Goal: Task Accomplishment & Management: Manage account settings

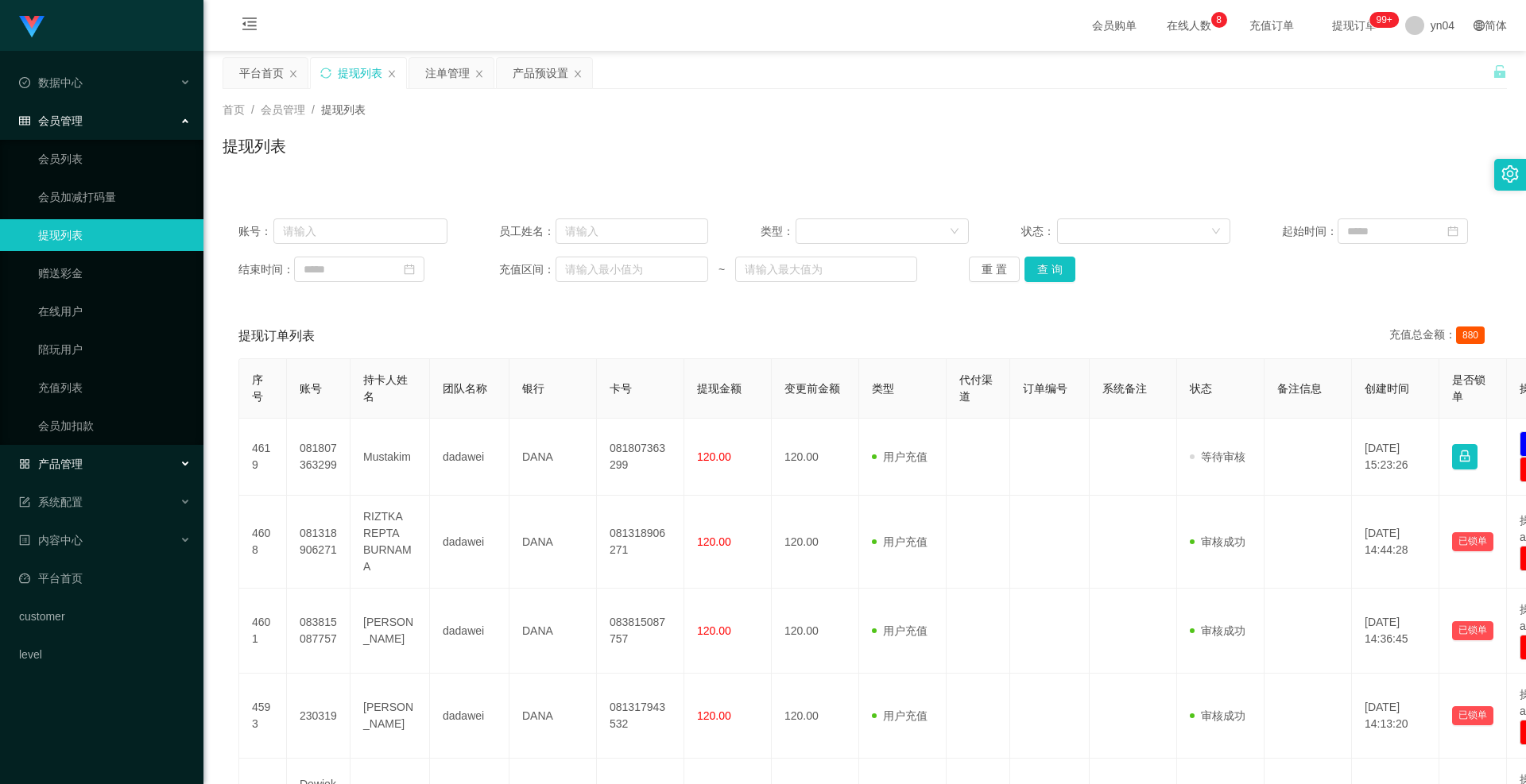
click at [85, 358] on div "产品管理" at bounding box center [101, 465] width 204 height 32
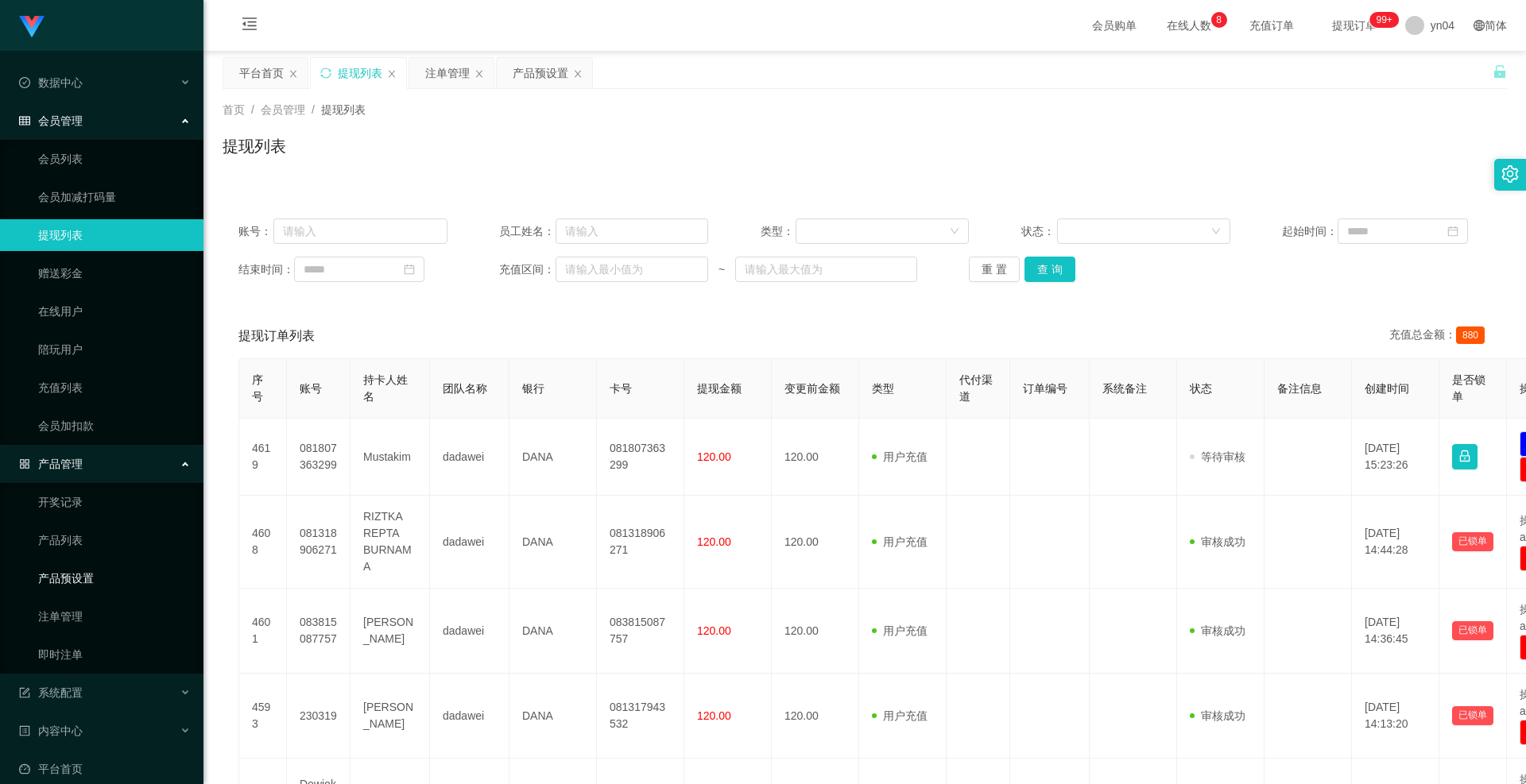
click at [91, 358] on link "产品预设置" at bounding box center [114, 578] width 152 height 32
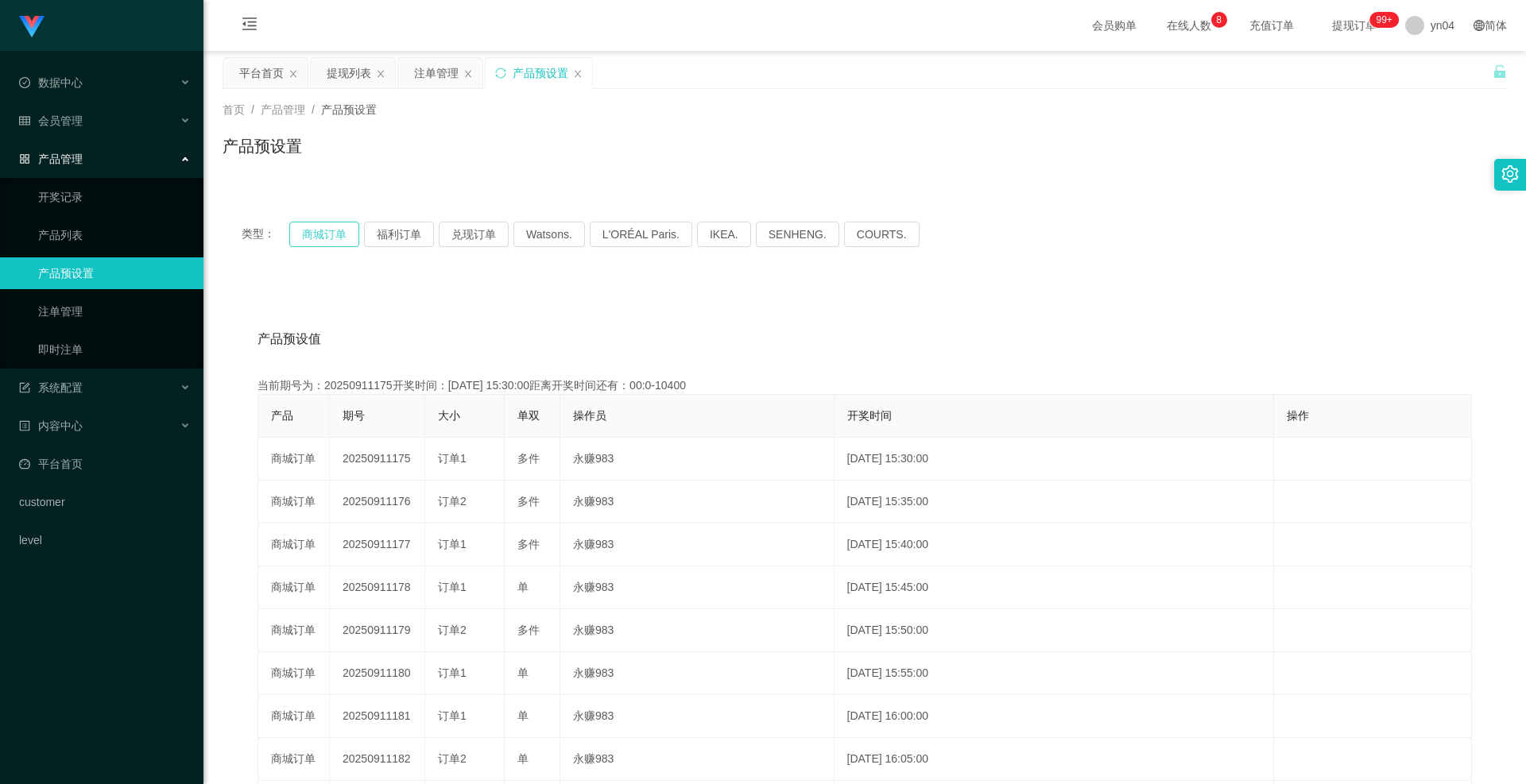
click at [313, 239] on button "商城订单" at bounding box center [324, 234] width 70 height 26
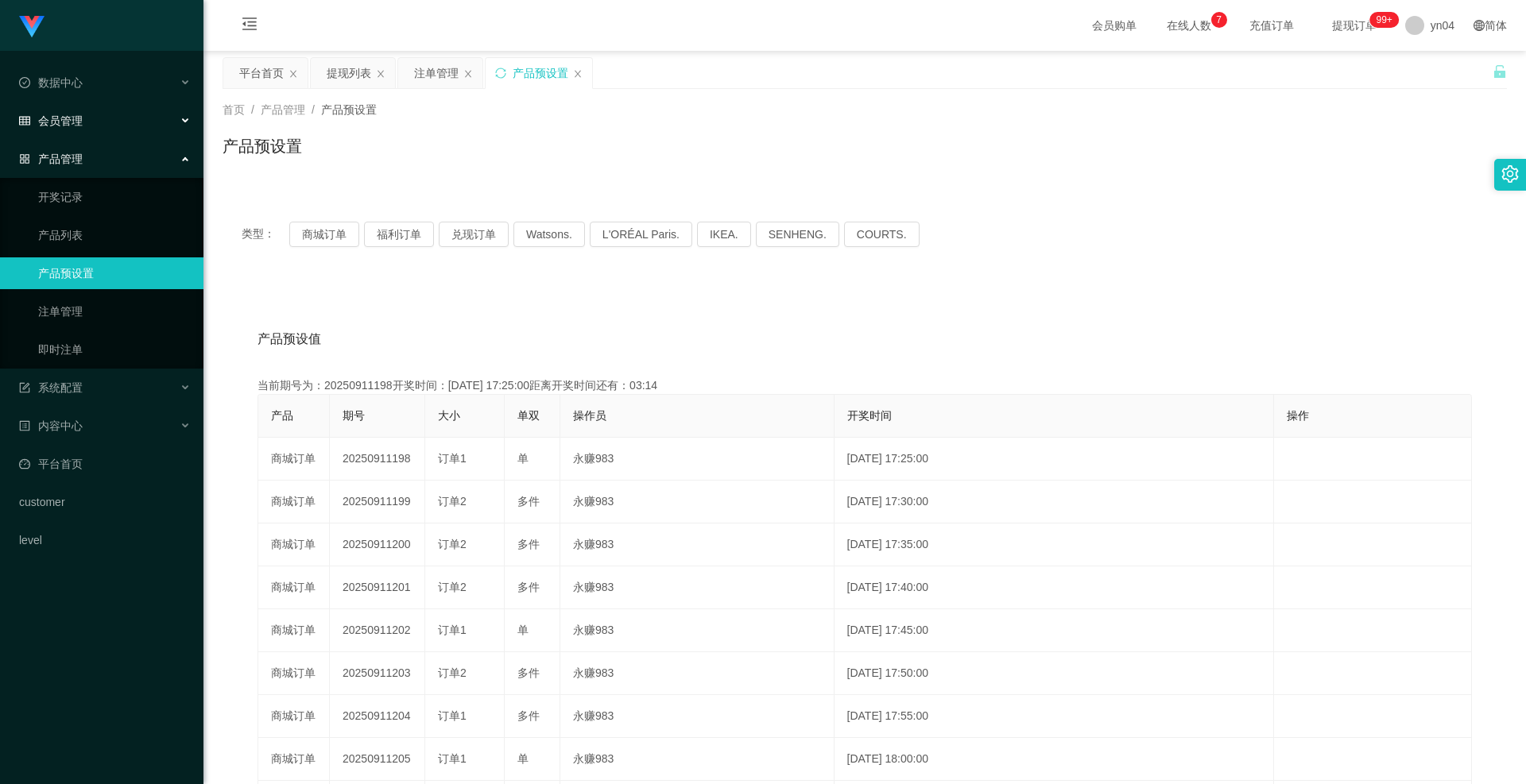
click at [88, 120] on div "会员管理" at bounding box center [101, 121] width 204 height 32
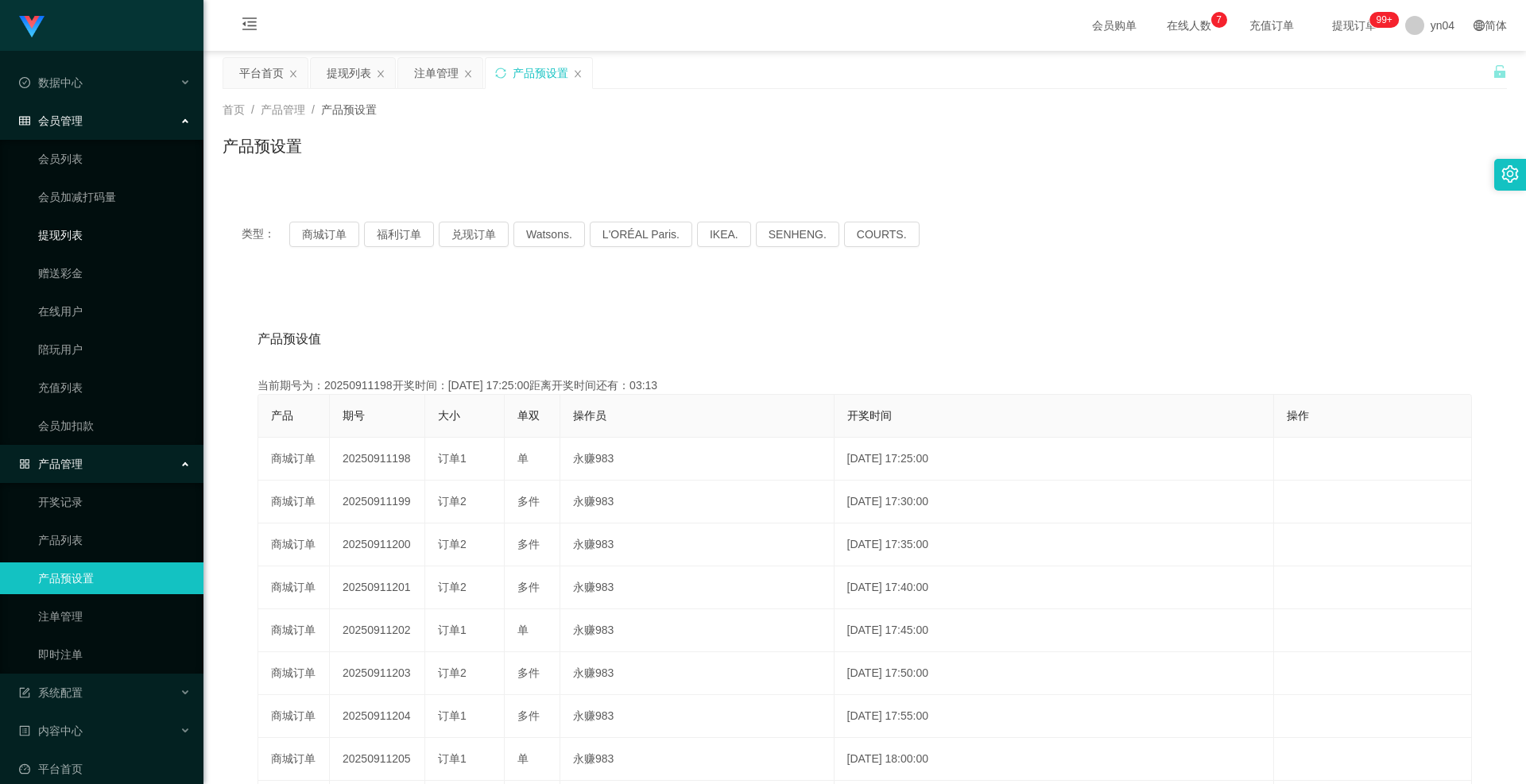
click at [92, 229] on link "提现列表" at bounding box center [114, 235] width 152 height 32
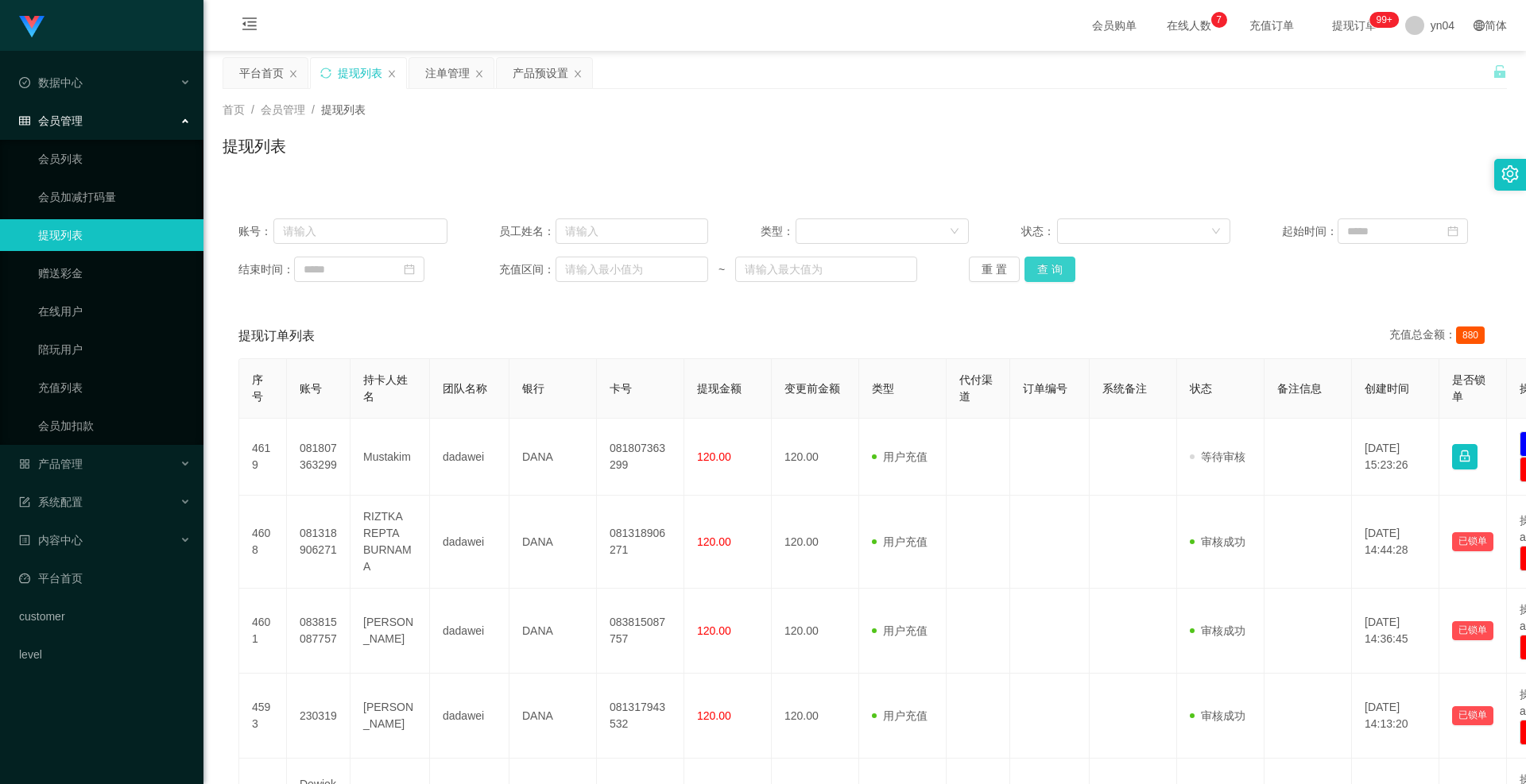
click at [1047, 273] on button "查 询" at bounding box center [1050, 269] width 51 height 26
click at [1047, 273] on div "重 置 查 询" at bounding box center [1073, 269] width 209 height 26
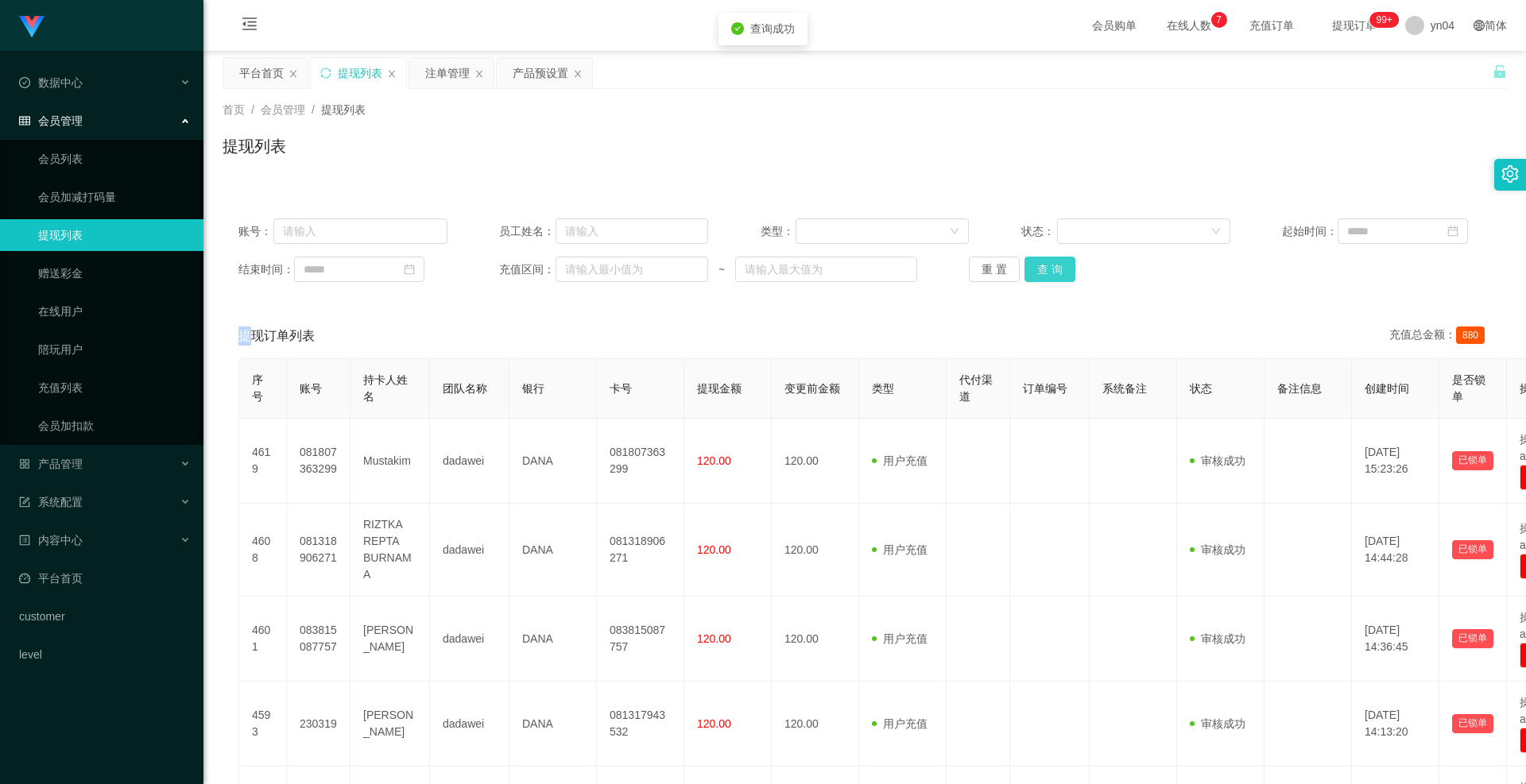
click at [1047, 273] on button "查 询" at bounding box center [1050, 269] width 51 height 26
click at [1047, 273] on div "重 置 查 询" at bounding box center [1073, 269] width 209 height 26
click at [1047, 273] on button "查 询" at bounding box center [1050, 269] width 51 height 26
click at [1047, 273] on div "重 置 查 询" at bounding box center [1073, 269] width 209 height 26
click at [1047, 273] on button "查 询" at bounding box center [1050, 269] width 51 height 26
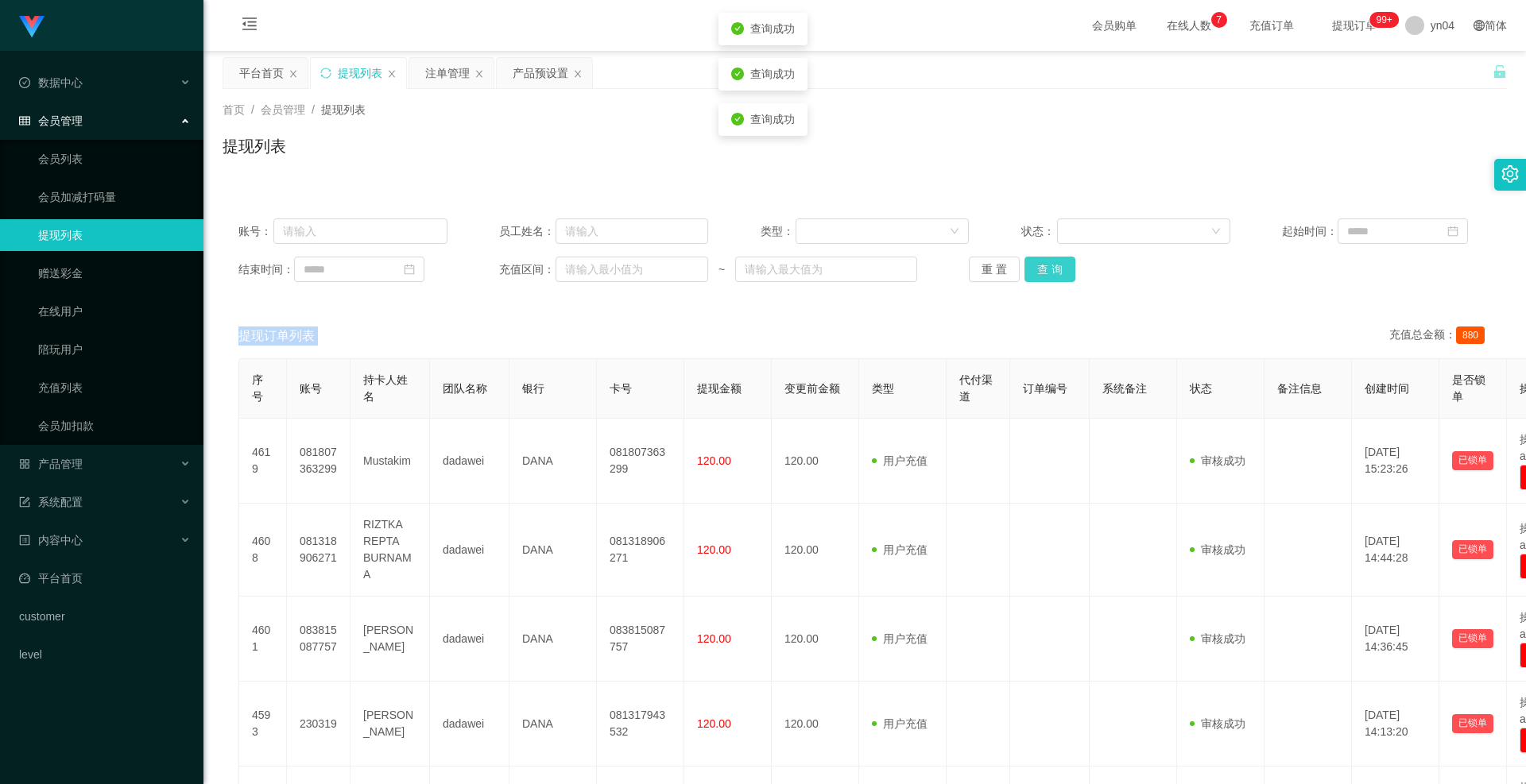
click at [1047, 273] on div "重 置 查 询" at bounding box center [1073, 269] width 209 height 26
click at [76, 358] on span "产品管理" at bounding box center [50, 464] width 63 height 12
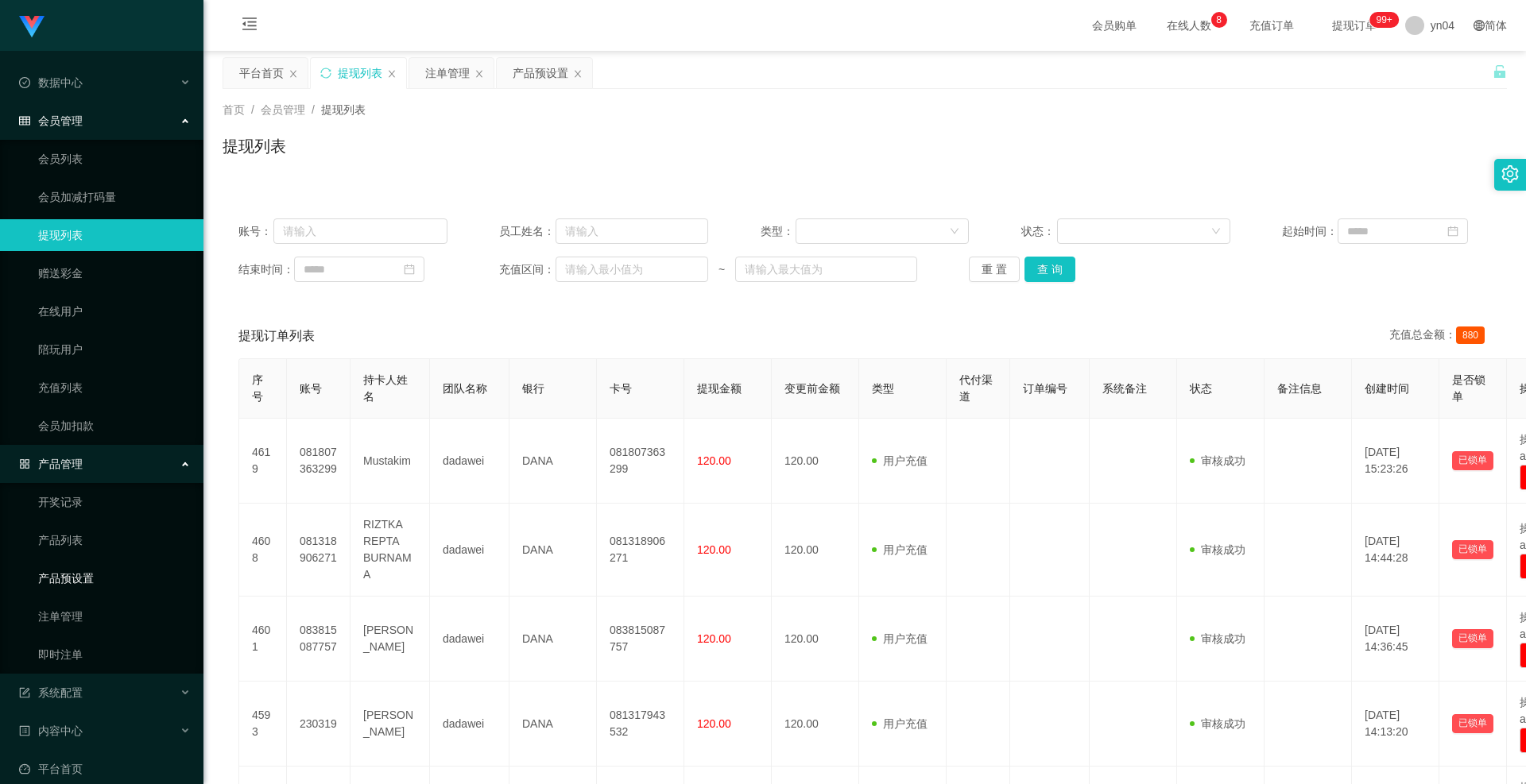
click at [85, 358] on link "产品预设置" at bounding box center [114, 578] width 152 height 32
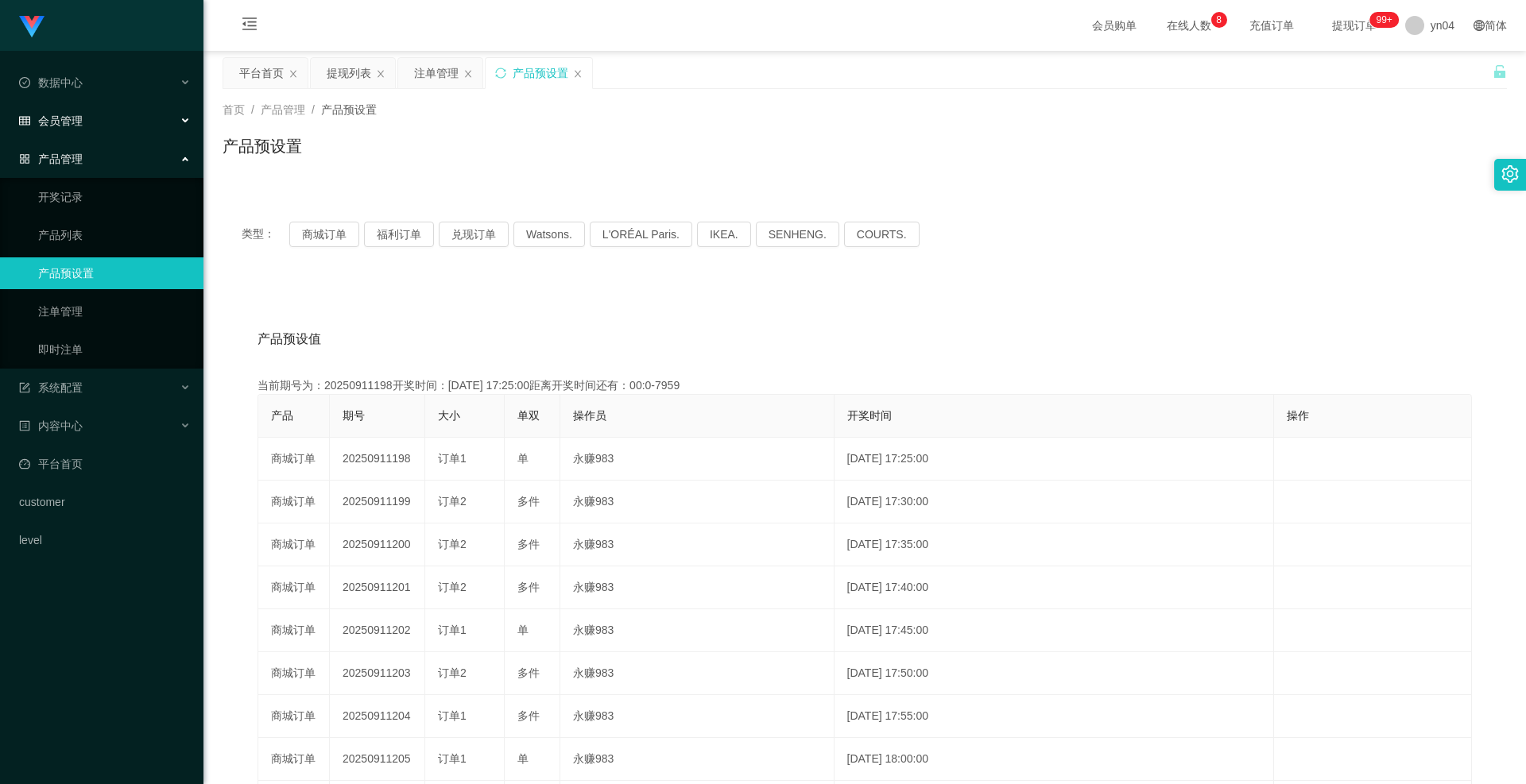
click at [107, 109] on div "会员管理" at bounding box center [101, 121] width 204 height 32
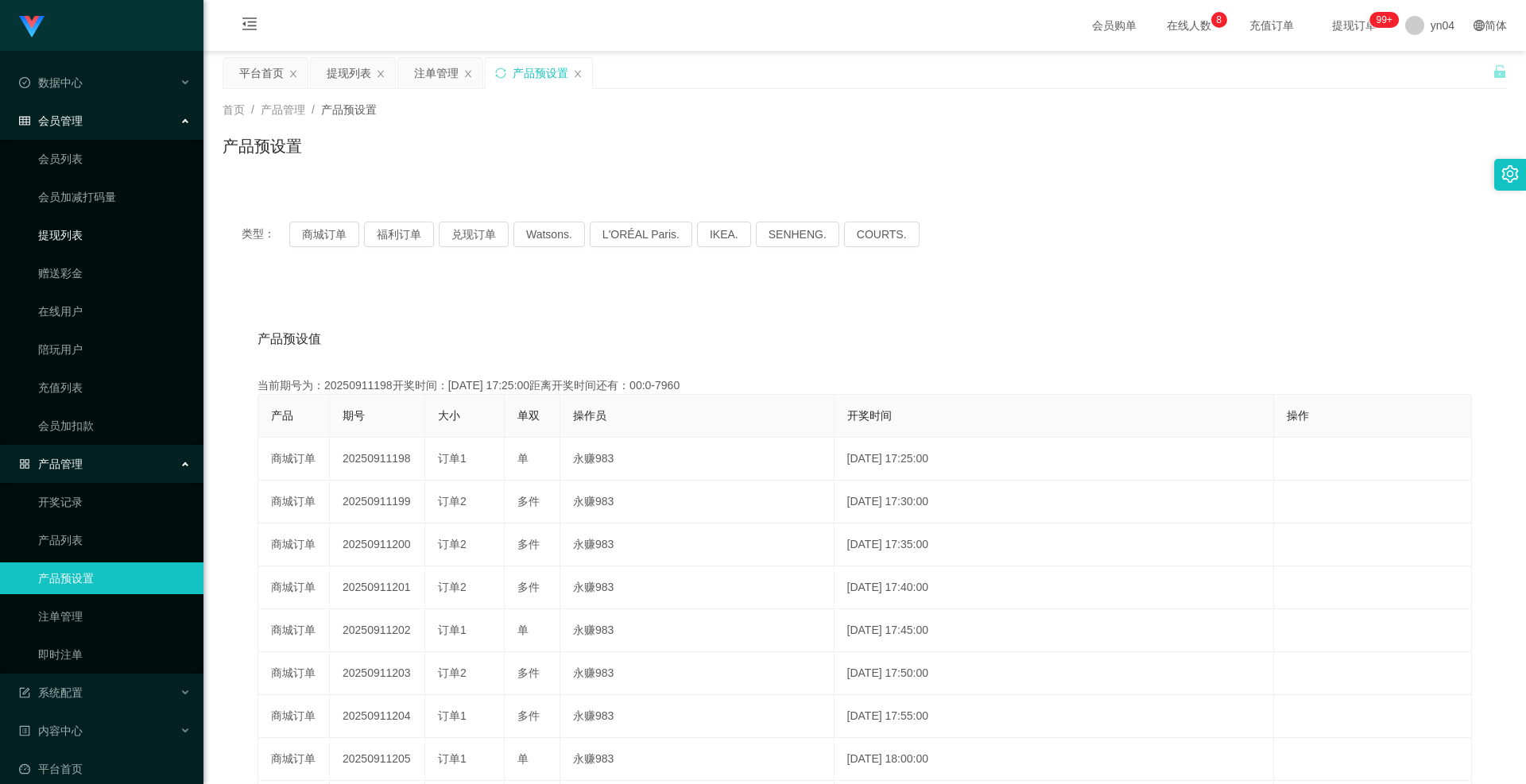
click at [103, 219] on link "提现列表" at bounding box center [114, 235] width 152 height 32
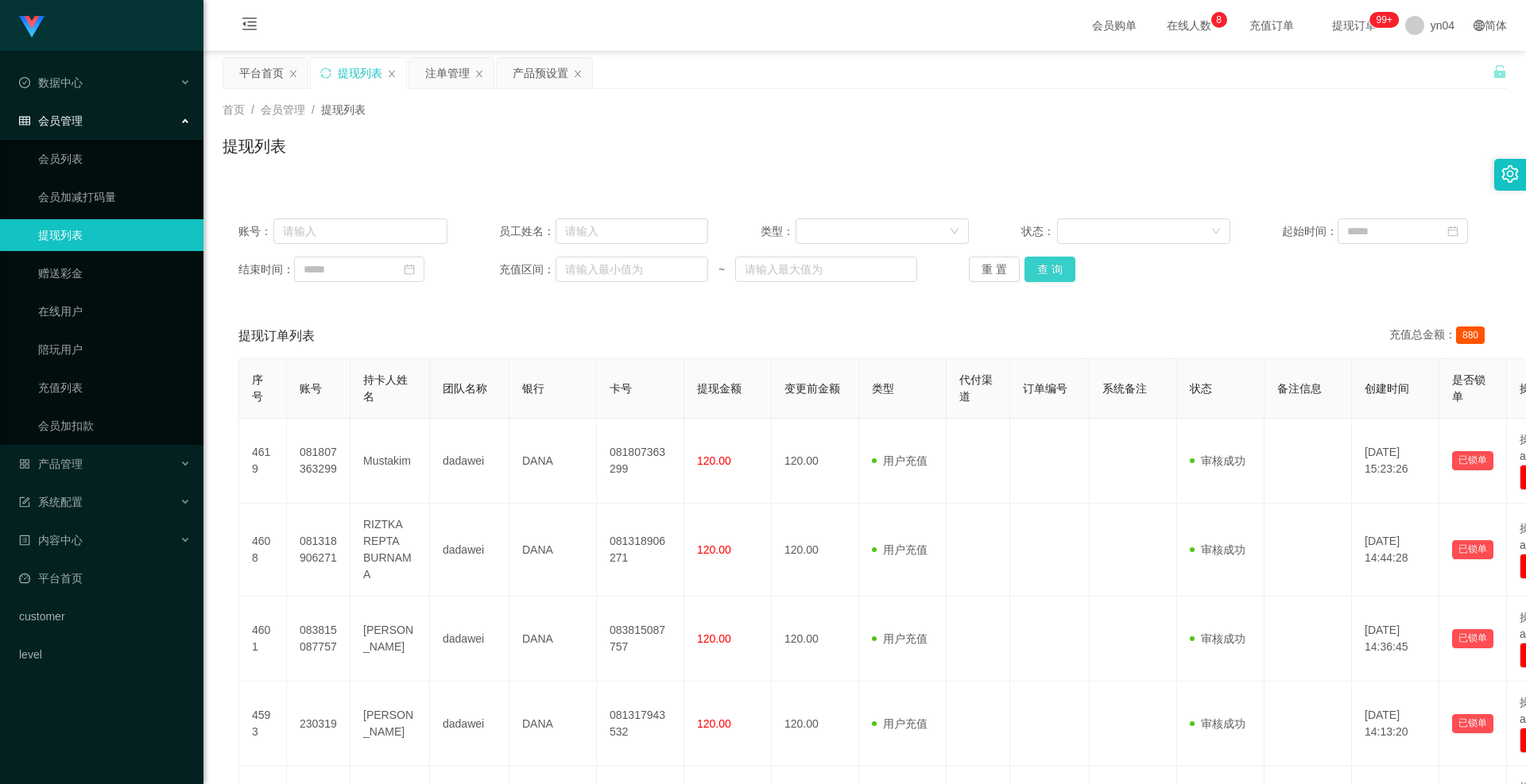
click at [1051, 269] on button "查 询" at bounding box center [1050, 269] width 51 height 26
click at [1051, 269] on div "重 置 查 询" at bounding box center [1073, 269] width 209 height 26
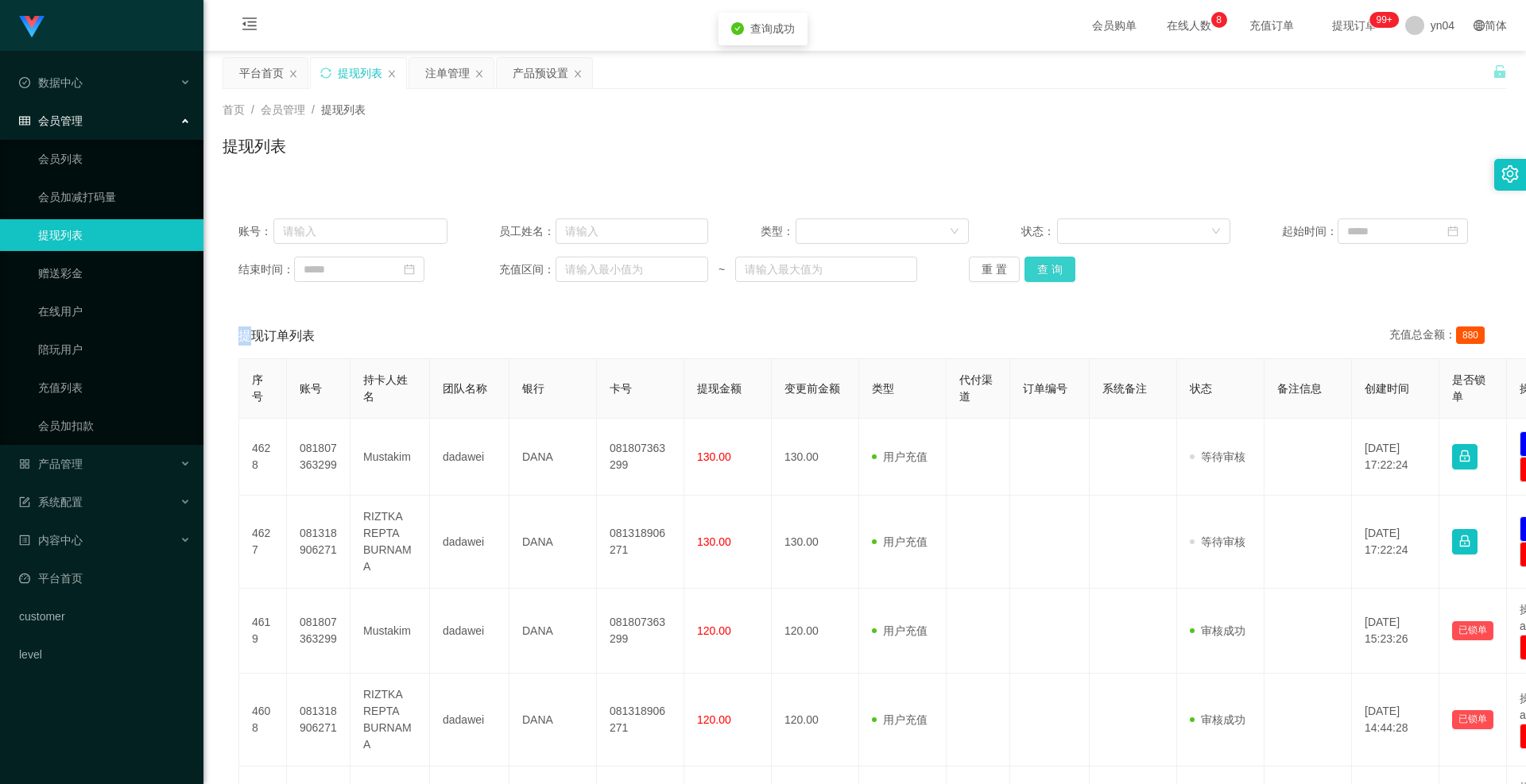
click at [1051, 269] on button "查 询" at bounding box center [1050, 269] width 51 height 26
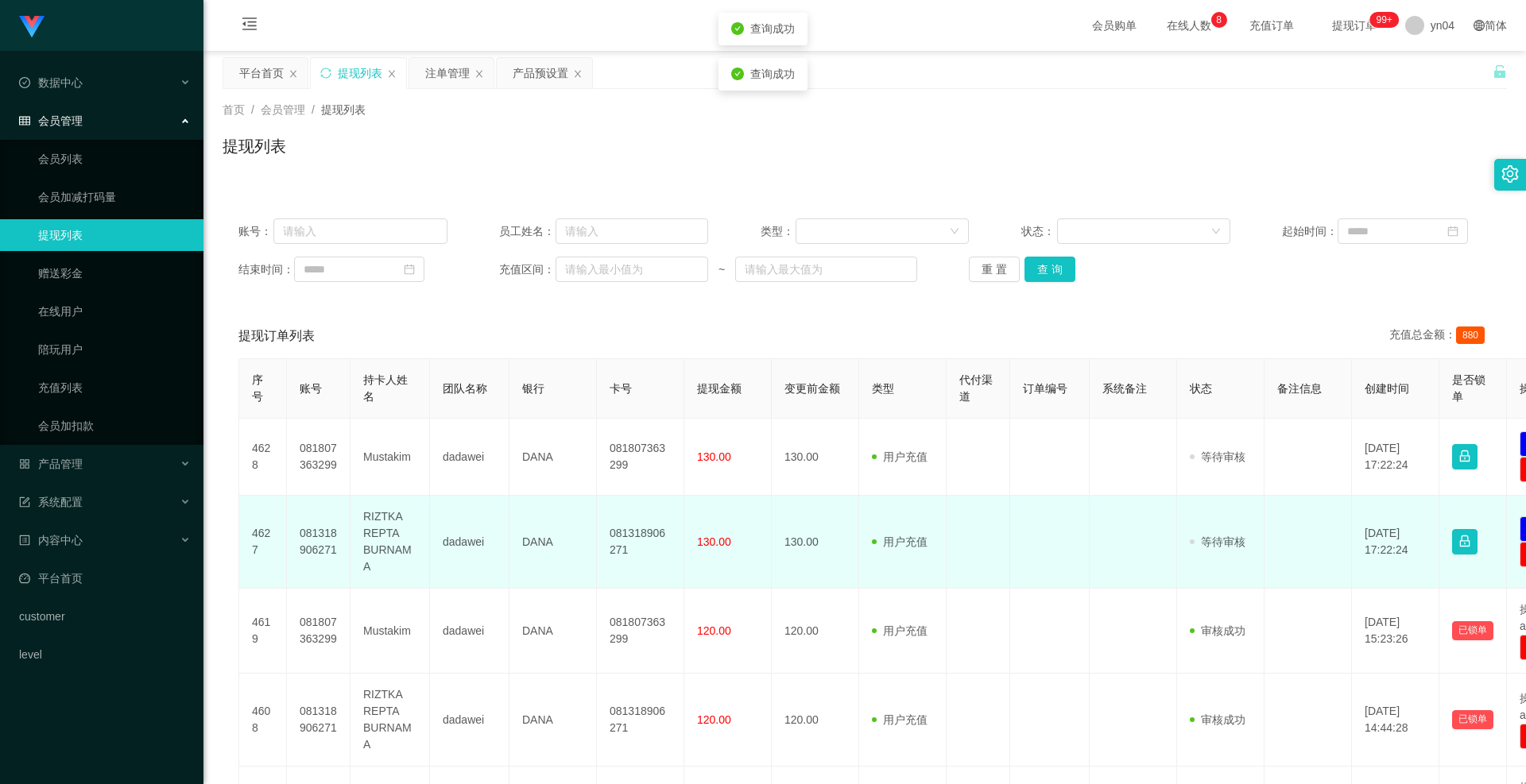
click at [319, 358] on td "081318906271" at bounding box center [318, 542] width 63 height 93
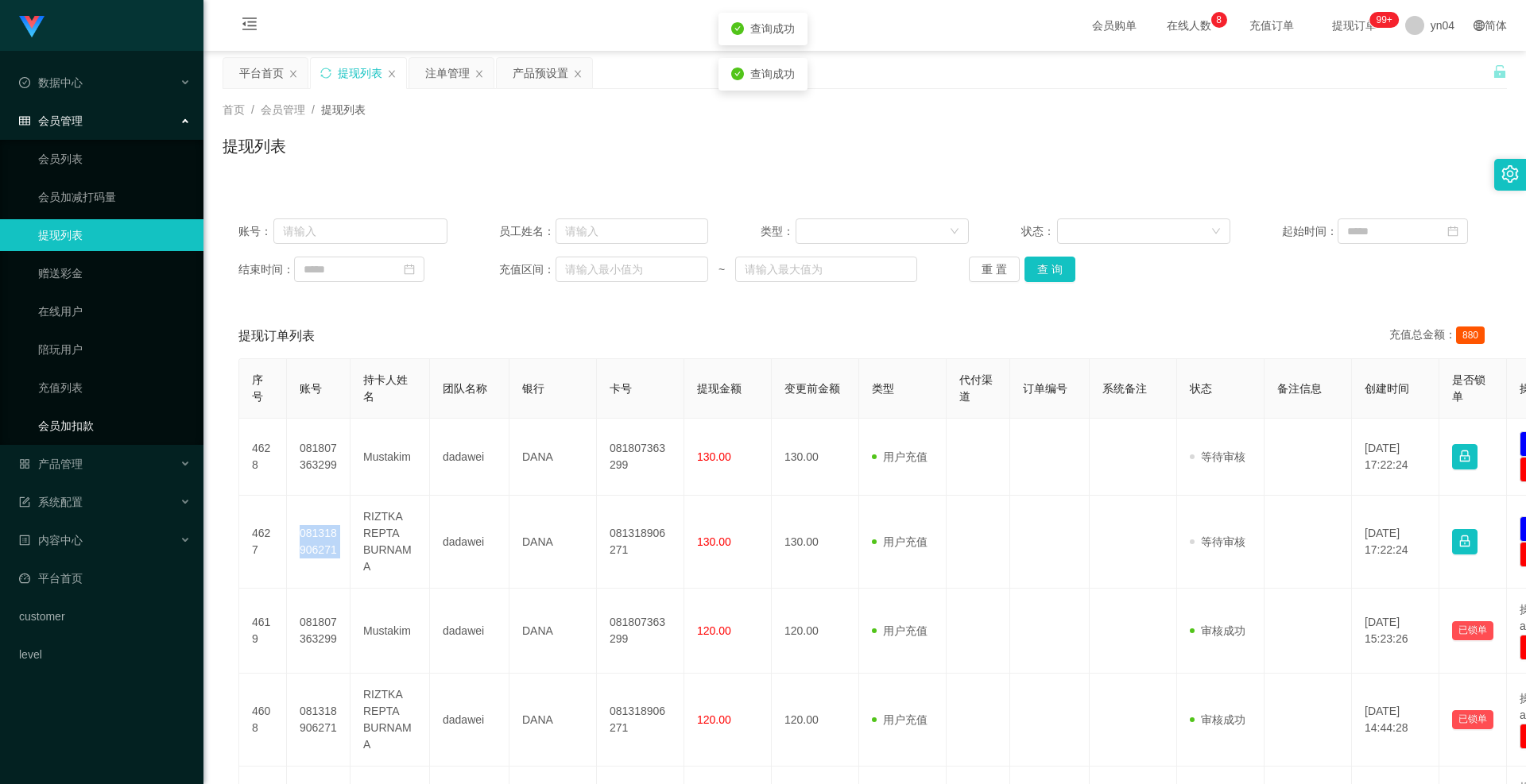
copy td "081318906271"
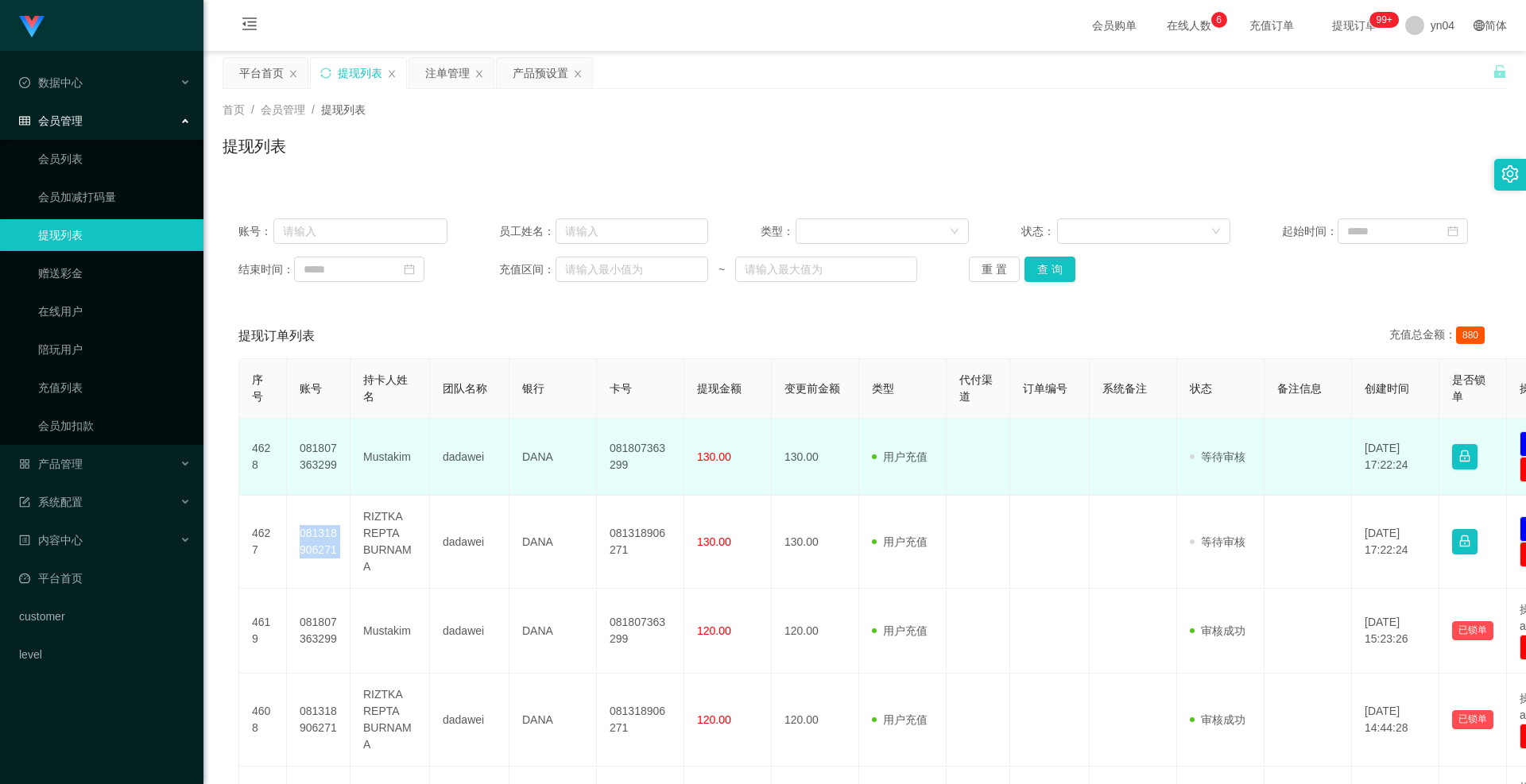
click at [315, 358] on td "081807363299" at bounding box center [318, 457] width 63 height 77
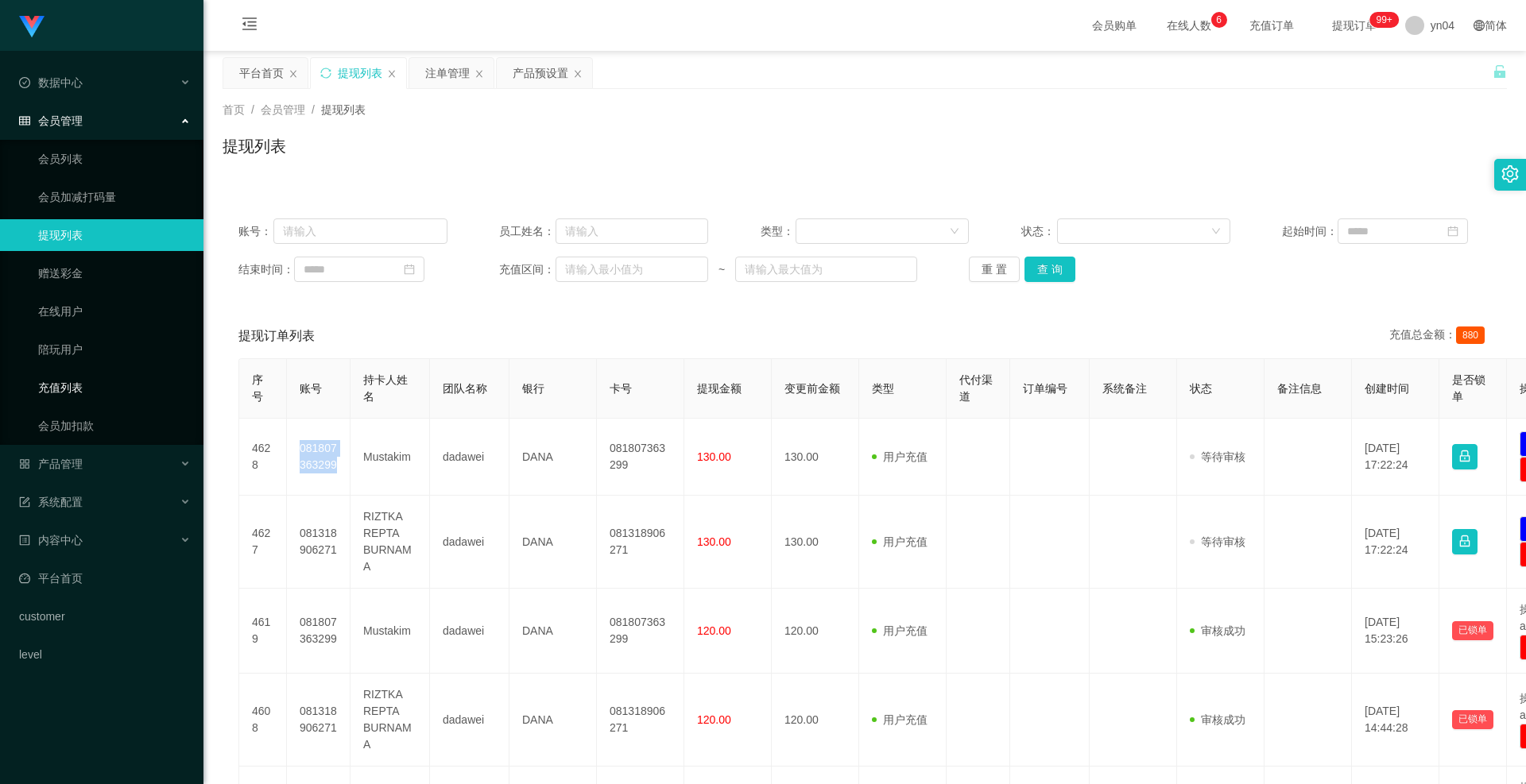
copy td "081807363299"
click at [1032, 269] on button "查 询" at bounding box center [1050, 269] width 51 height 26
click at [1032, 269] on div "重 置 查 询" at bounding box center [1073, 269] width 209 height 26
click at [1032, 269] on button "查 询" at bounding box center [1050, 269] width 51 height 26
click at [1032, 269] on div "重 置 查 询" at bounding box center [1073, 269] width 209 height 26
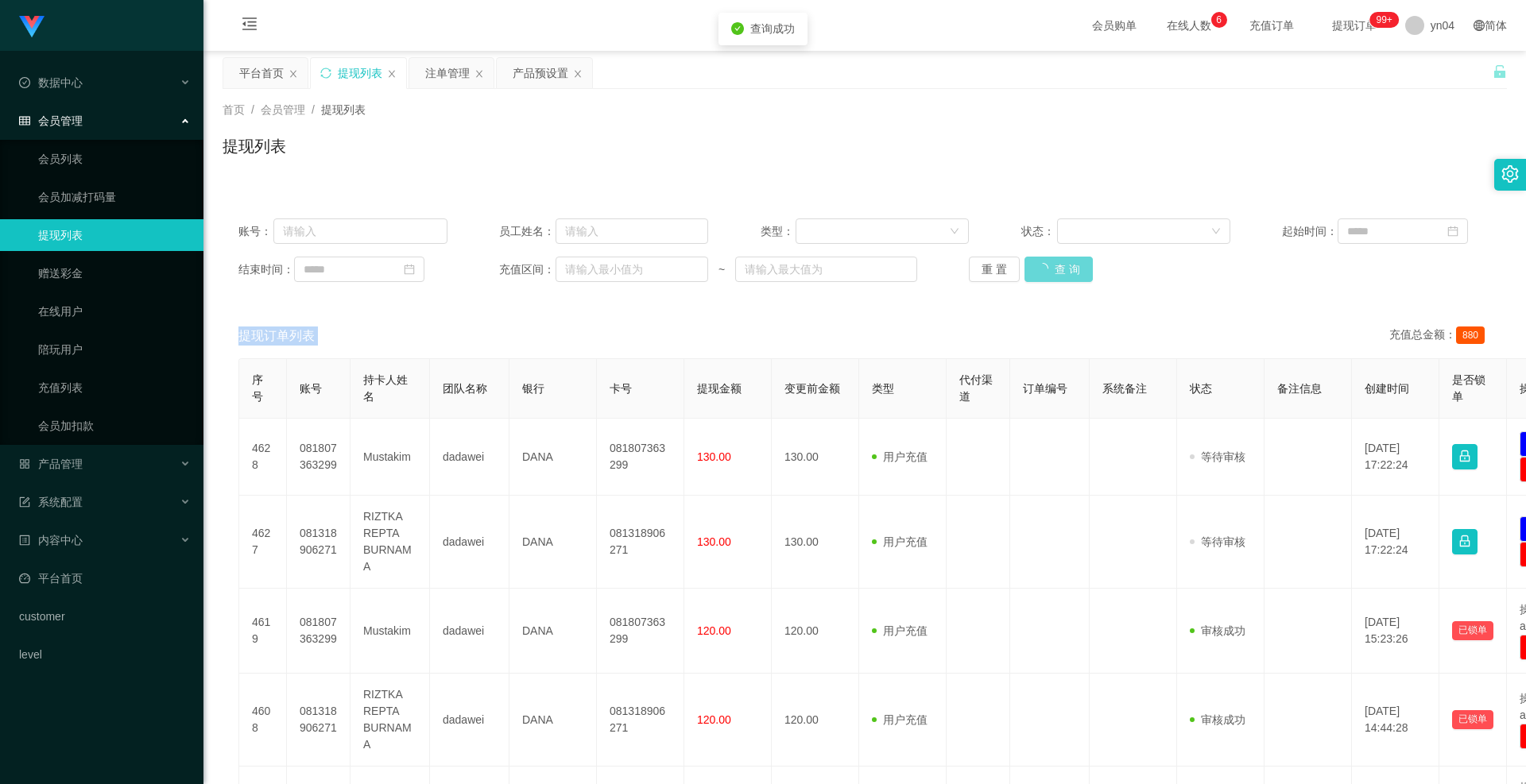
click at [1032, 269] on div "重 置 查 询" at bounding box center [1073, 269] width 209 height 26
click at [1032, 269] on button "查 询" at bounding box center [1050, 269] width 51 height 26
click at [1032, 269] on div "重 置 查 询" at bounding box center [1073, 269] width 209 height 26
click at [1032, 269] on button "查 询" at bounding box center [1050, 269] width 51 height 26
click at [1032, 269] on div "重 置 查 询" at bounding box center [1073, 269] width 209 height 26
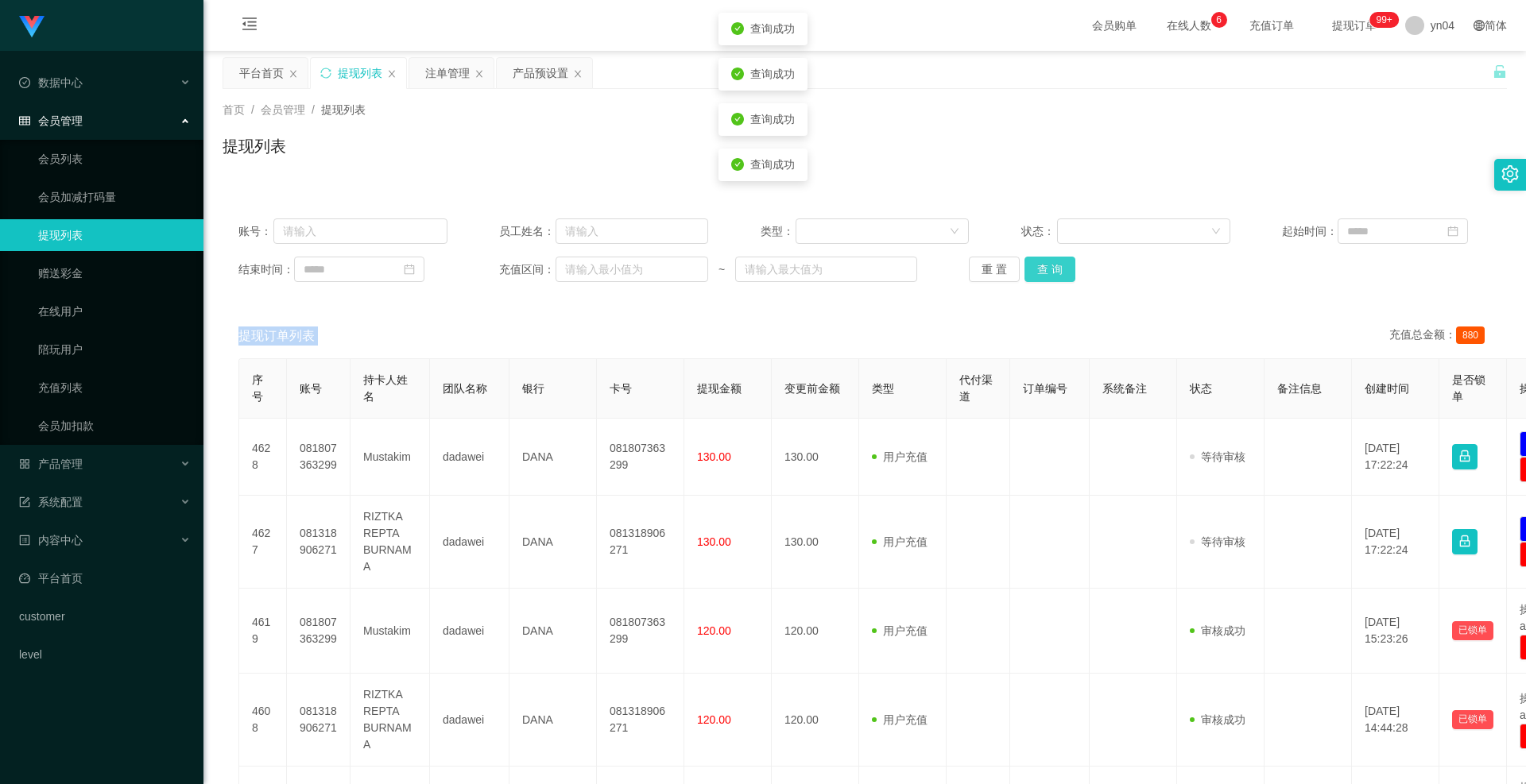
click at [1032, 269] on button "查 询" at bounding box center [1050, 269] width 51 height 26
click at [1051, 259] on button "查 询" at bounding box center [1050, 269] width 51 height 26
click at [1051, 259] on div "重 置 查 询" at bounding box center [1073, 269] width 209 height 26
click at [1051, 259] on button "查 询" at bounding box center [1050, 269] width 51 height 26
click at [1051, 259] on div "重 置 查 询" at bounding box center [1073, 269] width 209 height 26
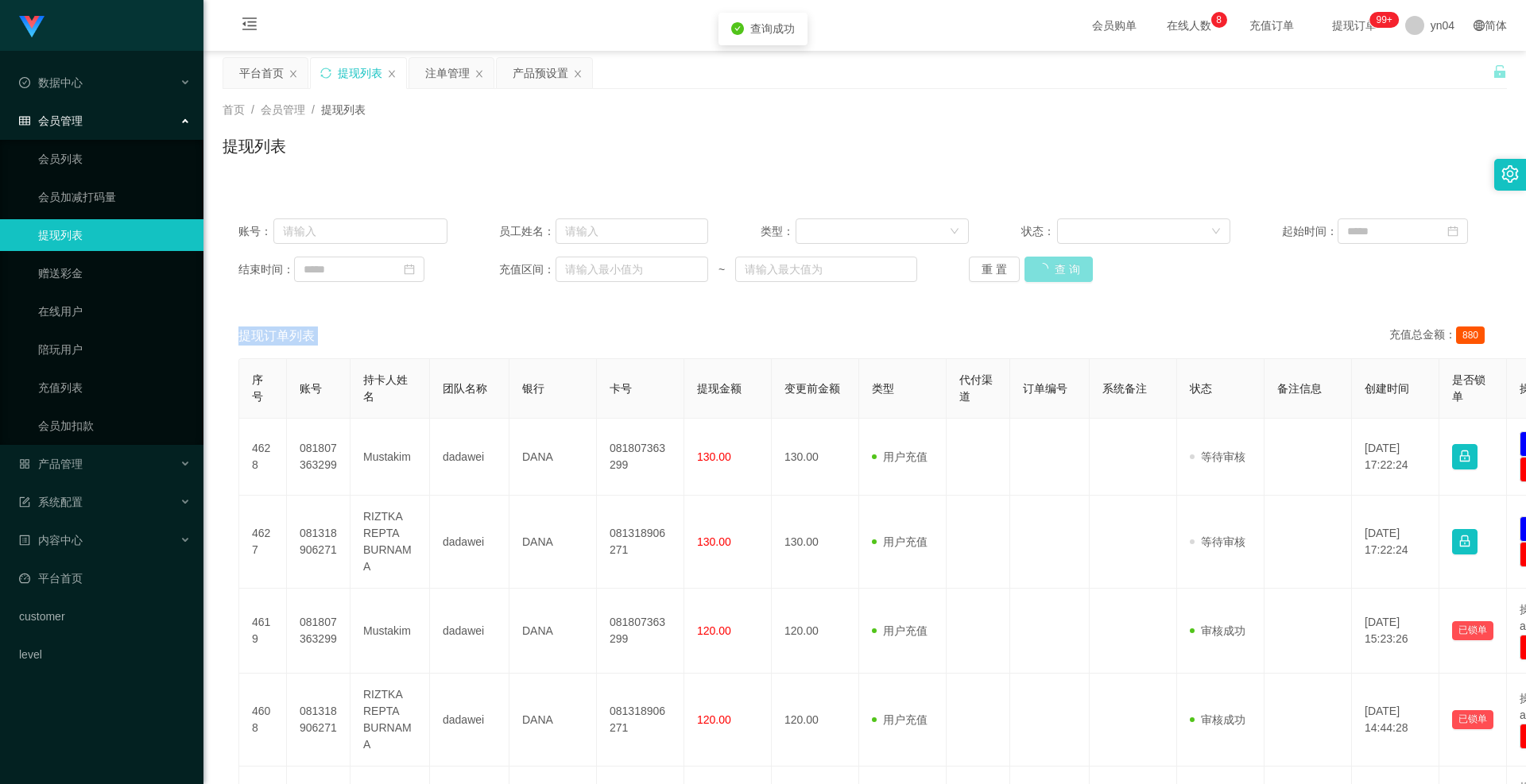
click at [1051, 259] on button "查 询" at bounding box center [1059, 269] width 69 height 26
click at [1051, 259] on div "重 置 查 询" at bounding box center [1073, 269] width 209 height 26
click at [1051, 259] on button "查 询" at bounding box center [1050, 269] width 51 height 26
click at [1051, 259] on div "重 置 查 询" at bounding box center [1073, 269] width 209 height 26
click at [1051, 259] on button "查 询" at bounding box center [1050, 269] width 51 height 26
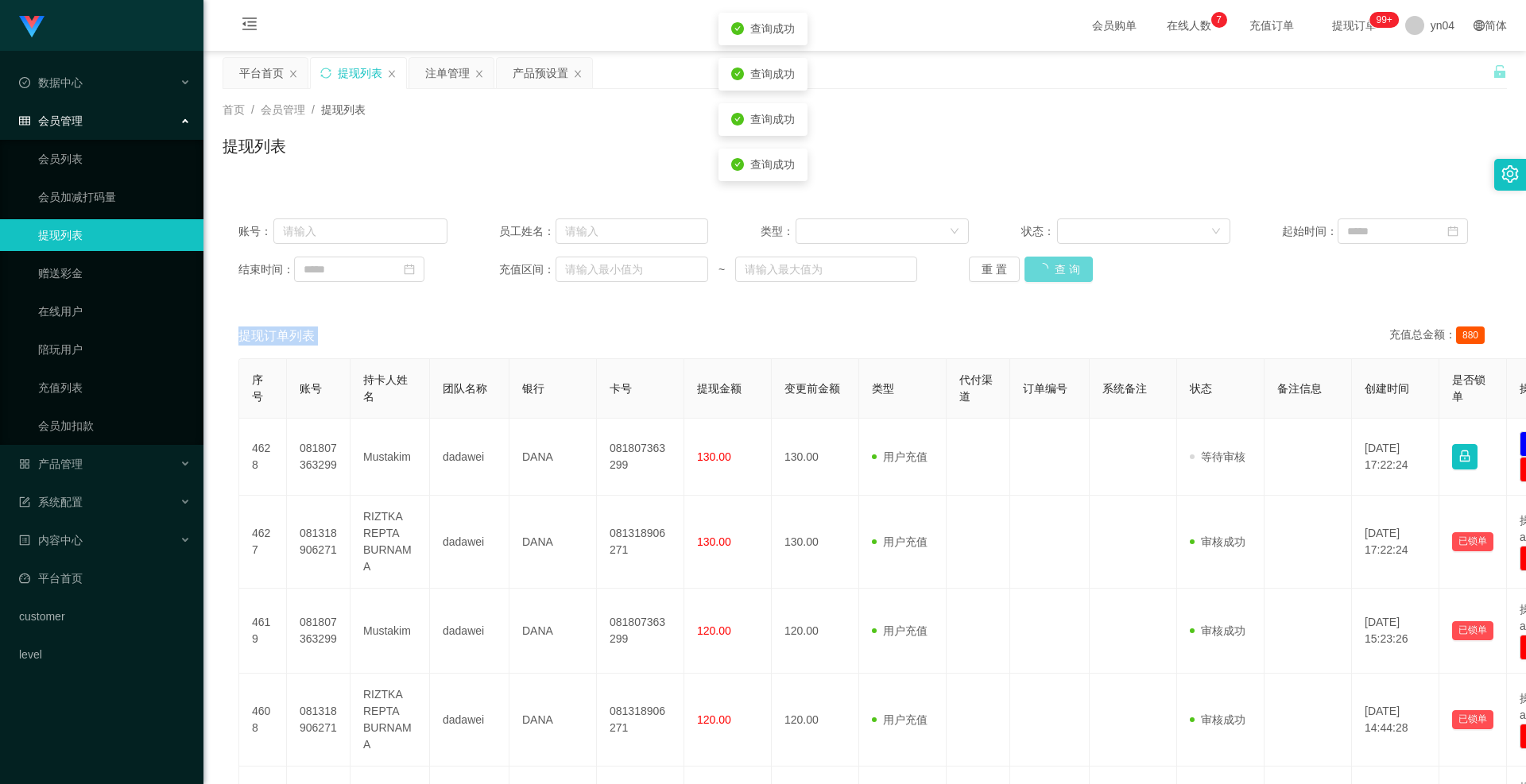
click at [1051, 259] on div "重 置 查 询" at bounding box center [1073, 269] width 209 height 26
click at [1051, 259] on button "查 询" at bounding box center [1050, 269] width 51 height 26
click at [1051, 259] on div "重 置 查 询" at bounding box center [1073, 269] width 209 height 26
click at [1051, 259] on button "查 询" at bounding box center [1050, 269] width 51 height 26
click at [1051, 259] on div "重 置 查 询" at bounding box center [1073, 269] width 209 height 26
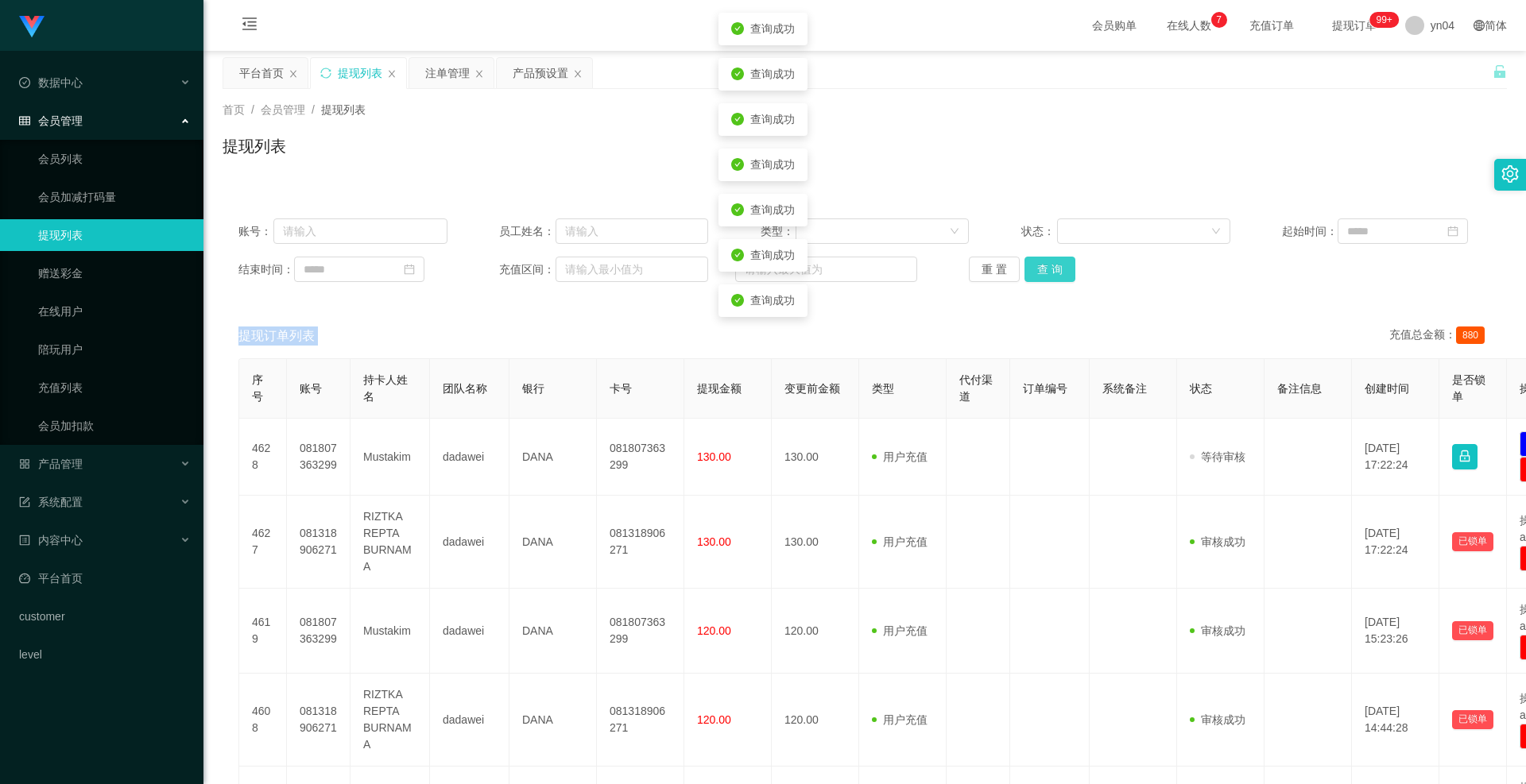
click at [1051, 259] on button "查 询" at bounding box center [1050, 269] width 51 height 26
click at [1051, 259] on div "重 置 查 询" at bounding box center [1073, 269] width 209 height 26
click at [1051, 259] on button "查 询" at bounding box center [1050, 269] width 51 height 26
click at [1051, 259] on div "重 置 查 询" at bounding box center [1073, 269] width 209 height 26
click at [1051, 259] on button "查 询" at bounding box center [1050, 269] width 51 height 26
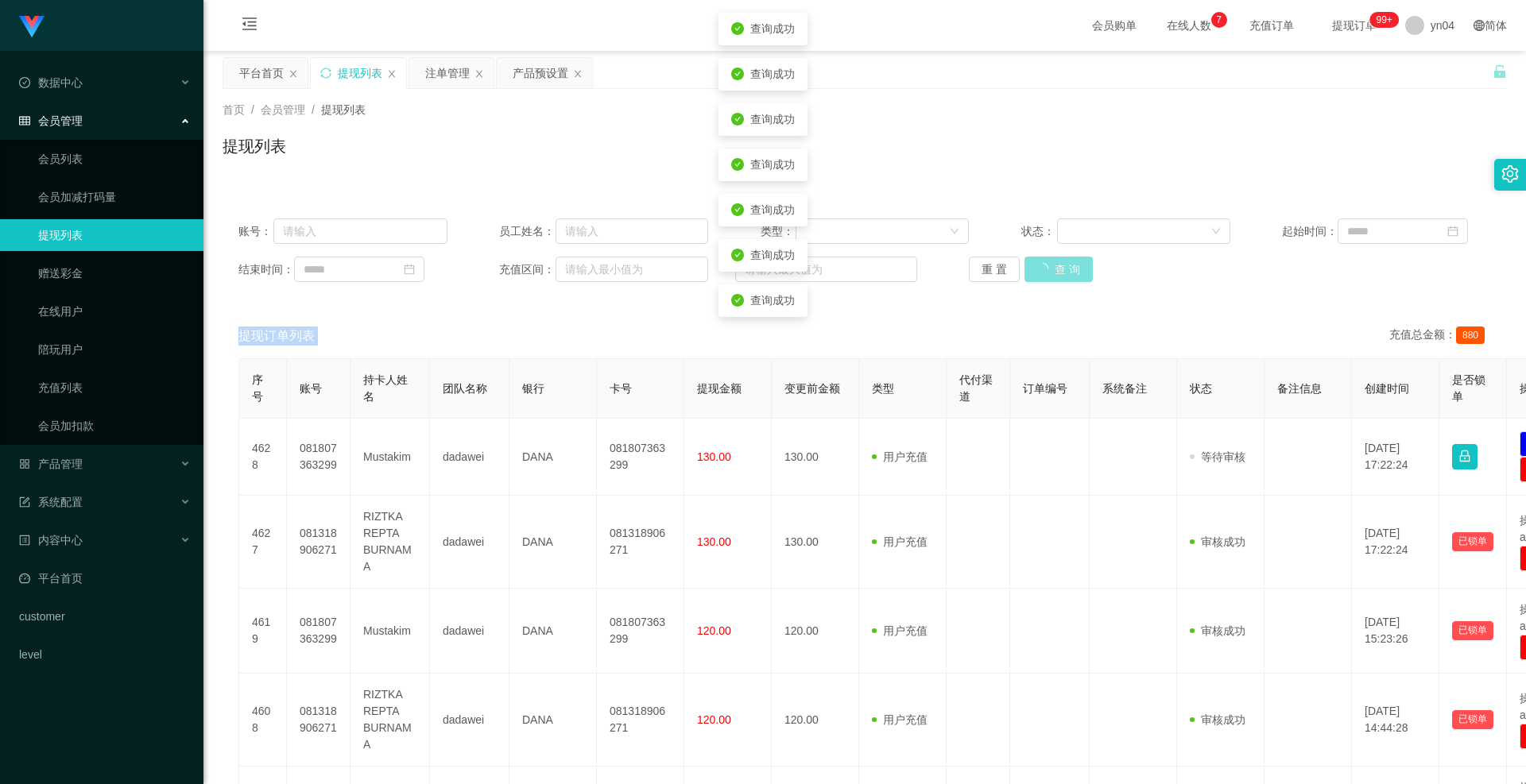
click at [1051, 259] on div "重 置 查 询" at bounding box center [1073, 269] width 209 height 26
click at [1051, 259] on button "查 询" at bounding box center [1050, 269] width 51 height 26
click at [1051, 259] on div "重 置 查 询" at bounding box center [1073, 269] width 209 height 26
click at [1051, 259] on button "查 询" at bounding box center [1050, 269] width 51 height 26
click at [1051, 259] on div "重 置 查 询" at bounding box center [1073, 269] width 209 height 26
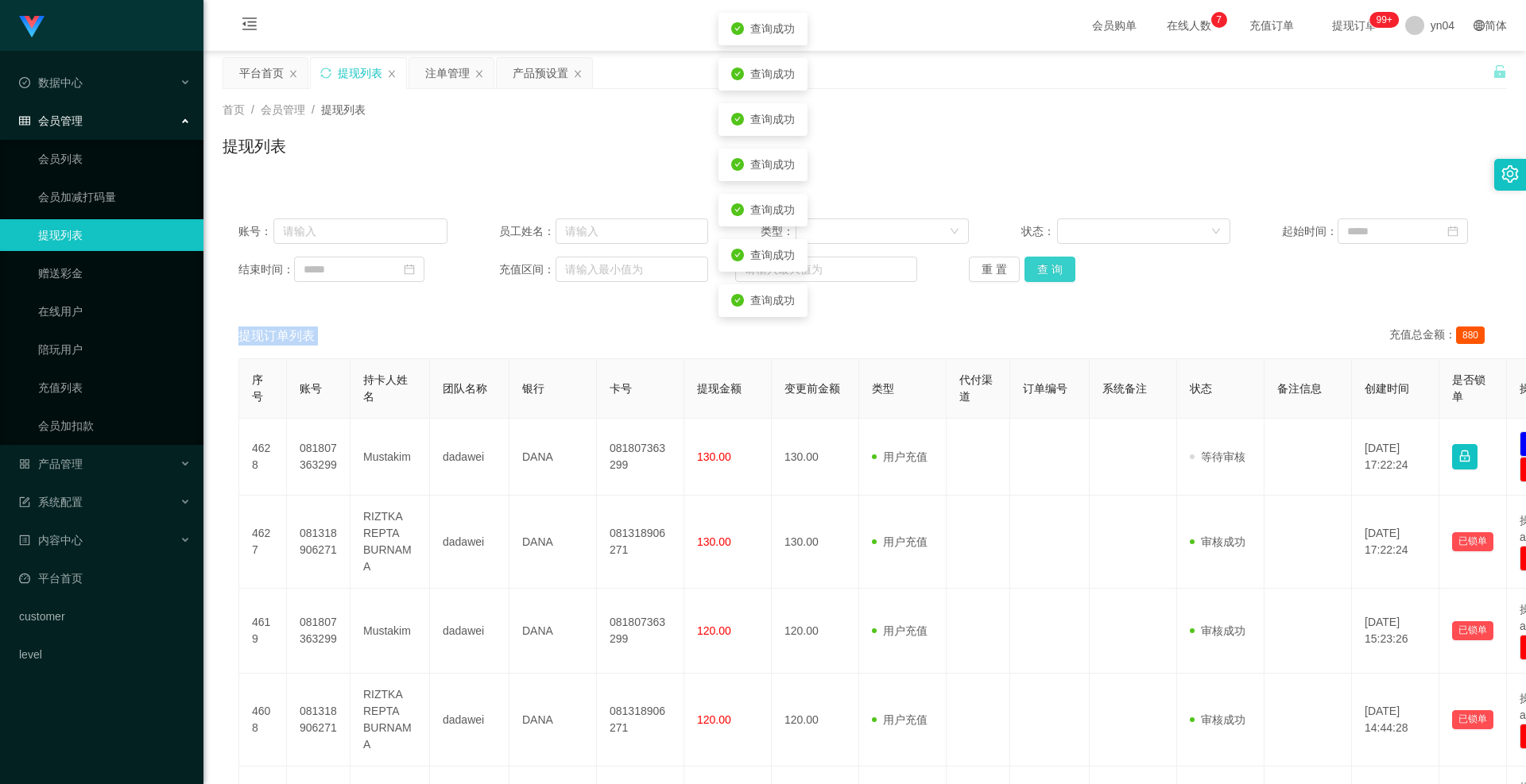
click at [1051, 259] on button "查 询" at bounding box center [1050, 269] width 51 height 26
click at [1051, 259] on button "查 询" at bounding box center [1059, 269] width 69 height 26
click at [1051, 259] on div "重 置 查 询" at bounding box center [1073, 269] width 209 height 26
click at [1051, 259] on button "查 询" at bounding box center [1050, 269] width 51 height 26
click at [1051, 259] on div "重 置 查 询" at bounding box center [1073, 269] width 209 height 26
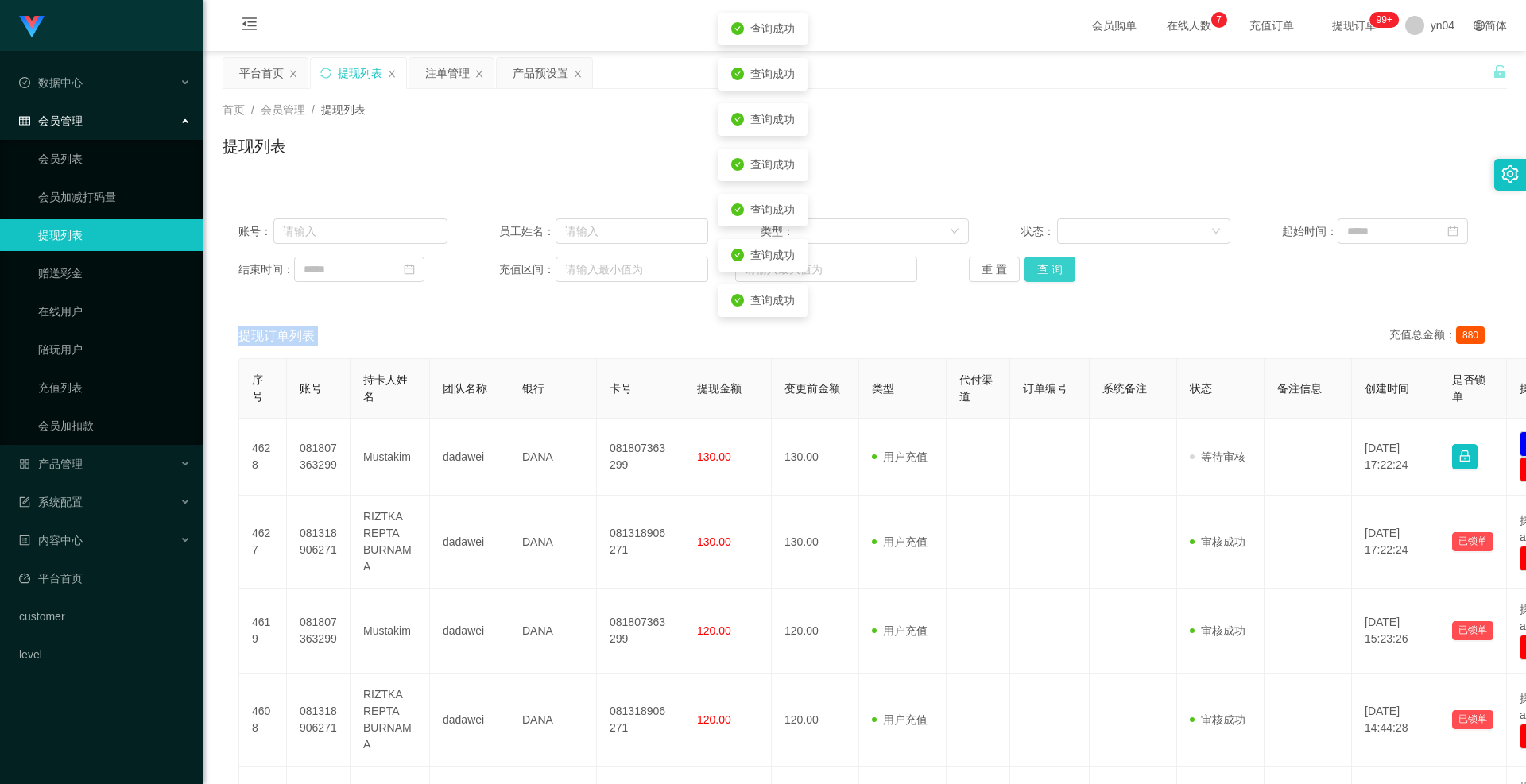
click at [1051, 259] on button "查 询" at bounding box center [1050, 269] width 51 height 26
click at [1051, 259] on div "重 置 查 询" at bounding box center [1073, 269] width 209 height 26
click at [1051, 259] on button "查 询" at bounding box center [1050, 269] width 51 height 26
click at [1051, 259] on div "重 置 查 询" at bounding box center [1073, 269] width 209 height 26
click at [1051, 259] on button "查 询" at bounding box center [1050, 269] width 51 height 26
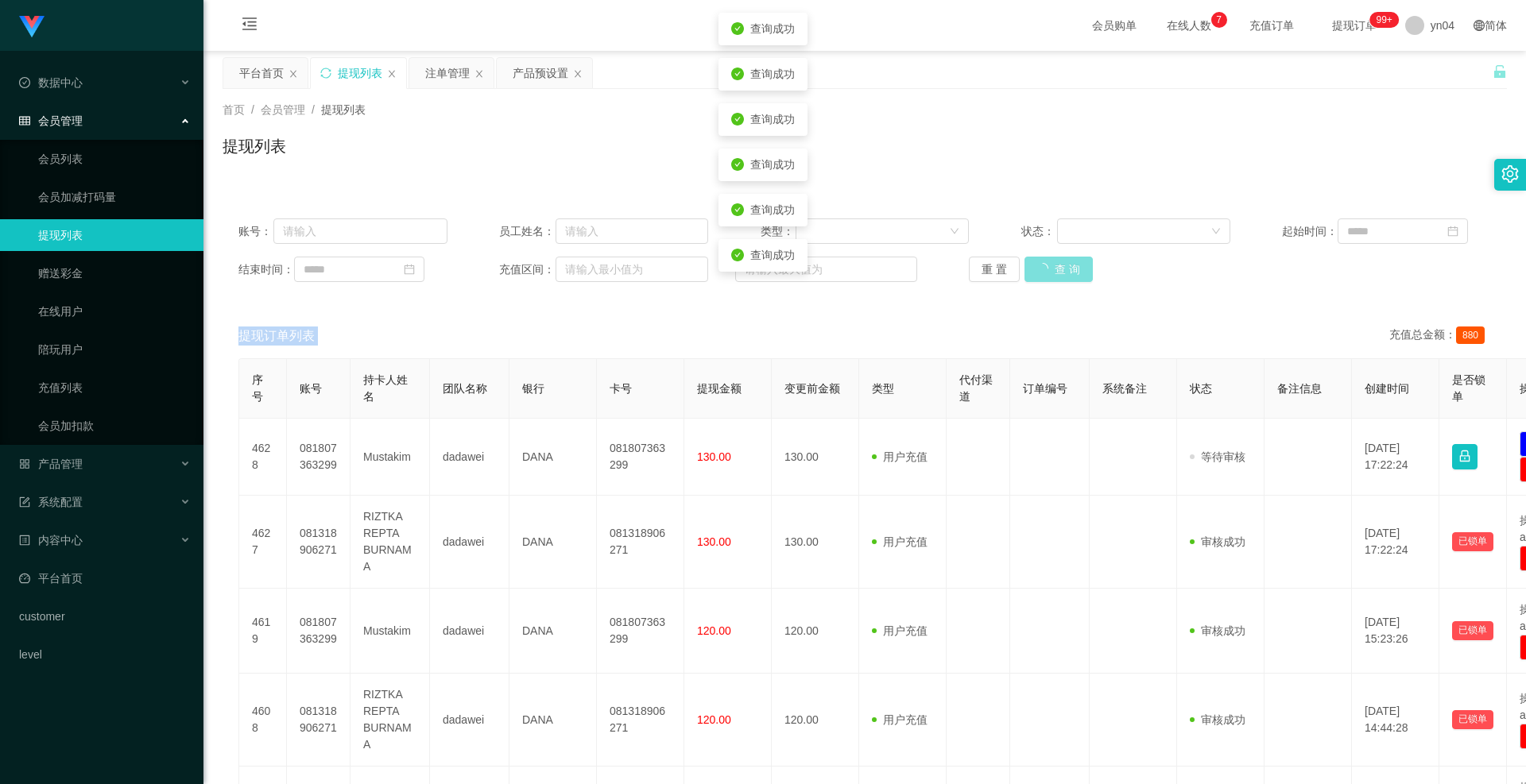
click at [1051, 259] on div "重 置 查 询" at bounding box center [1073, 269] width 209 height 26
click at [1051, 259] on button "查 询" at bounding box center [1050, 269] width 51 height 26
click at [1051, 259] on div "重 置 查 询" at bounding box center [1073, 269] width 209 height 26
click at [1051, 259] on button "查 询" at bounding box center [1050, 269] width 51 height 26
click at [1051, 259] on div "重 置 查 询" at bounding box center [1073, 269] width 209 height 26
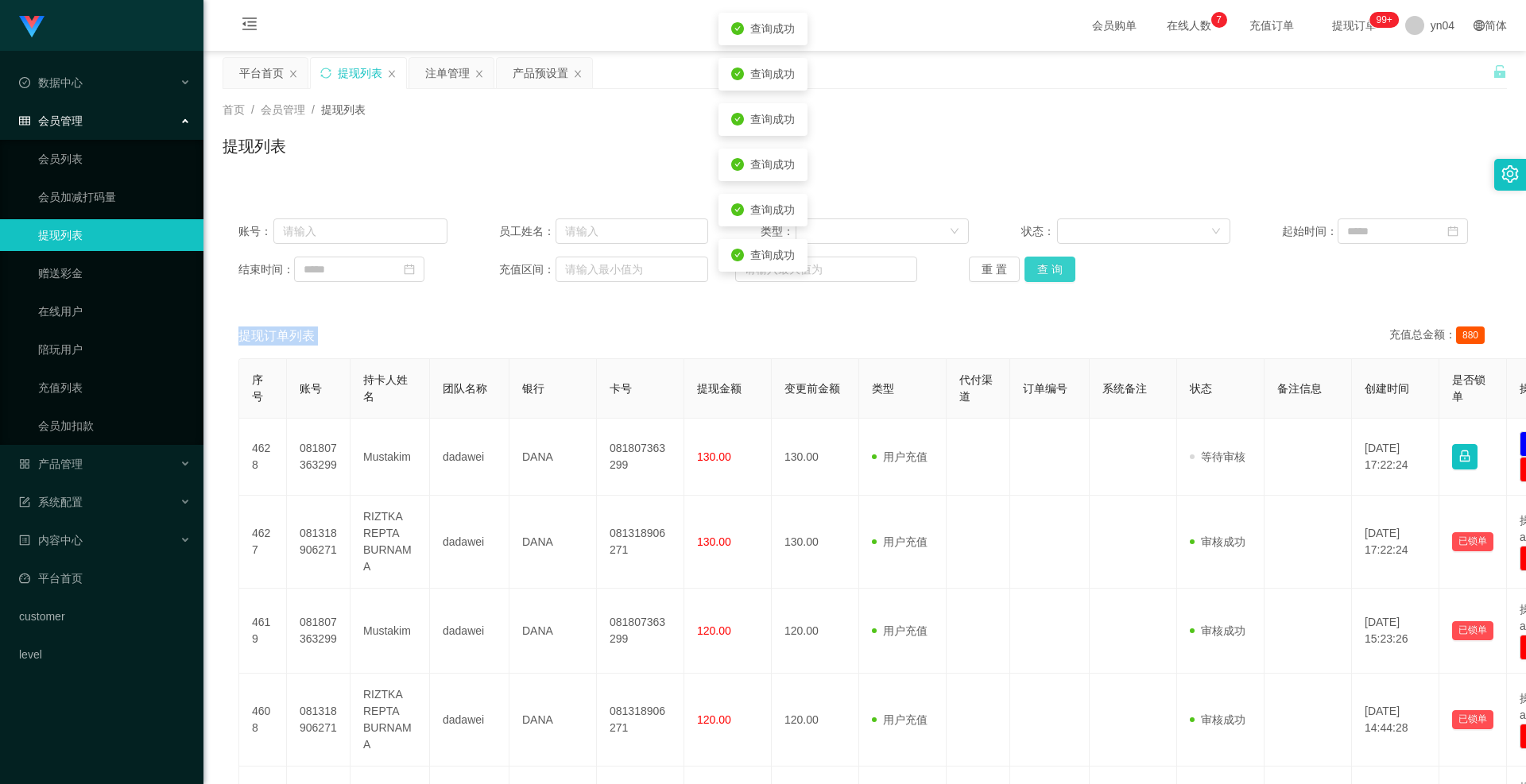
click at [1051, 259] on button "查 询" at bounding box center [1050, 269] width 51 height 26
click at [1051, 259] on div "重 置 查 询" at bounding box center [1073, 269] width 209 height 26
click at [1038, 272] on button "查 询" at bounding box center [1050, 269] width 51 height 26
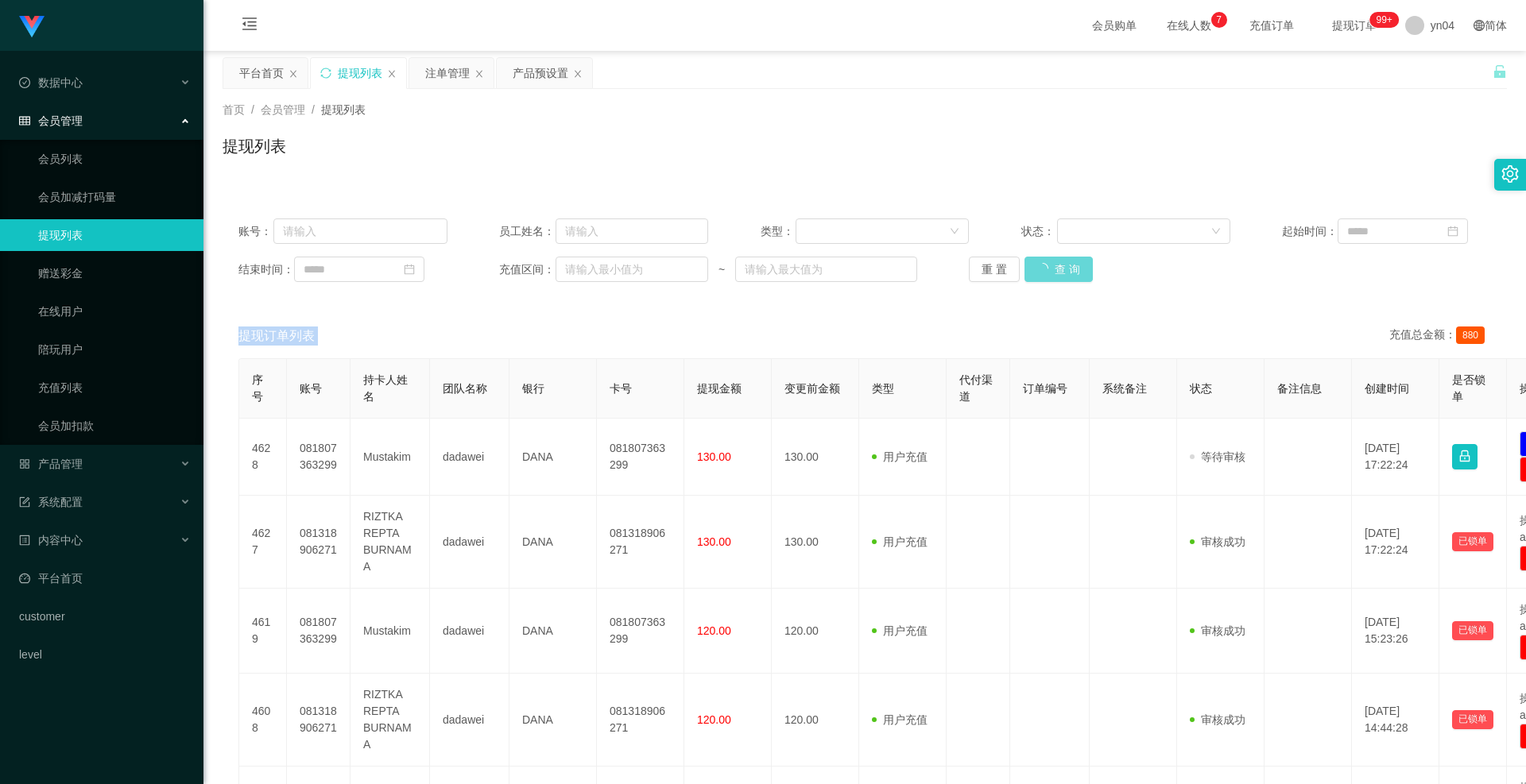
click at [1038, 272] on div "重 置 查 询" at bounding box center [1073, 269] width 209 height 26
click at [1038, 272] on button "查 询" at bounding box center [1059, 269] width 69 height 26
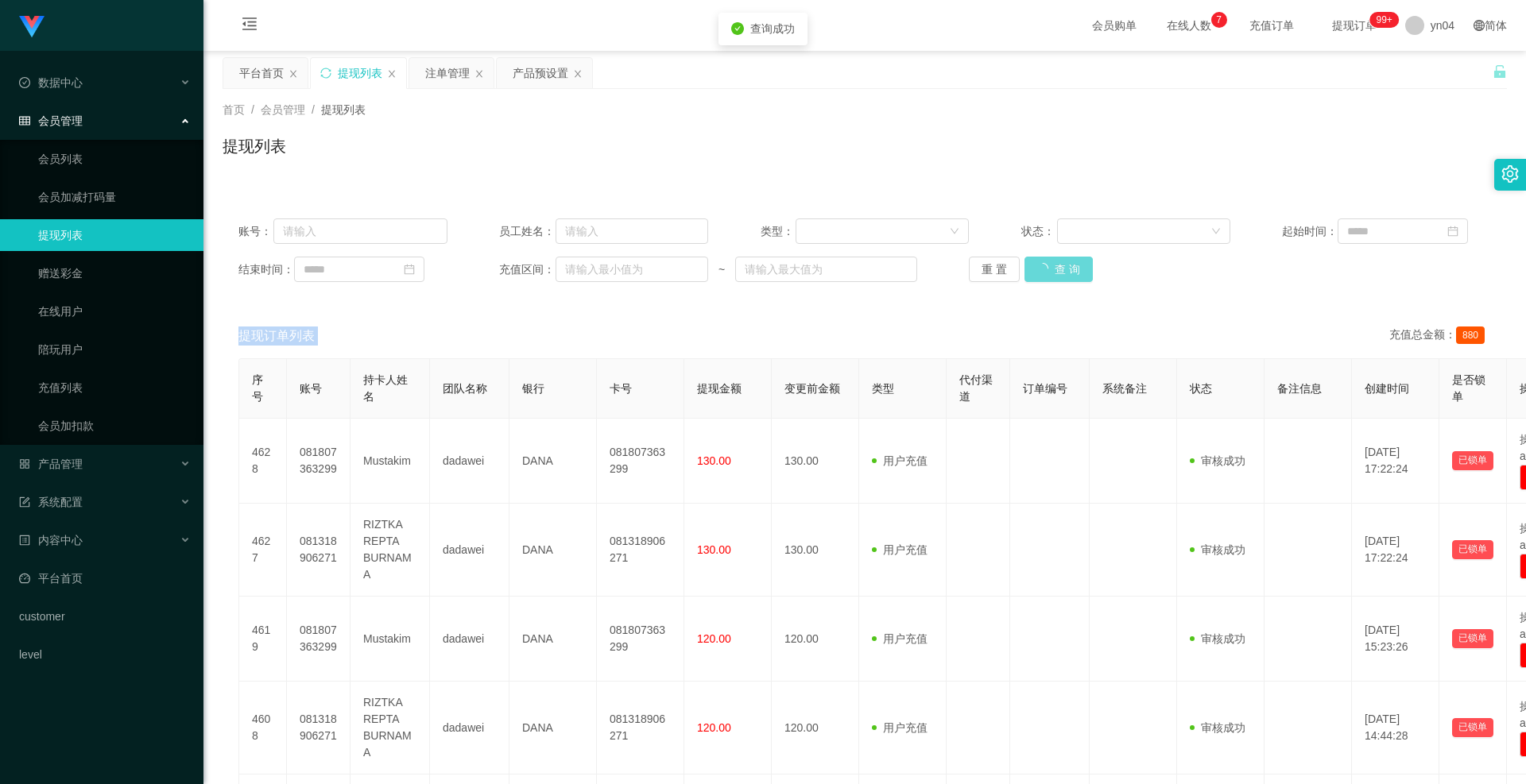
click at [1038, 272] on div "重 置 查 询" at bounding box center [1073, 269] width 209 height 26
click at [1038, 272] on button "查 询" at bounding box center [1059, 269] width 69 height 26
click at [74, 358] on span "产品管理" at bounding box center [50, 464] width 63 height 12
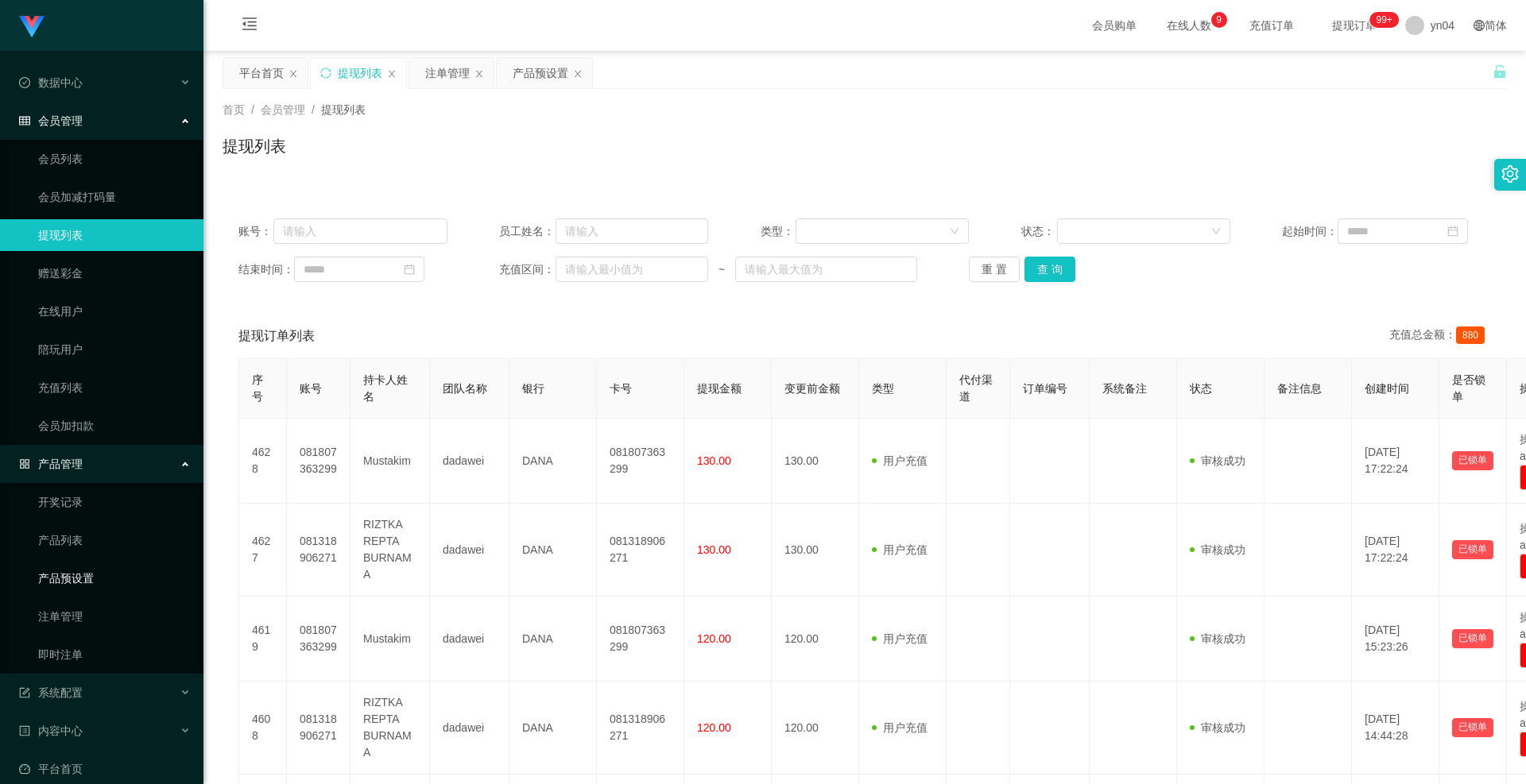
click at [94, 358] on link "产品预设置" at bounding box center [114, 578] width 152 height 32
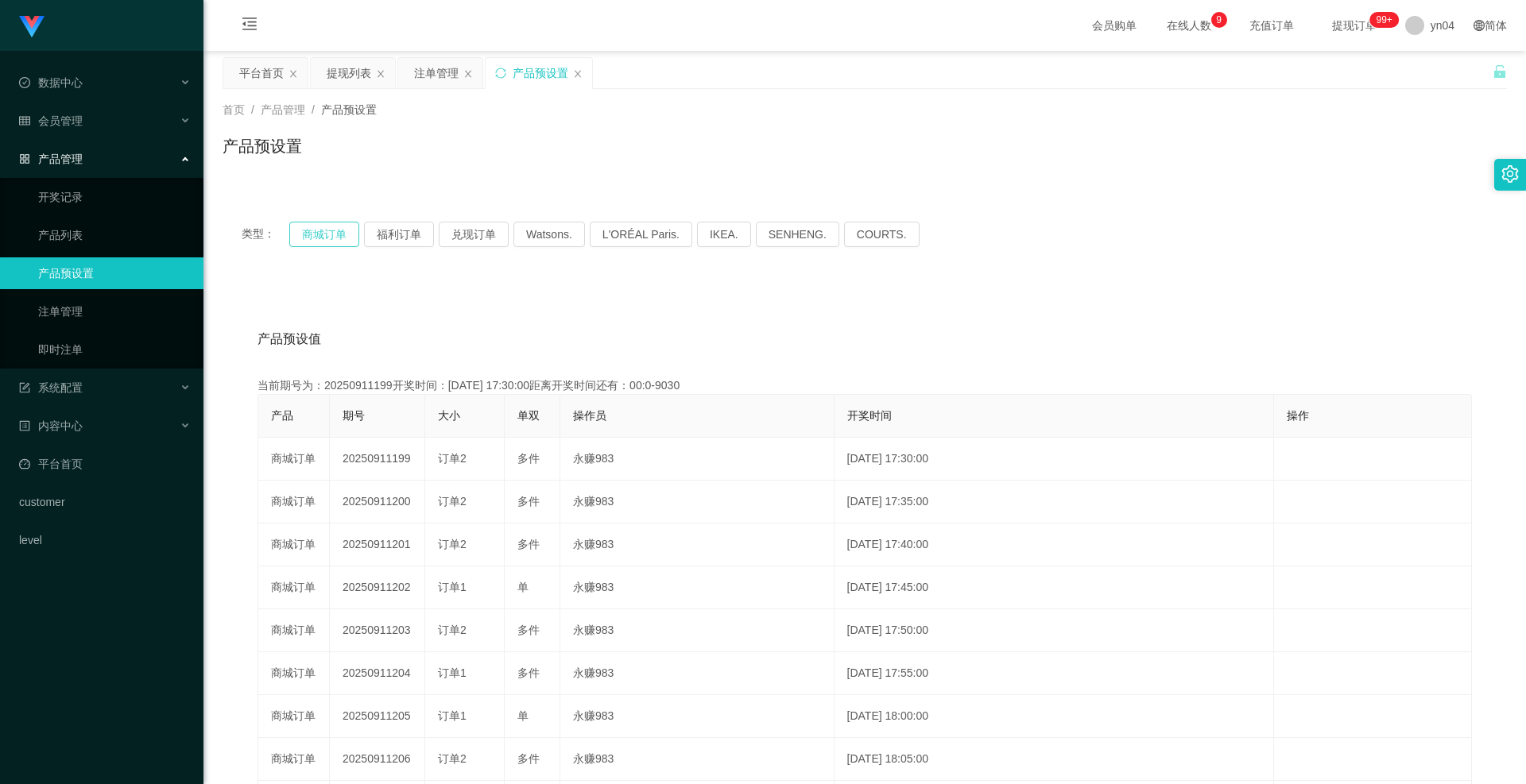
click at [325, 233] on button "商城订单" at bounding box center [324, 234] width 70 height 26
click at [113, 298] on link "注单管理" at bounding box center [114, 311] width 152 height 32
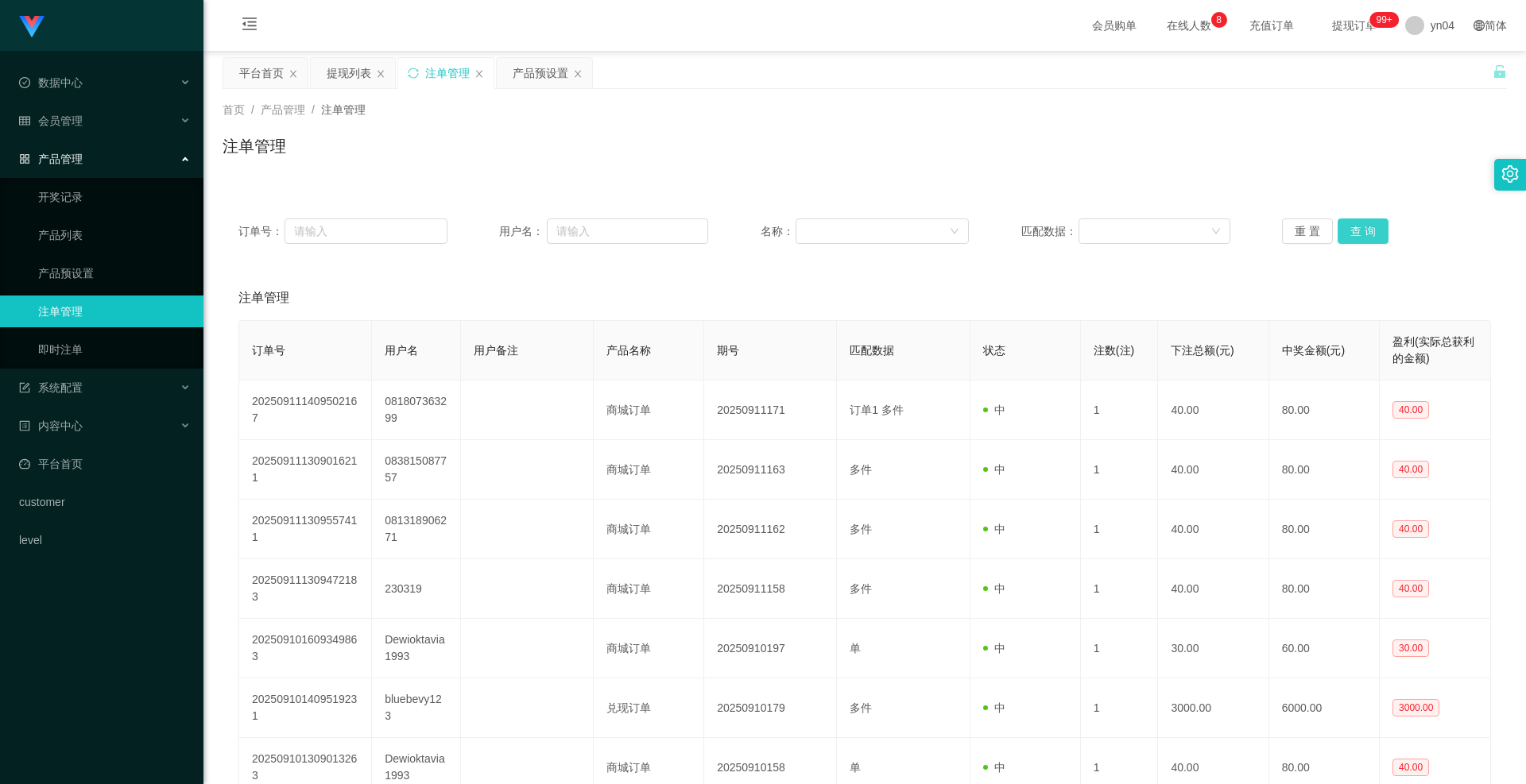
click at [1189, 238] on button "查 询" at bounding box center [1363, 231] width 51 height 26
click at [1189, 238] on div "重 置 查 询" at bounding box center [1386, 231] width 209 height 26
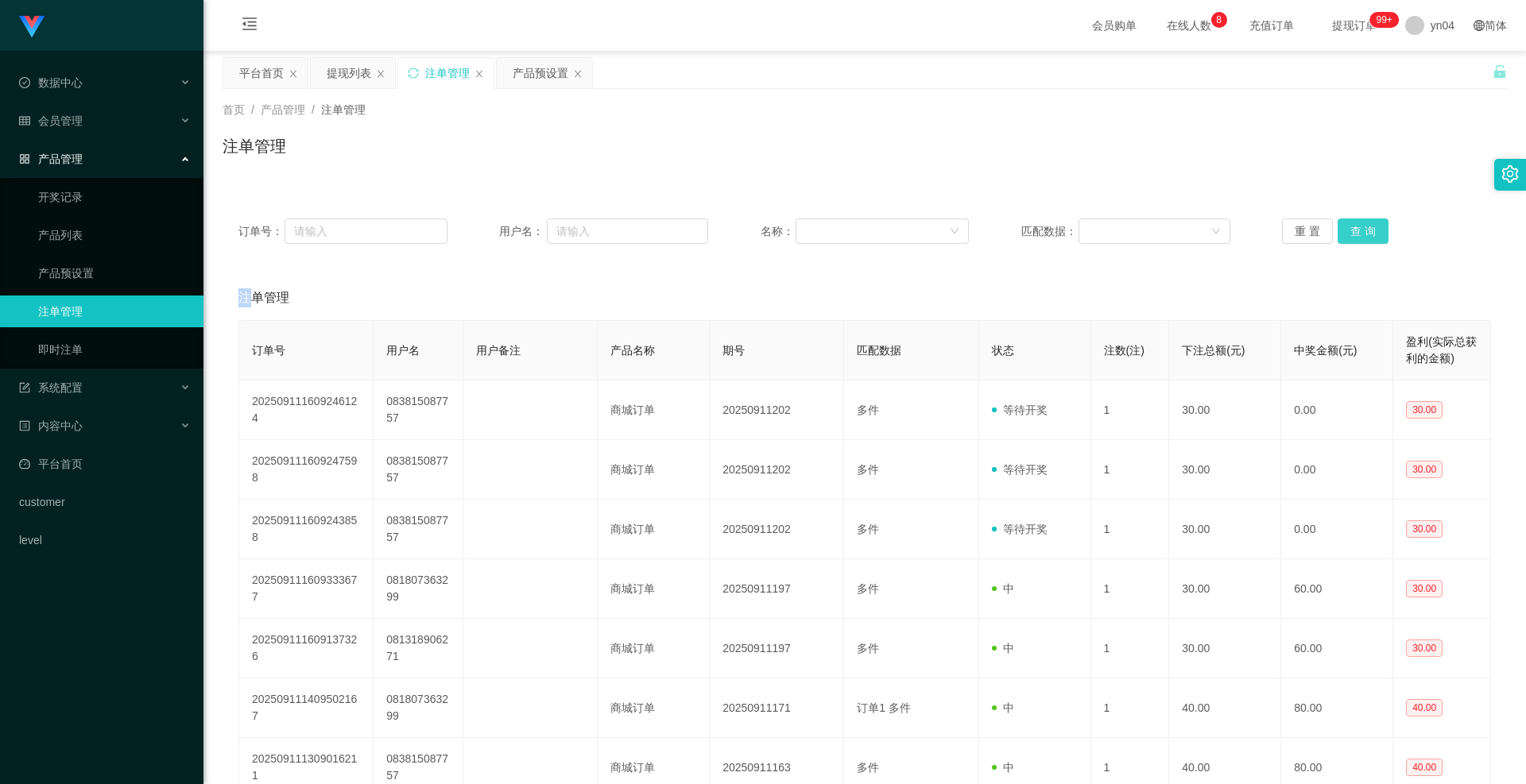
click at [1189, 238] on button "查 询" at bounding box center [1363, 231] width 51 height 26
click at [1189, 238] on div "重 置 查 询" at bounding box center [1386, 231] width 209 height 26
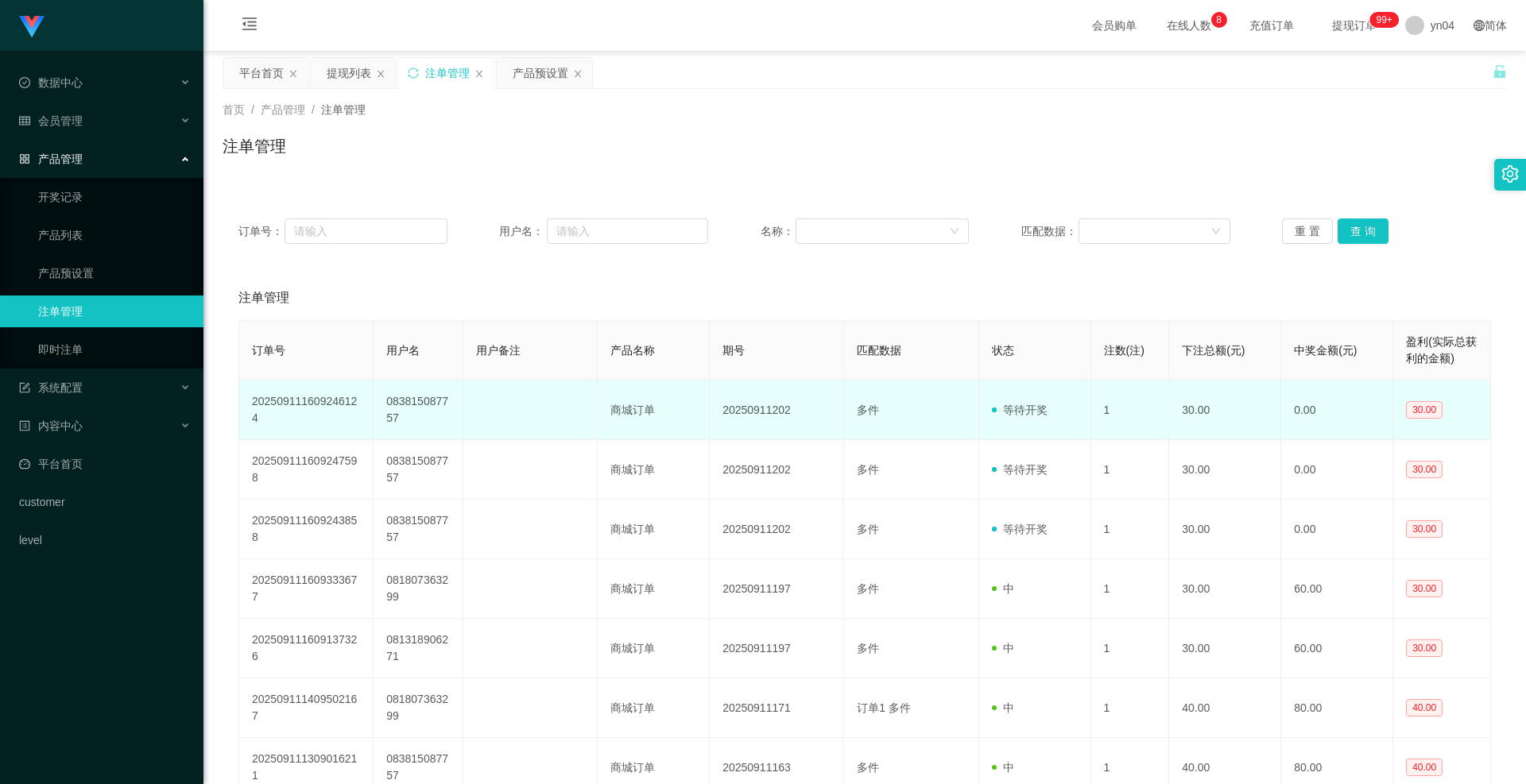
click at [405, 358] on td "083815087757" at bounding box center [418, 410] width 90 height 60
copy td "083815087757"
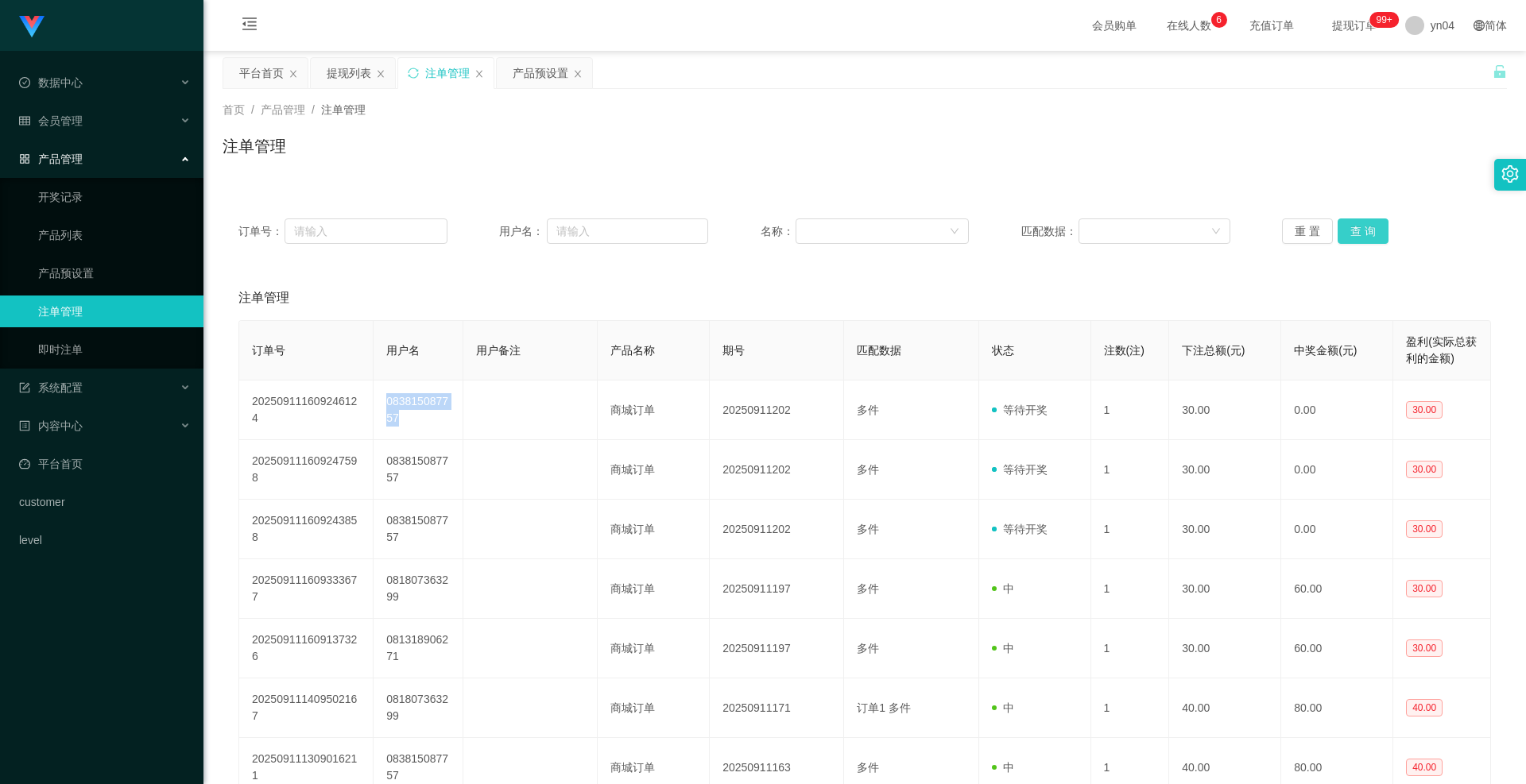
click at [1189, 222] on button "查 询" at bounding box center [1363, 231] width 51 height 26
click at [1189, 222] on div "重 置 查 询" at bounding box center [1386, 231] width 209 height 26
click at [1189, 222] on button "查 询" at bounding box center [1372, 231] width 69 height 26
click at [1189, 222] on div "重 置 查 询" at bounding box center [1386, 231] width 209 height 26
click at [1189, 222] on button "查 询" at bounding box center [1363, 231] width 51 height 26
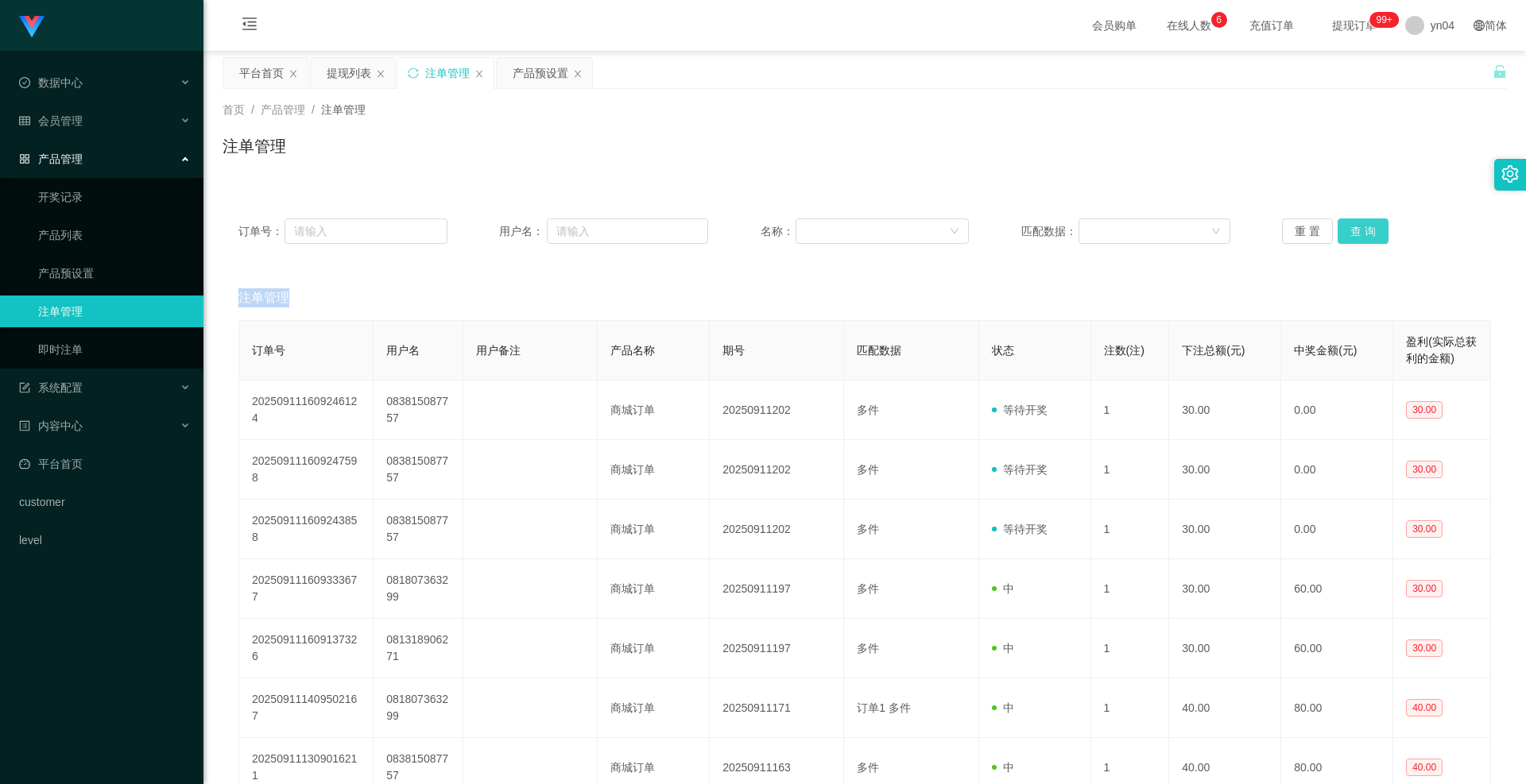
click at [1189, 222] on div "重 置 查 询" at bounding box center [1386, 231] width 209 height 26
click at [1189, 222] on button "查 询" at bounding box center [1363, 231] width 51 height 26
click at [1189, 233] on button "查 询" at bounding box center [1363, 231] width 51 height 26
click at [1189, 233] on div "重 置 查 询" at bounding box center [1386, 231] width 209 height 26
click at [1189, 233] on button "查 询" at bounding box center [1363, 231] width 51 height 26
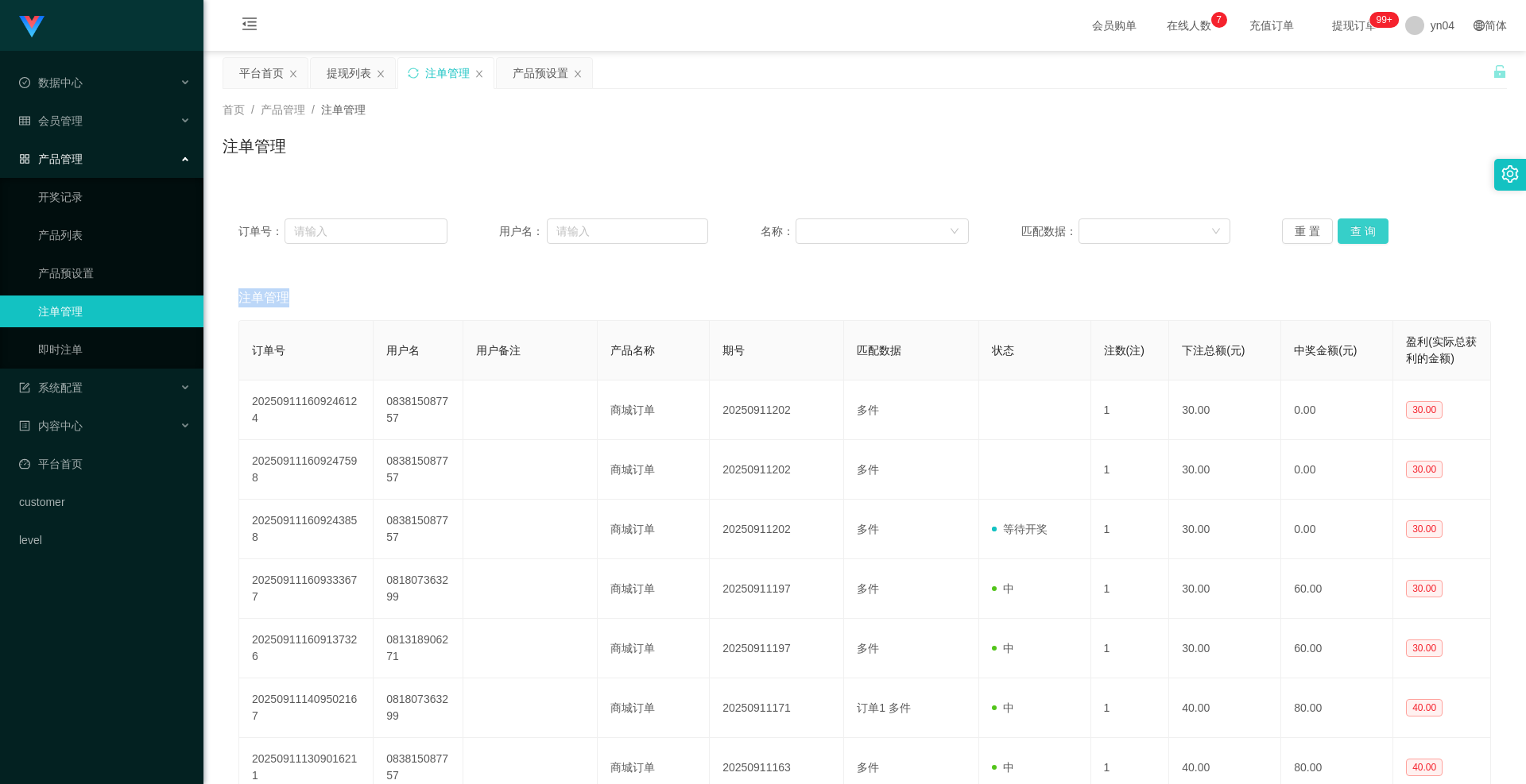
click at [1189, 233] on div "重 置 查 询" at bounding box center [1386, 231] width 209 height 26
click at [1189, 234] on button "查 询" at bounding box center [1363, 231] width 51 height 26
click at [1189, 234] on div "重 置 查 询" at bounding box center [1386, 231] width 209 height 26
click at [1189, 234] on button "查 询" at bounding box center [1363, 231] width 51 height 26
click at [1189, 234] on div "重 置 查 询" at bounding box center [1386, 231] width 209 height 26
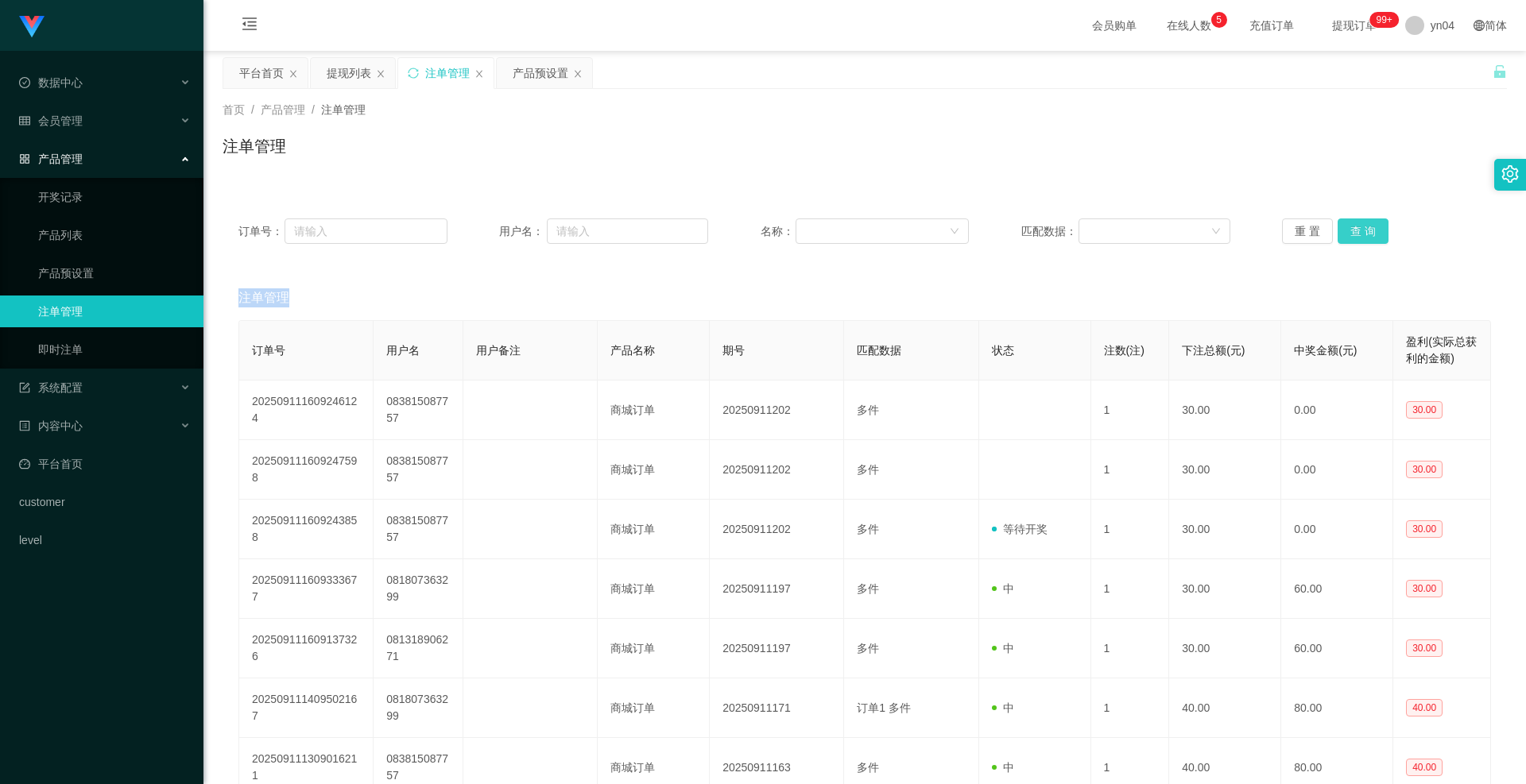
click at [1189, 230] on button "查 询" at bounding box center [1363, 231] width 51 height 26
click at [1189, 230] on div "重 置 查 询" at bounding box center [1386, 231] width 209 height 26
click at [1189, 230] on button "查 询" at bounding box center [1363, 231] width 51 height 26
click at [1189, 230] on div "重 置 查 询" at bounding box center [1386, 231] width 209 height 26
click at [1189, 230] on button "查 询" at bounding box center [1363, 231] width 51 height 26
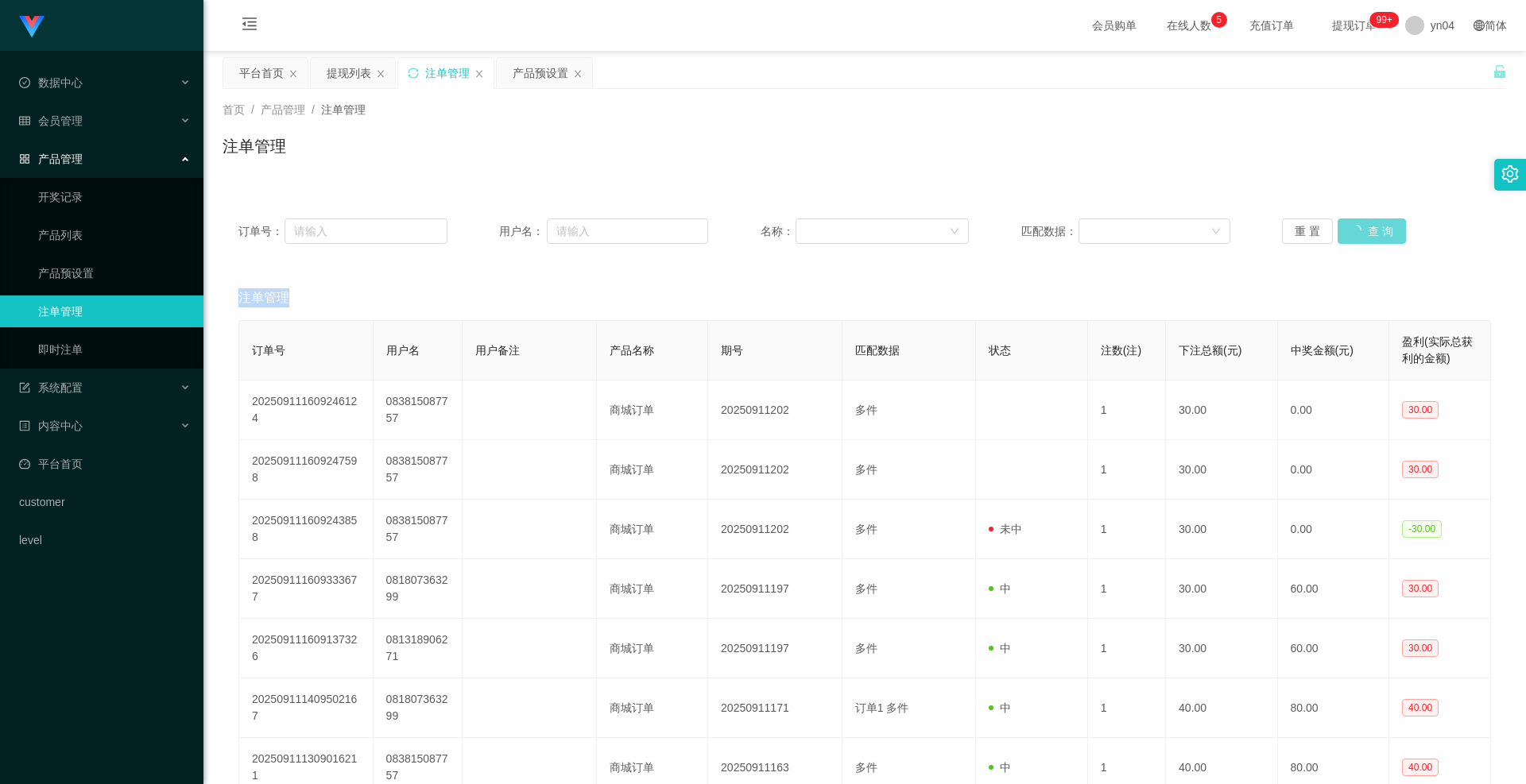
click at [1189, 230] on div "重 置 查 询" at bounding box center [1386, 231] width 209 height 26
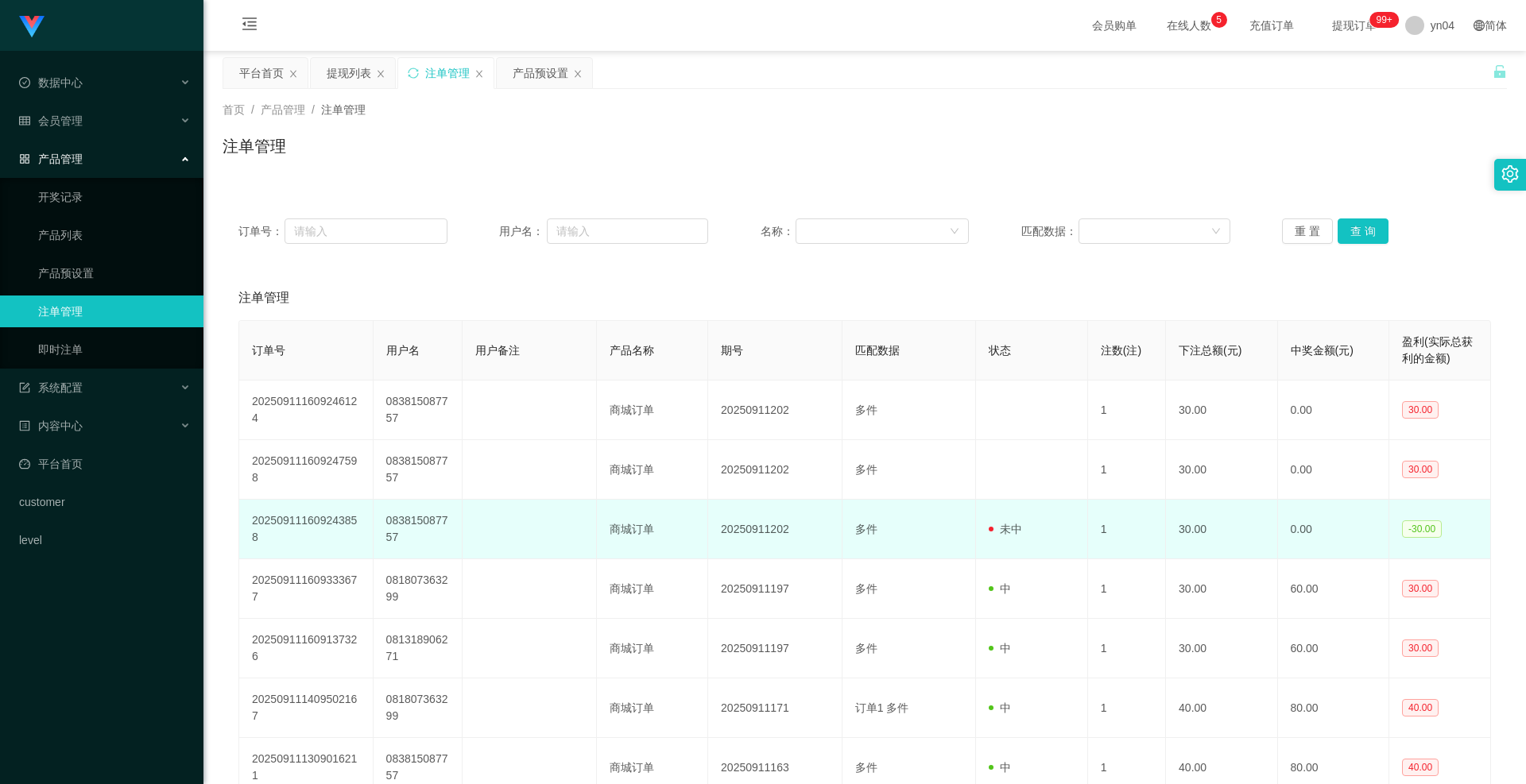
click at [402, 358] on td "083815087757" at bounding box center [418, 529] width 89 height 60
copy td "083815087757"
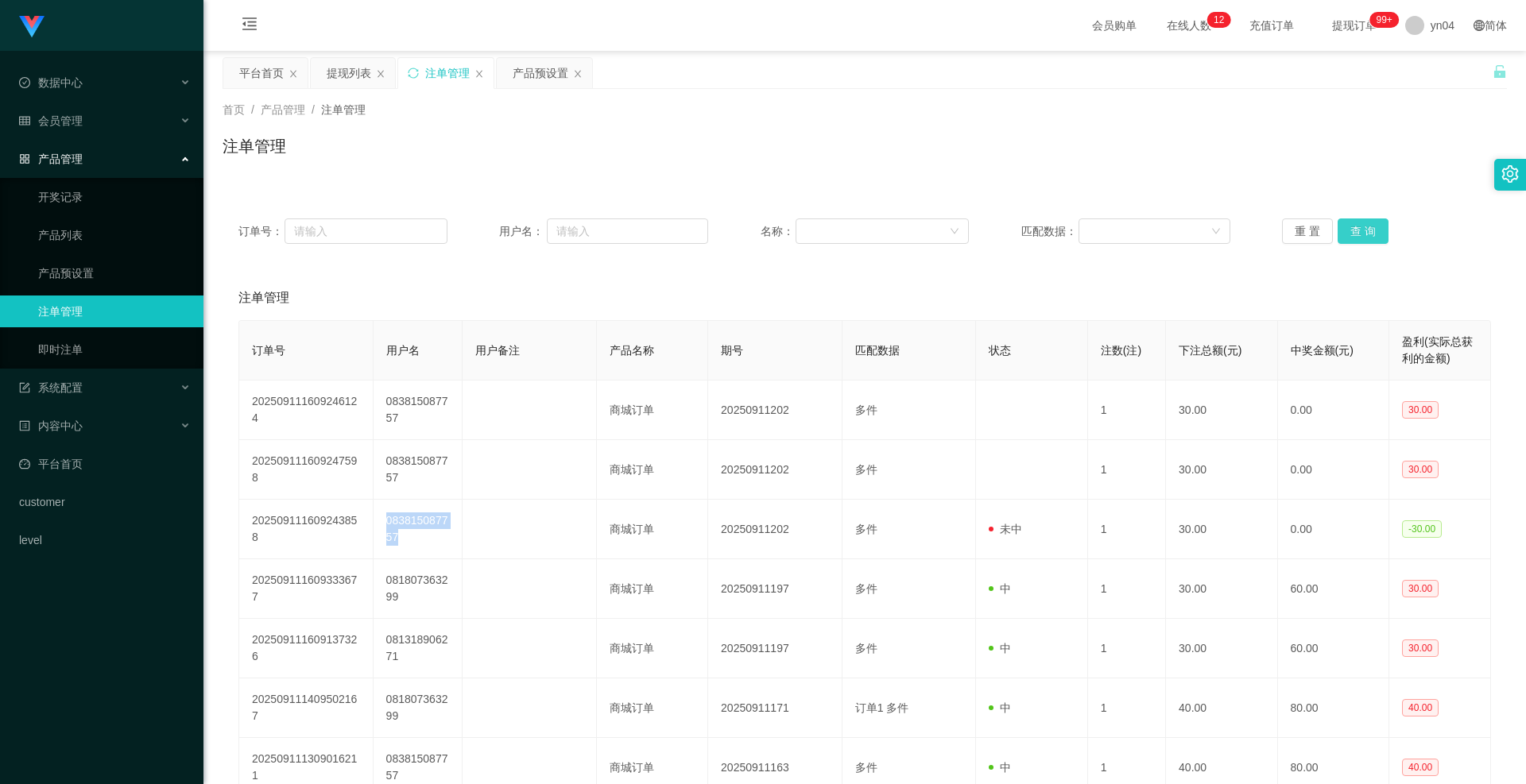
click at [1189, 230] on button "查 询" at bounding box center [1363, 231] width 51 height 26
click at [1189, 230] on button "查 询" at bounding box center [1372, 231] width 69 height 26
click at [1189, 230] on div "重 置 查 询" at bounding box center [1386, 231] width 209 height 26
click at [1189, 230] on button "查 询" at bounding box center [1363, 231] width 51 height 26
click at [1189, 230] on div "重 置 查 询" at bounding box center [1386, 231] width 209 height 26
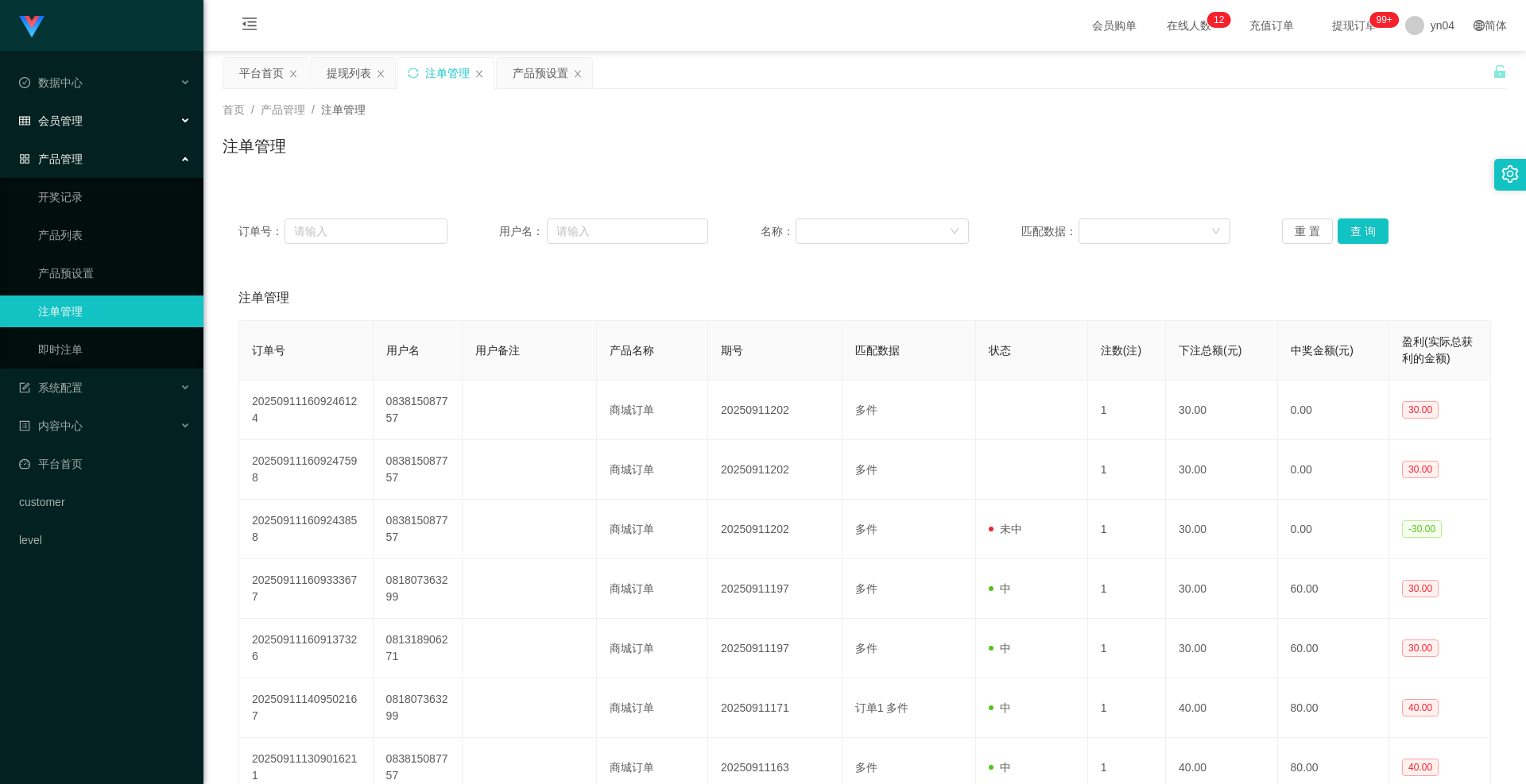
click at [67, 120] on span "会员管理" at bounding box center [50, 121] width 63 height 12
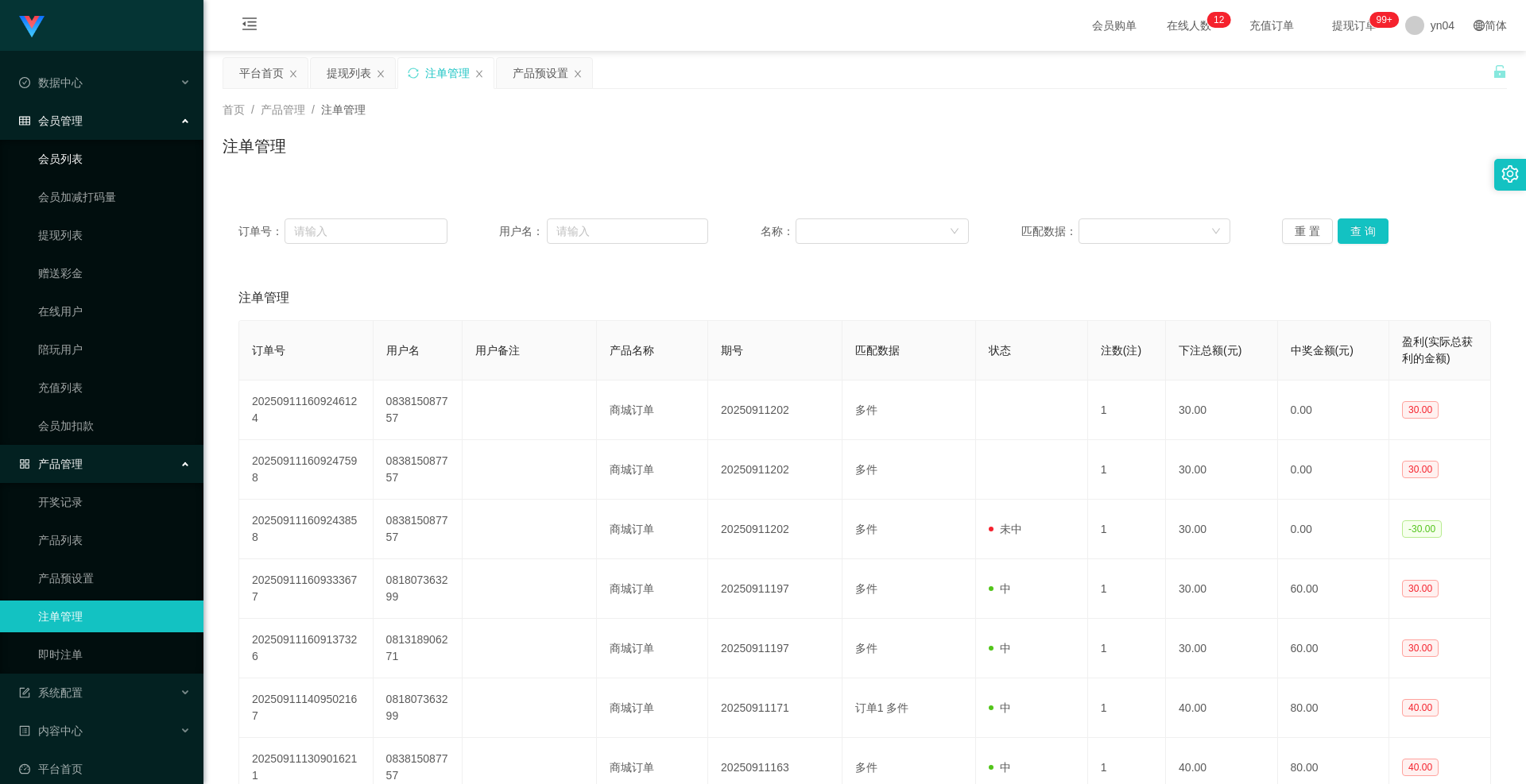
click at [85, 158] on link "会员列表" at bounding box center [114, 159] width 152 height 32
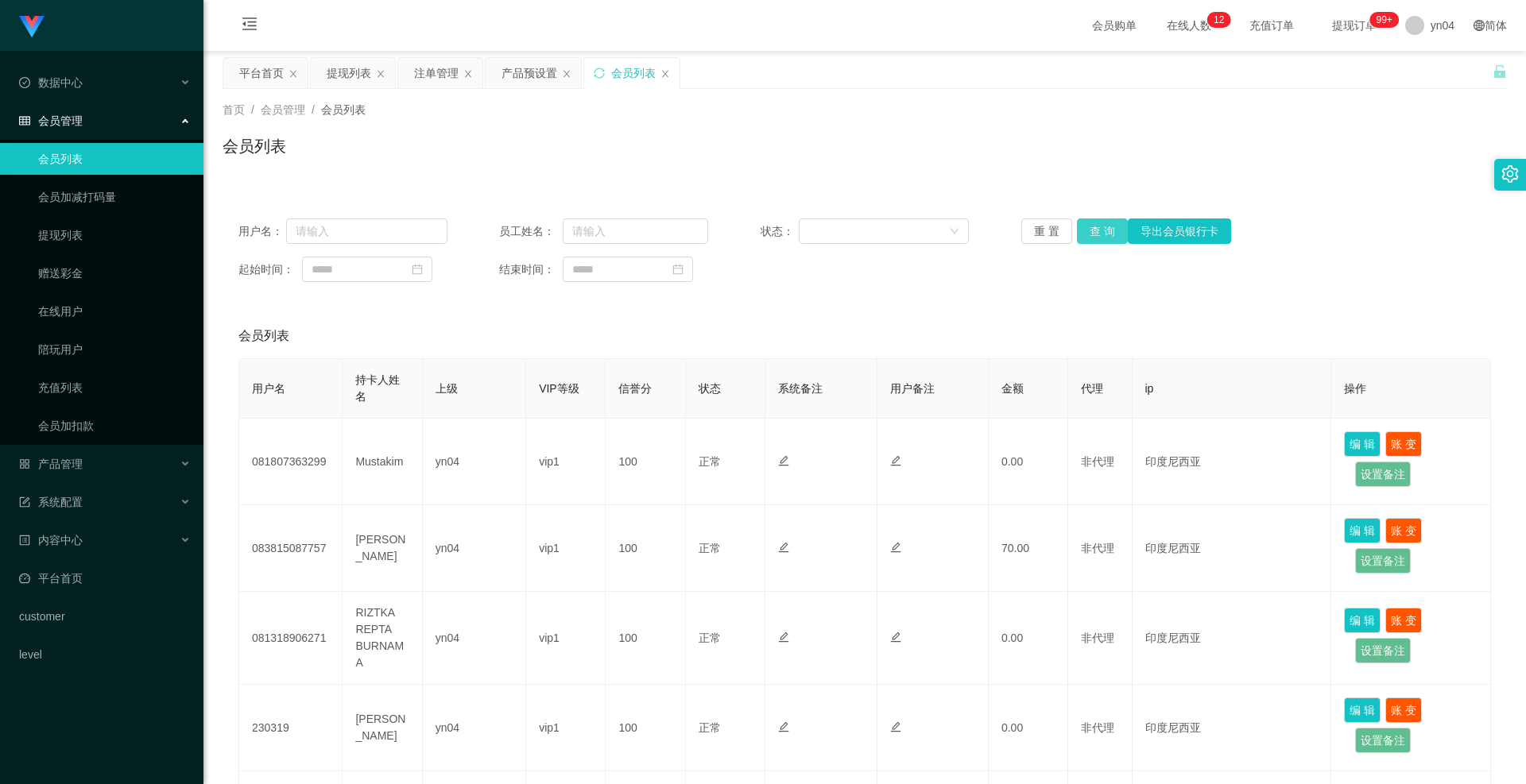
click at [1103, 226] on button "查 询" at bounding box center [1102, 231] width 51 height 26
click at [1103, 226] on div "重 置 查 询 导出会员银行卡" at bounding box center [1125, 231] width 209 height 26
click at [1103, 226] on button "查 询" at bounding box center [1102, 231] width 51 height 26
click at [1103, 226] on div "重 置 查 询 导出会员银行卡" at bounding box center [1125, 231] width 209 height 26
click at [1103, 226] on button "查 询" at bounding box center [1111, 231] width 69 height 26
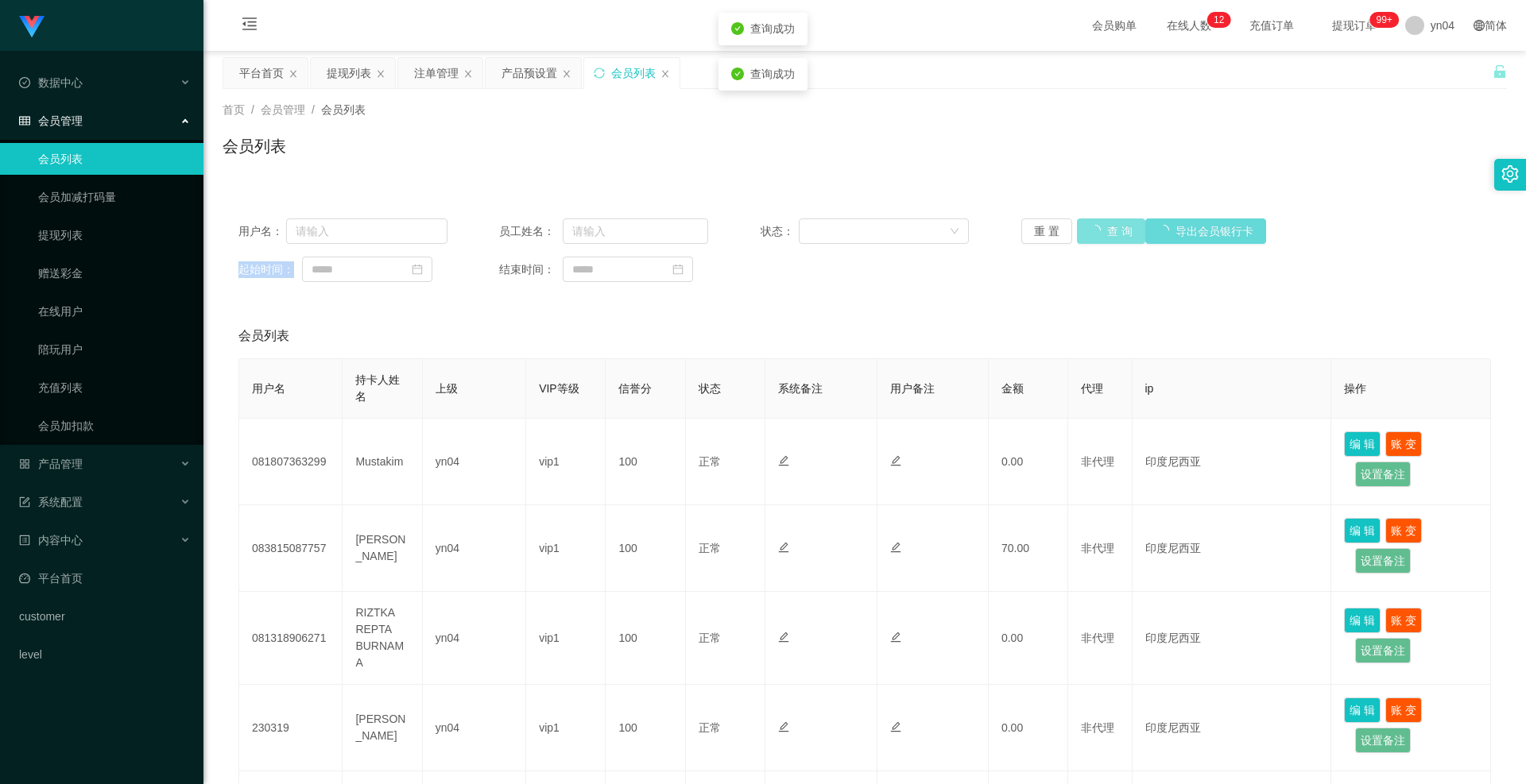
click at [1103, 226] on div "重 置 查 询 导出会员银行卡" at bounding box center [1125, 231] width 209 height 26
click at [1103, 226] on button "查 询" at bounding box center [1102, 231] width 51 height 26
click at [1103, 226] on div "重 置 查 询 导出会员银行卡" at bounding box center [1125, 231] width 209 height 26
click at [1103, 226] on button "查 询" at bounding box center [1111, 231] width 69 height 26
click at [1103, 226] on div "重 置 查 询 导出会员银行卡" at bounding box center [1125, 231] width 209 height 26
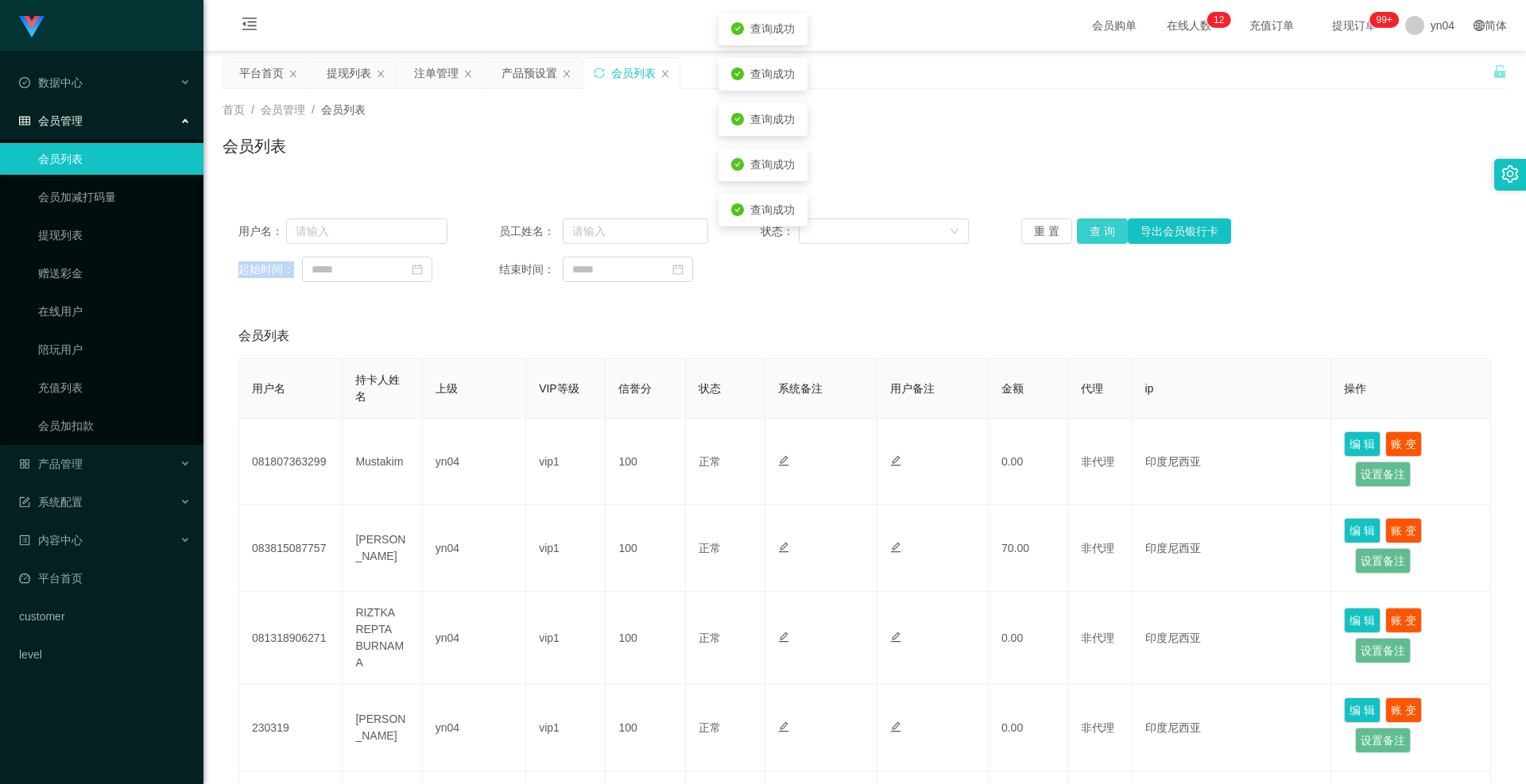
click at [1103, 226] on button "查 询" at bounding box center [1102, 231] width 51 height 26
click at [1103, 226] on div "重 置 查 询 导出会员银行卡" at bounding box center [1125, 231] width 209 height 26
click at [1103, 226] on button "查 询" at bounding box center [1102, 231] width 51 height 26
click at [1103, 226] on div "重 置 查 询 导出会员银行卡" at bounding box center [1125, 231] width 209 height 26
click at [1103, 226] on button "查 询" at bounding box center [1102, 231] width 51 height 26
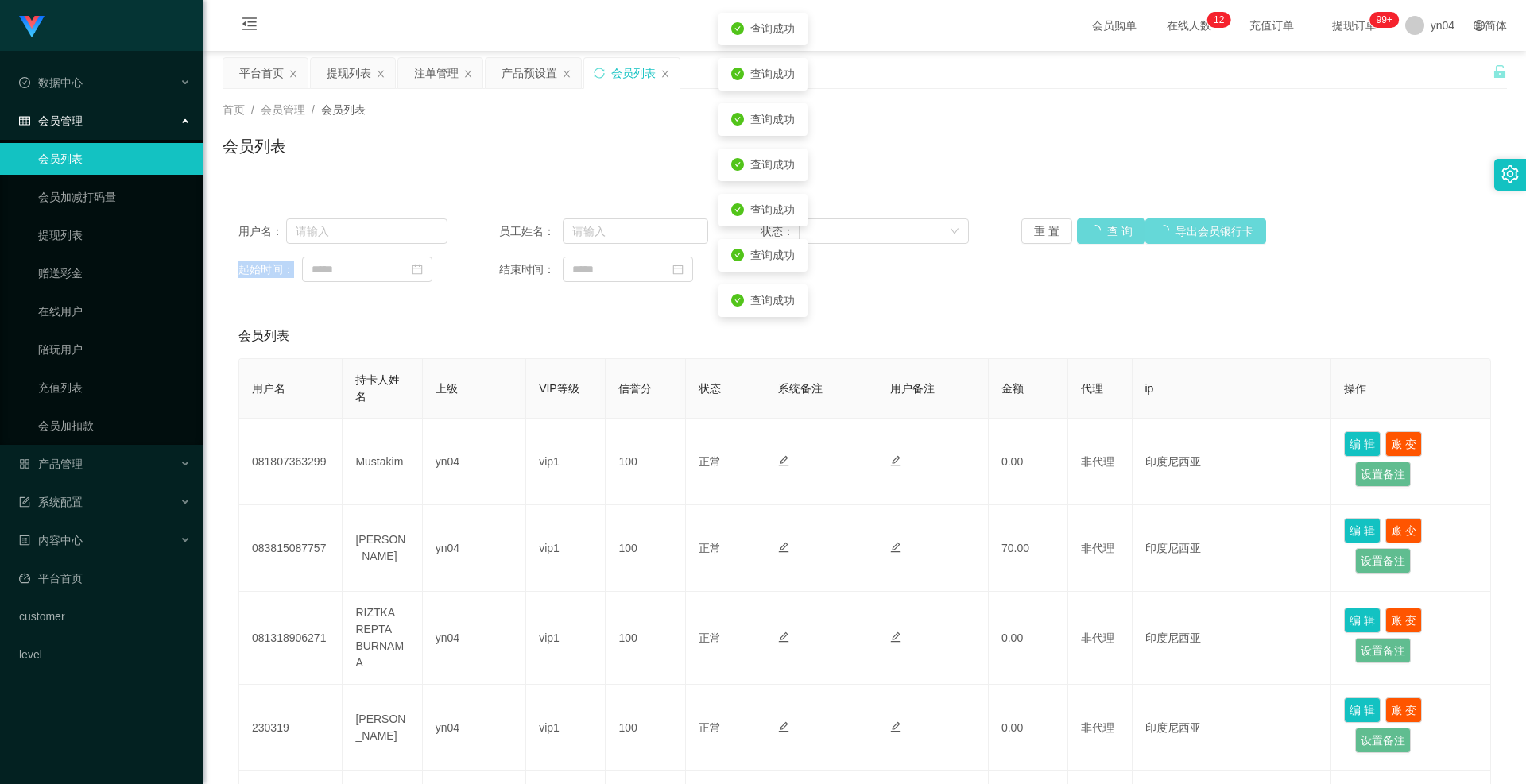
click at [1103, 226] on div "重 置 查 询 导出会员银行卡" at bounding box center [1125, 231] width 209 height 26
click at [1103, 226] on button "查 询" at bounding box center [1102, 231] width 51 height 26
click at [1103, 226] on div "重 置 查 询 导出会员银行卡" at bounding box center [1125, 231] width 209 height 26
click at [1103, 226] on button "查 询" at bounding box center [1102, 231] width 51 height 26
click at [1103, 226] on div "重 置 查 询 导出会员银行卡" at bounding box center [1125, 231] width 209 height 26
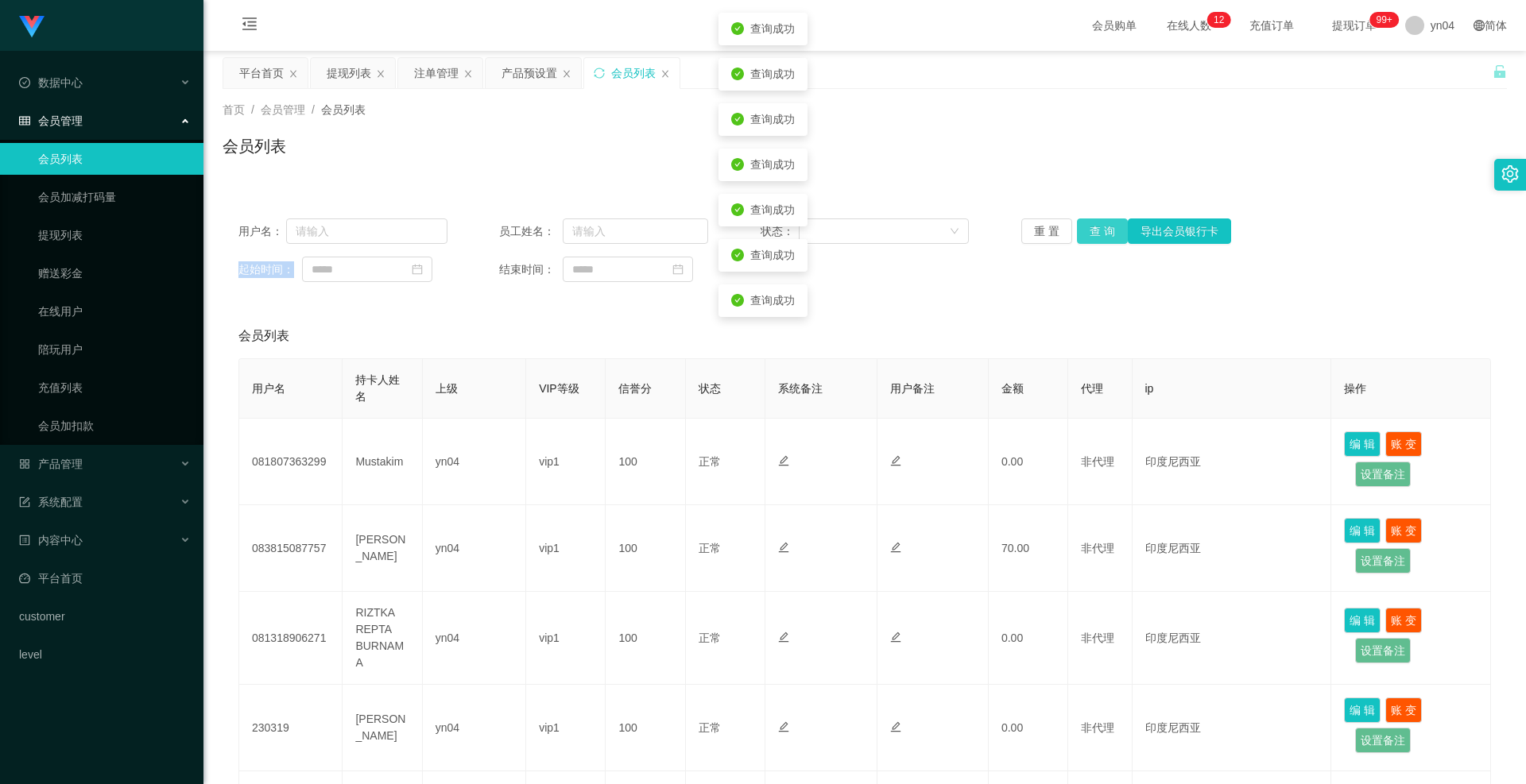
click at [1103, 226] on button "查 询" at bounding box center [1102, 231] width 51 height 26
click at [1103, 226] on div "重 置 查 询 导出会员银行卡" at bounding box center [1125, 231] width 209 height 26
click at [1103, 226] on button "查 询" at bounding box center [1102, 231] width 51 height 26
click at [1103, 226] on div "重 置 查 询 导出会员银行卡" at bounding box center [1125, 231] width 209 height 26
click at [1103, 226] on button "查 询" at bounding box center [1102, 231] width 51 height 26
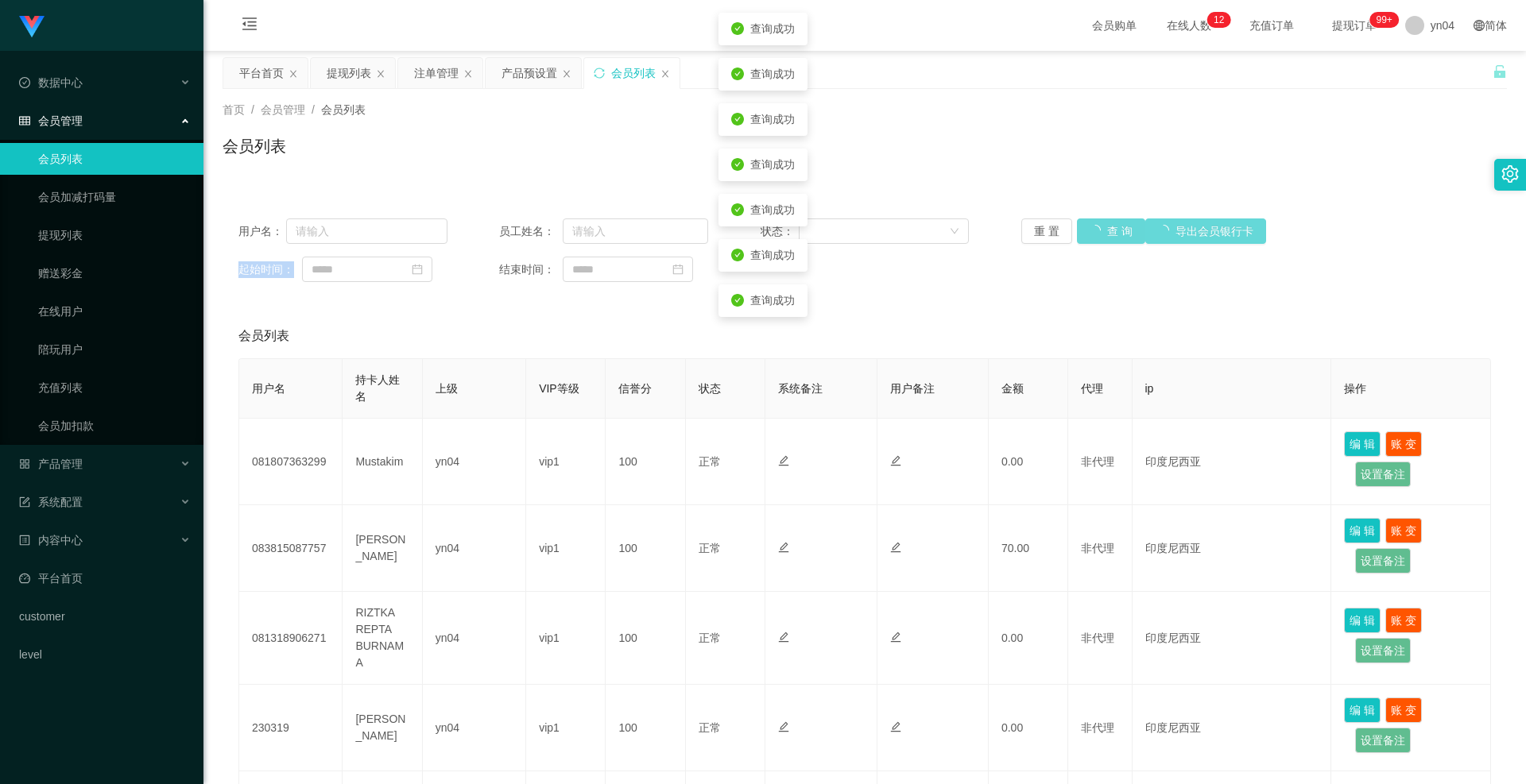
click at [1103, 226] on div "重 置 查 询 导出会员银行卡" at bounding box center [1125, 231] width 209 height 26
click at [1103, 226] on button "查 询" at bounding box center [1102, 231] width 51 height 26
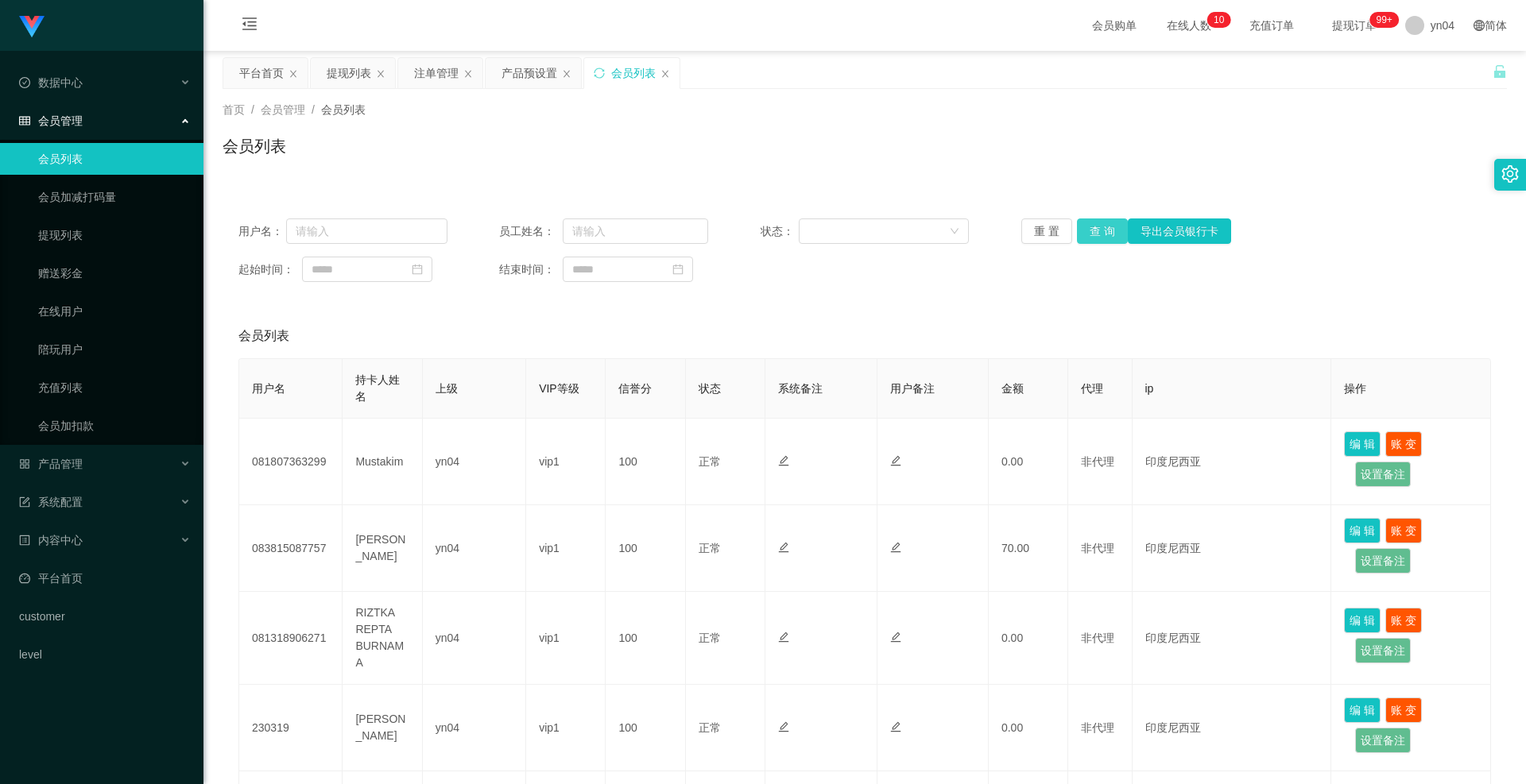
drag, startPoint x: 403, startPoint y: 478, endPoint x: 1086, endPoint y: 233, distance: 725.6
click at [1084, 236] on button "查 询" at bounding box center [1102, 231] width 51 height 26
click at [1086, 233] on div "重 置 查 询 导出会员银行卡" at bounding box center [1125, 231] width 209 height 26
click at [1086, 233] on button "查 询" at bounding box center [1102, 231] width 51 height 26
click at [1086, 233] on div "重 置 查 询 导出会员银行卡" at bounding box center [1125, 231] width 209 height 26
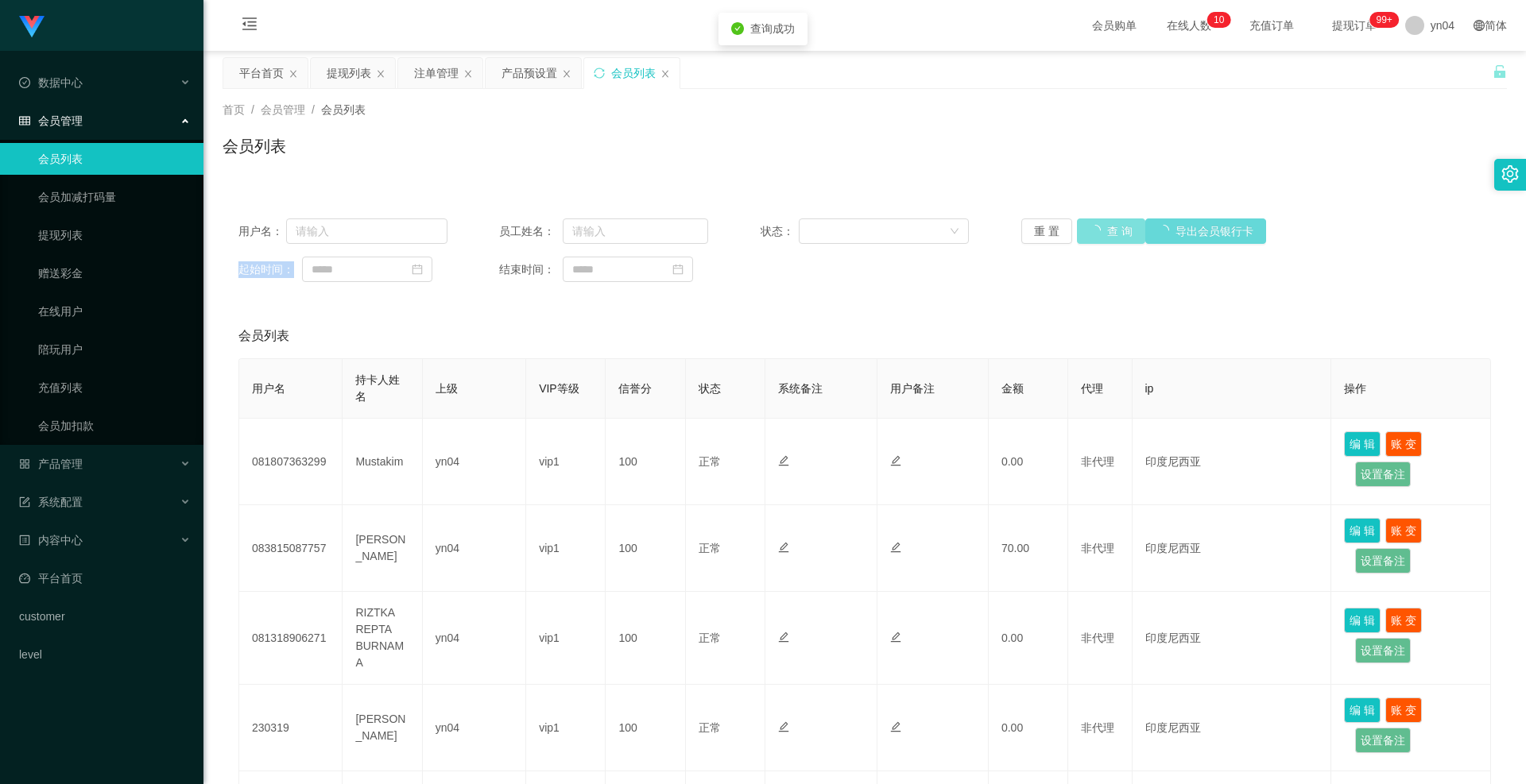
click at [1086, 233] on button "查 询" at bounding box center [1111, 231] width 69 height 26
click at [1086, 233] on button "查 询" at bounding box center [1102, 231] width 51 height 26
click at [1086, 233] on div "重 置 查 询 导出会员银行卡" at bounding box center [1125, 231] width 209 height 26
click at [1086, 233] on button "查 询" at bounding box center [1102, 231] width 51 height 26
click at [1086, 233] on div "重 置 查 询 导出会员银行卡" at bounding box center [1125, 231] width 209 height 26
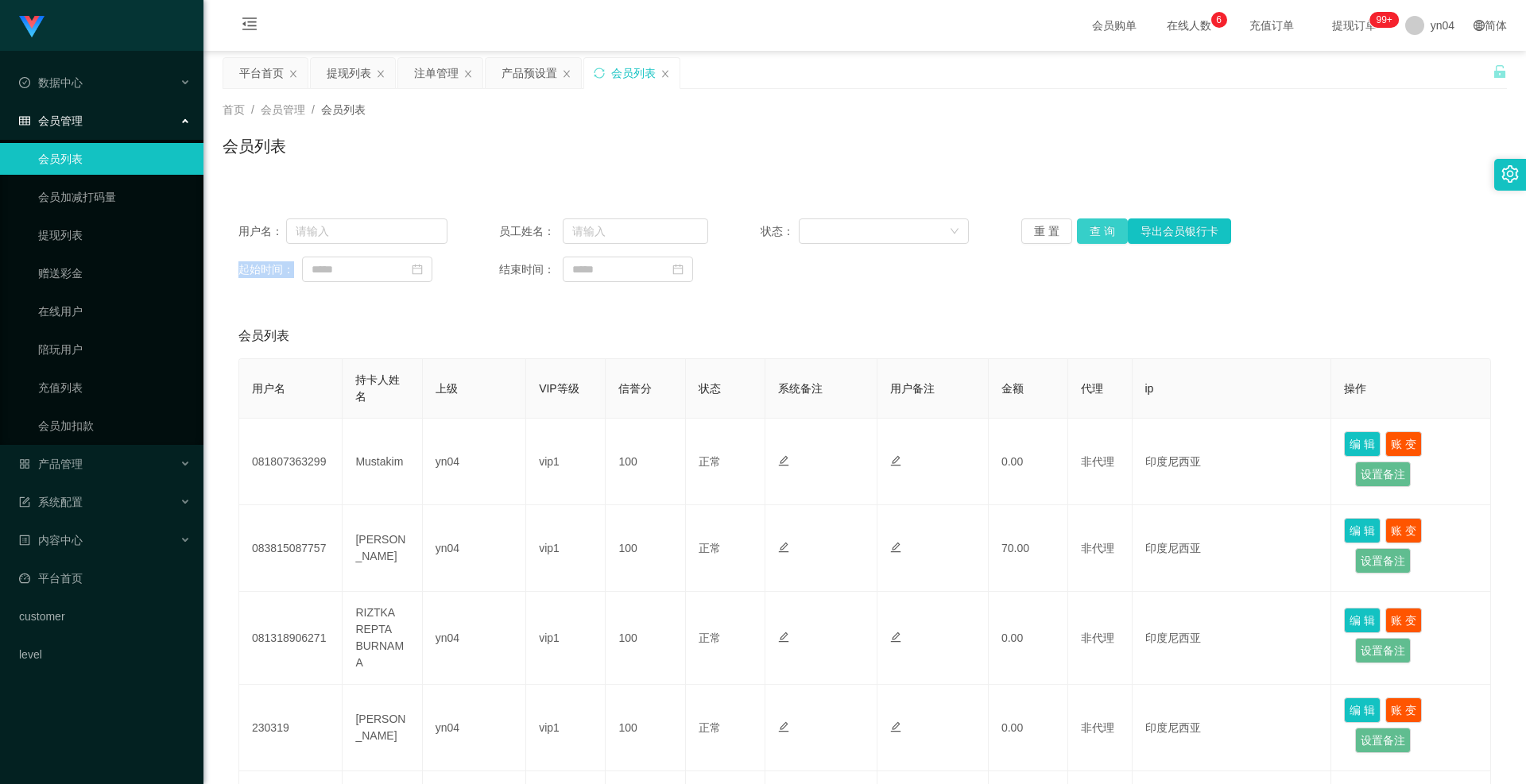
click at [1093, 230] on button "查 询" at bounding box center [1102, 231] width 51 height 26
click at [1093, 230] on div "重 置 查 询 导出会员银行卡" at bounding box center [1125, 231] width 209 height 26
click at [1093, 230] on button "查 询" at bounding box center [1102, 231] width 51 height 26
click at [1089, 226] on button "查 询" at bounding box center [1102, 231] width 51 height 26
click at [1089, 226] on div "重 置 查 询 导出会员银行卡" at bounding box center [1125, 231] width 209 height 26
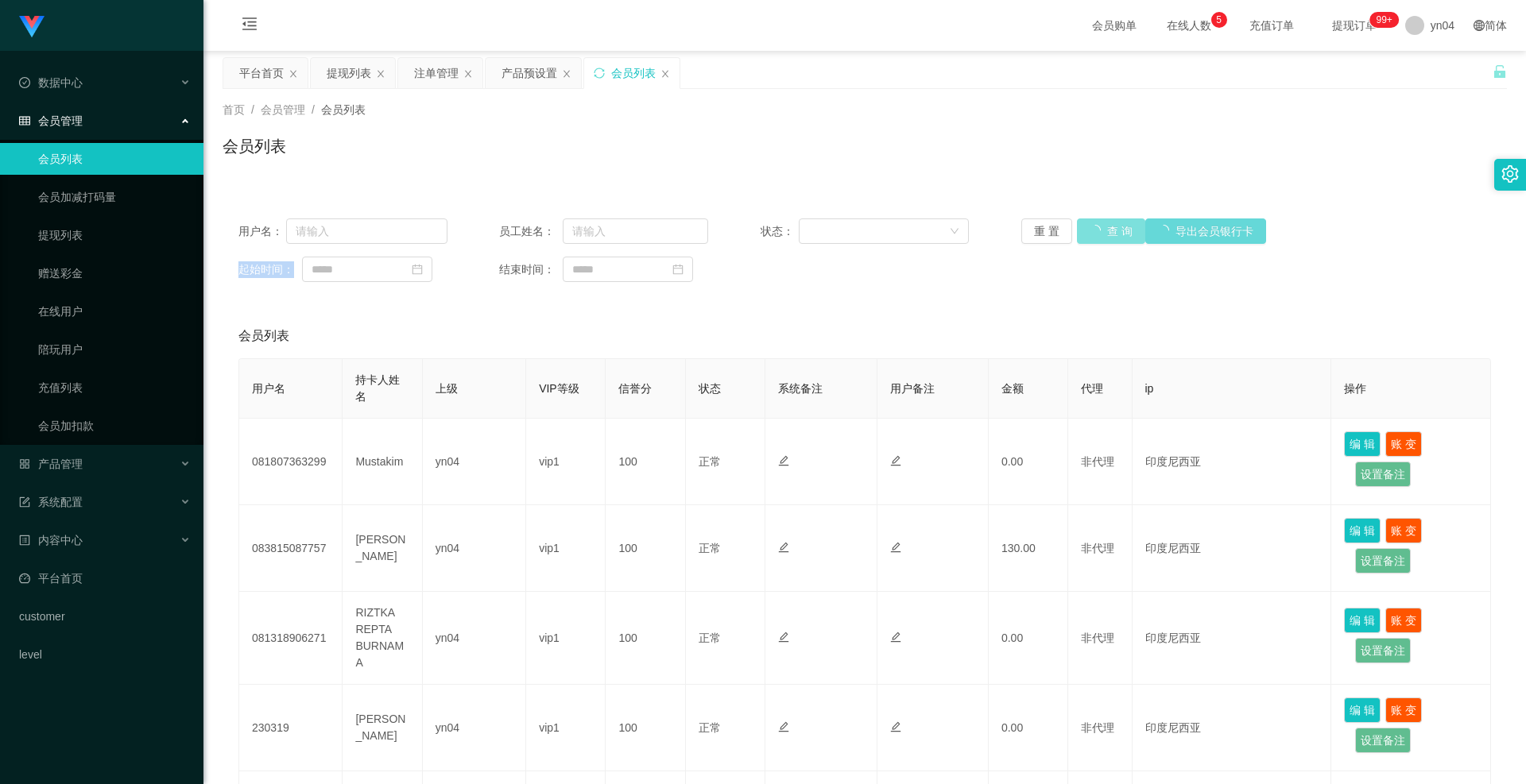
click at [1089, 226] on button "查 询" at bounding box center [1111, 231] width 69 height 26
click at [80, 233] on link "提现列表" at bounding box center [114, 235] width 152 height 32
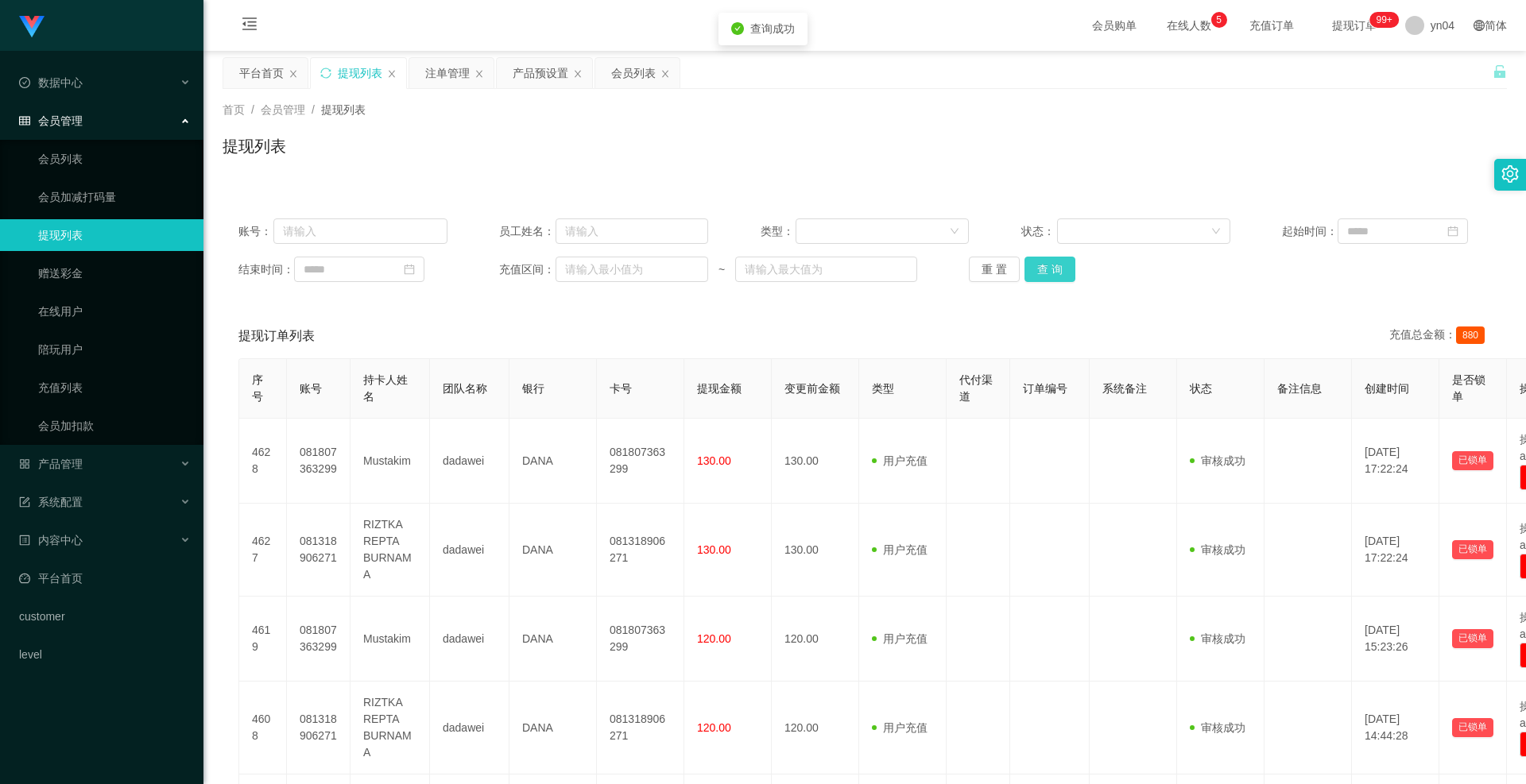
click at [1036, 270] on button "查 询" at bounding box center [1050, 269] width 51 height 26
click at [1036, 270] on div "重 置 查 询" at bounding box center [1073, 269] width 209 height 26
click at [1036, 270] on button "查 询" at bounding box center [1059, 269] width 69 height 26
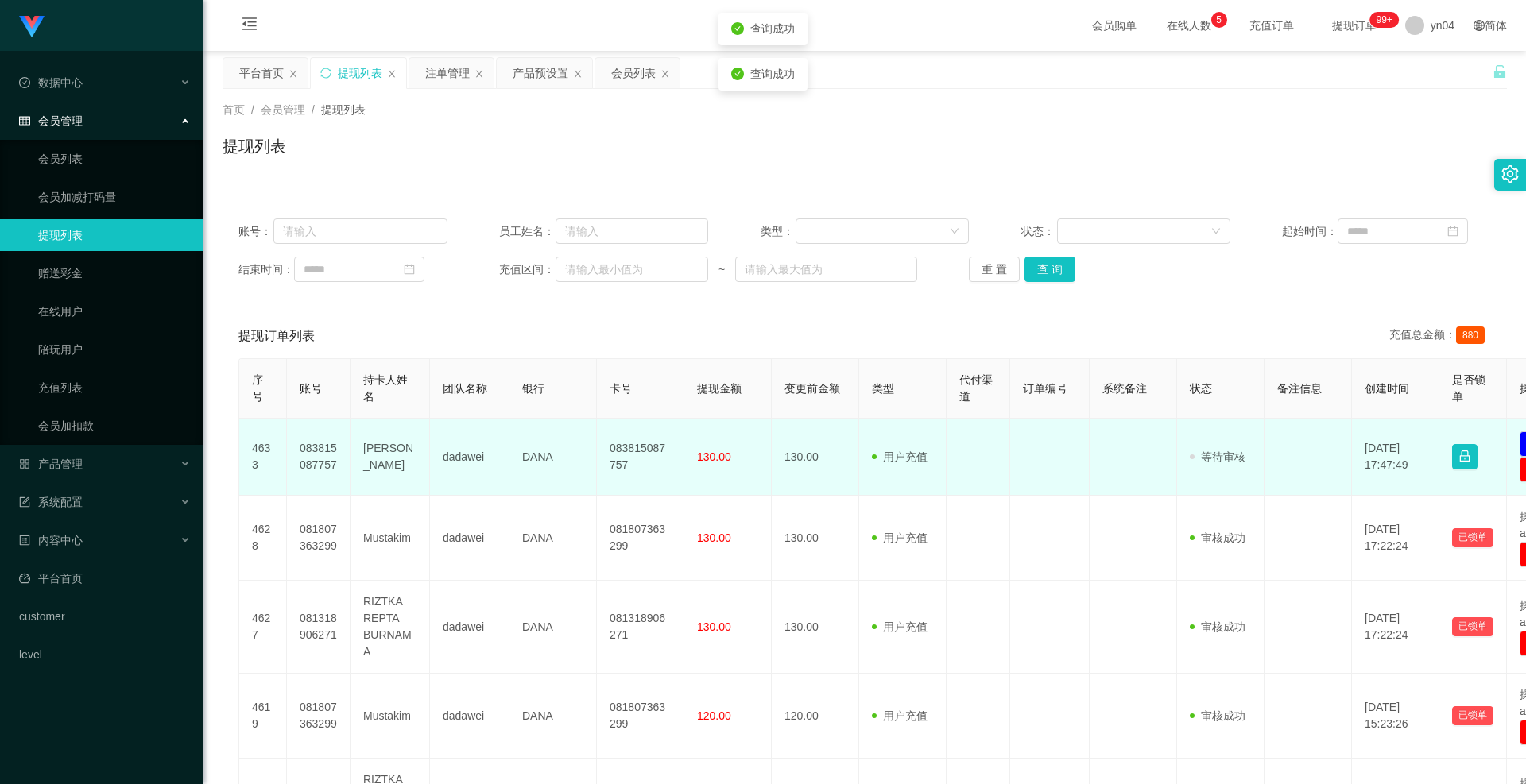
click at [311, 358] on td "083815087757" at bounding box center [318, 457] width 63 height 77
copy td "083815087757"
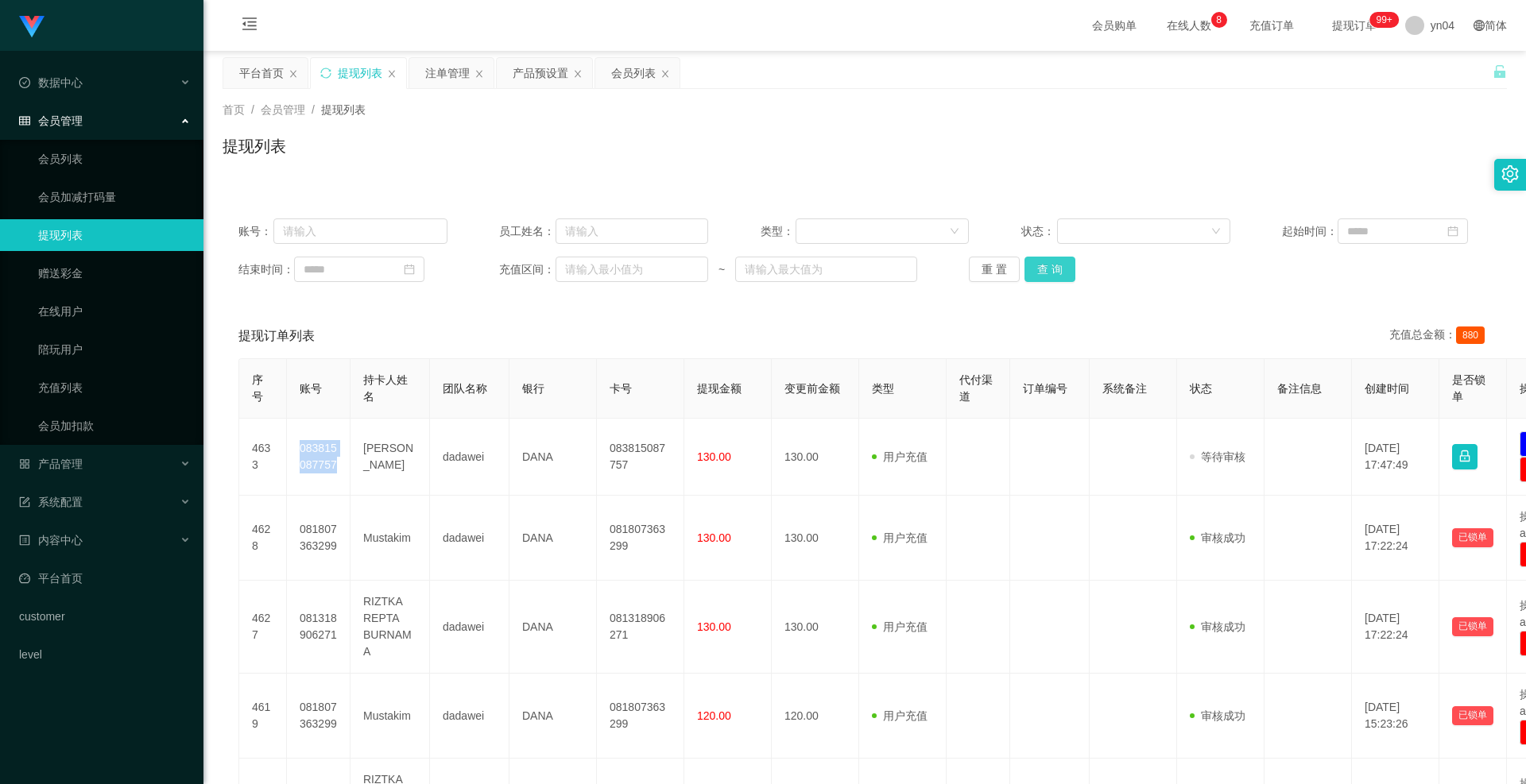
click at [1043, 278] on button "查 询" at bounding box center [1050, 269] width 51 height 26
click at [1043, 277] on div "重 置 查 询" at bounding box center [1073, 269] width 209 height 26
click at [1043, 277] on button "查 询" at bounding box center [1059, 269] width 69 height 26
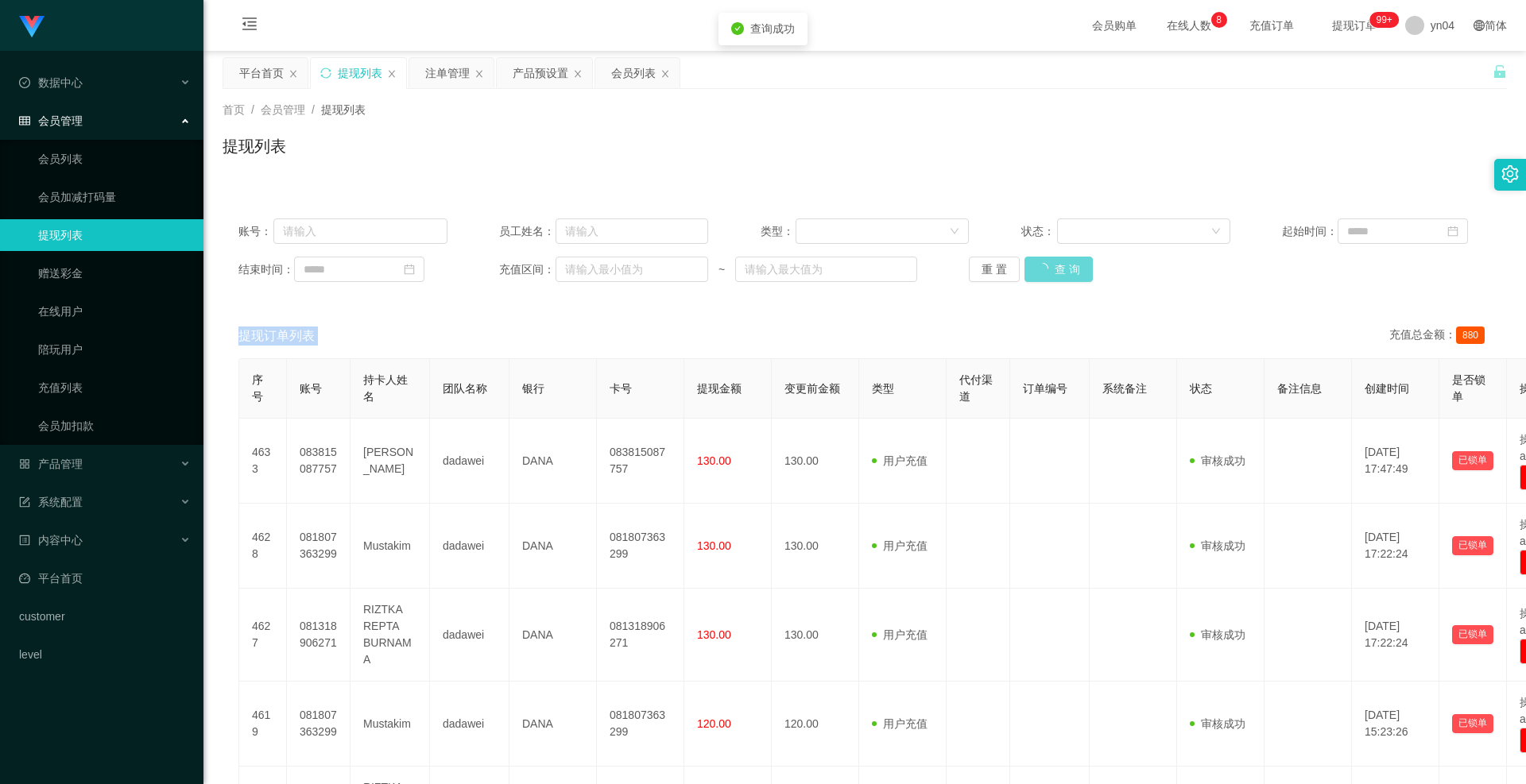
click at [1043, 277] on div "重 置 查 询" at bounding box center [1073, 269] width 209 height 26
